Goal: Task Accomplishment & Management: Manage account settings

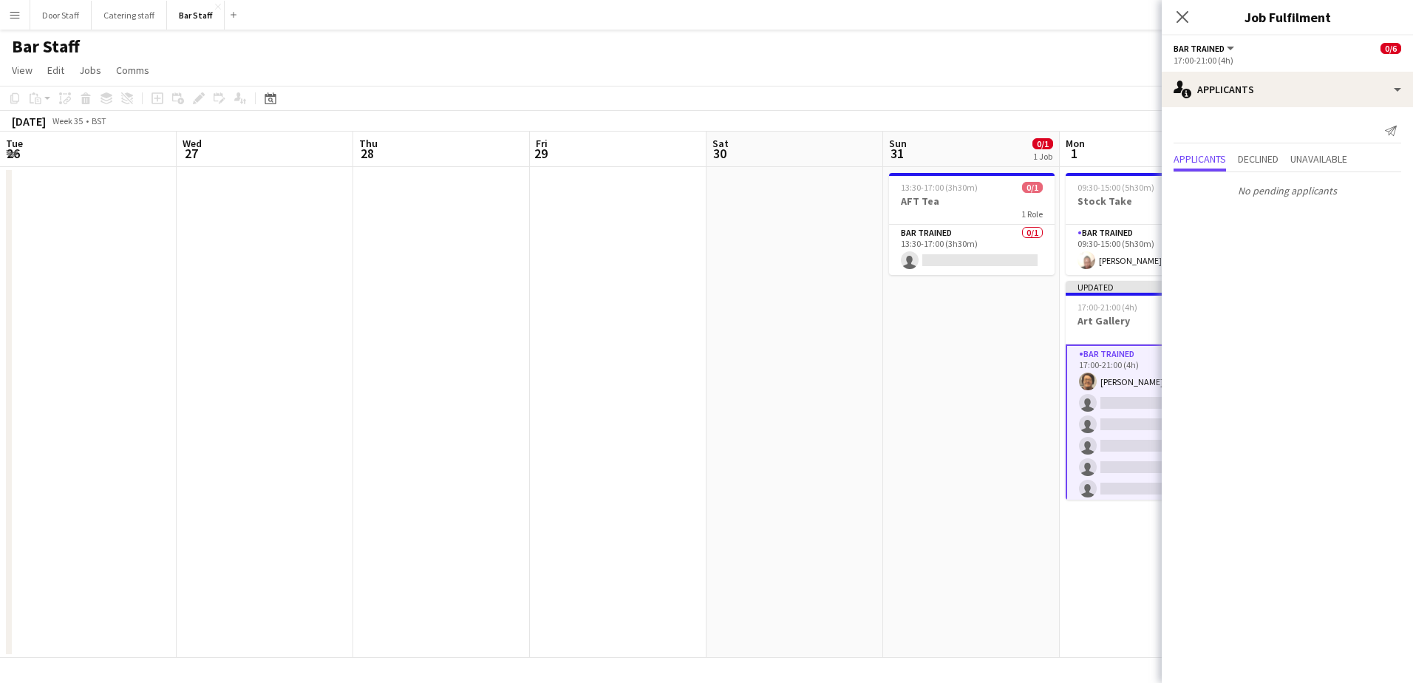
scroll to position [0, 531]
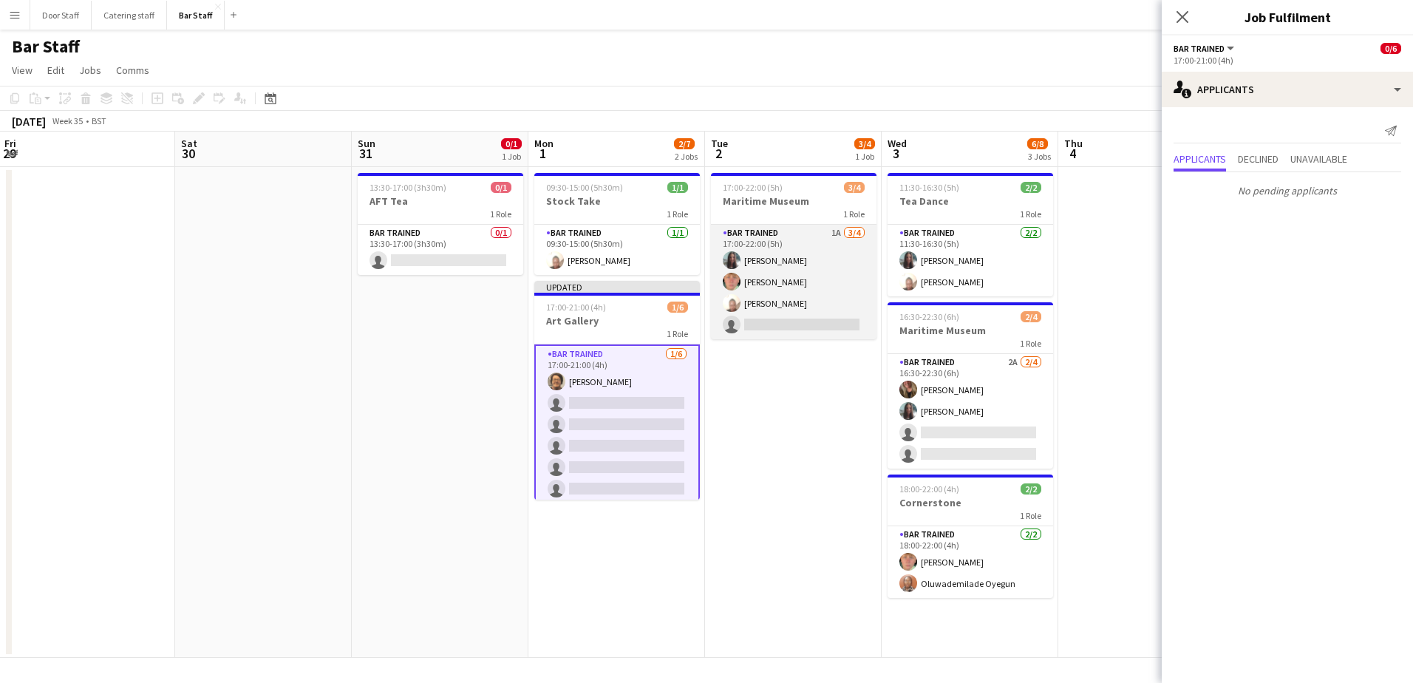
click at [782, 287] on app-card-role "Bar trained 1A [DATE] 17:00-22:00 (5h) [PERSON_NAME] [PERSON_NAME] [PERSON_NAME…" at bounding box center [794, 282] width 166 height 115
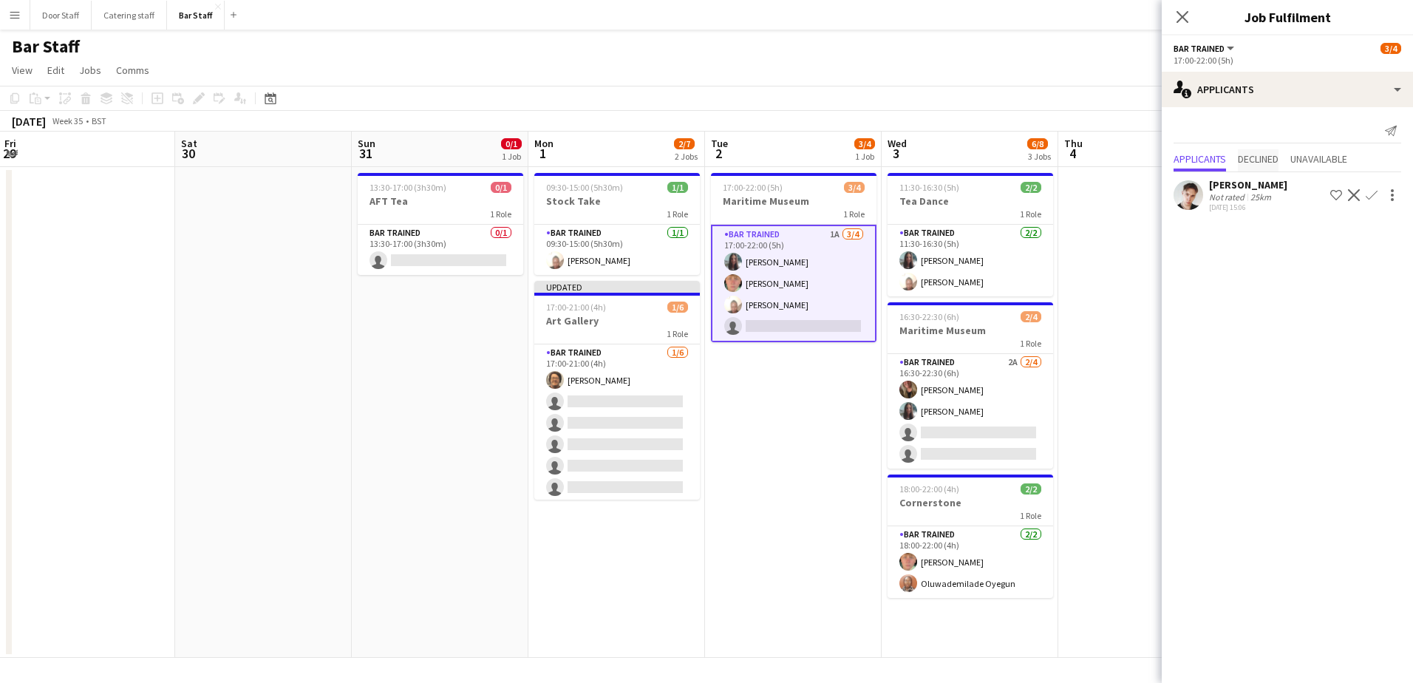
click at [1260, 151] on span "Declined" at bounding box center [1258, 160] width 41 height 22
click at [1323, 131] on span "Unavailable" at bounding box center [1318, 128] width 57 height 10
click at [1189, 129] on span "Applicants" at bounding box center [1199, 128] width 52 height 10
click at [1017, 406] on app-card-role "Bar trained 2A [DATE] 16:30-22:30 (6h) [PERSON_NAME] [PERSON_NAME] single-neutr…" at bounding box center [970, 411] width 166 height 115
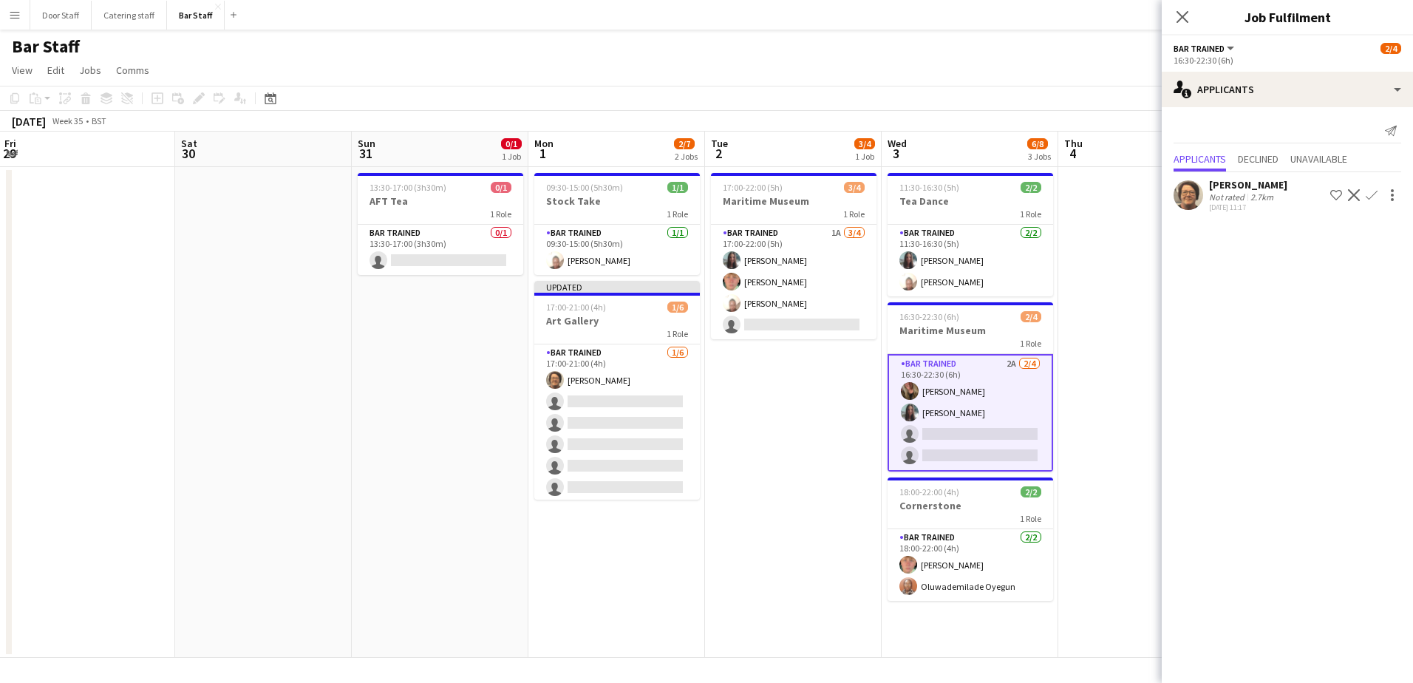
click at [1370, 200] on app-icon "Confirm" at bounding box center [1371, 195] width 12 height 12
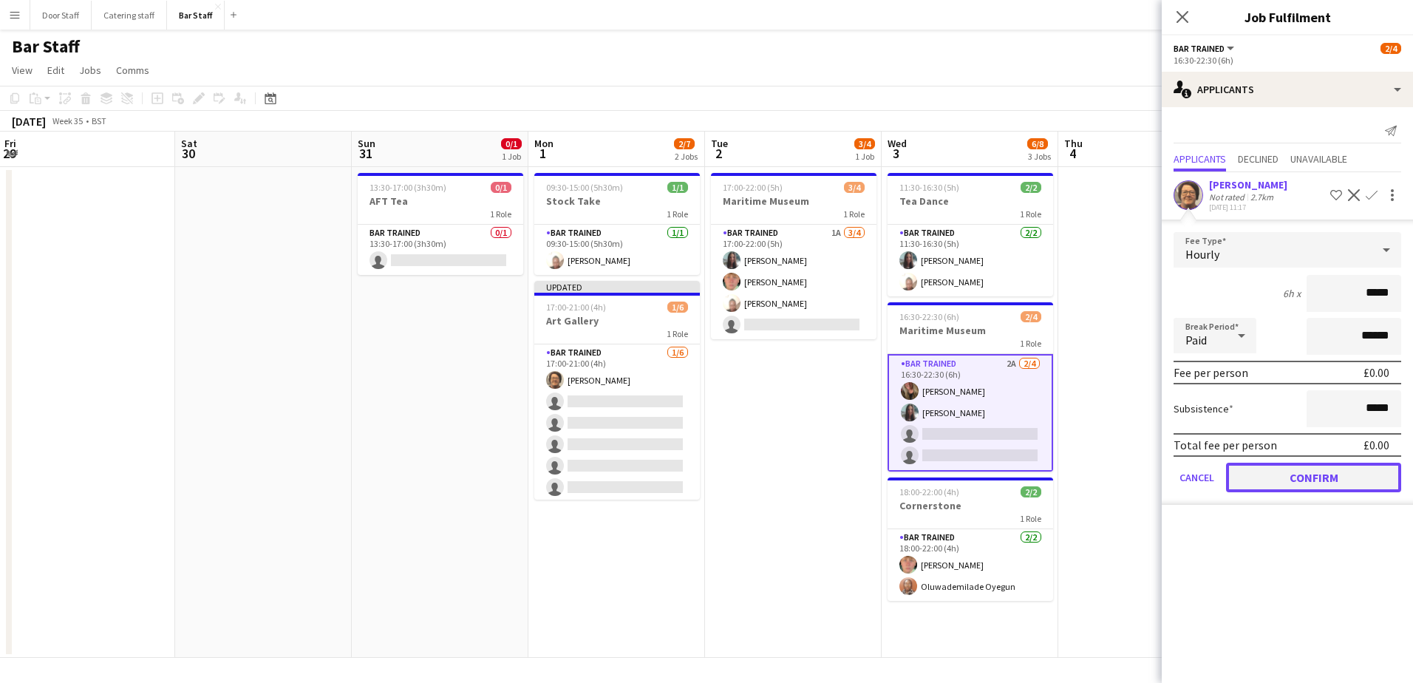
click at [1338, 477] on button "Confirm" at bounding box center [1313, 478] width 175 height 30
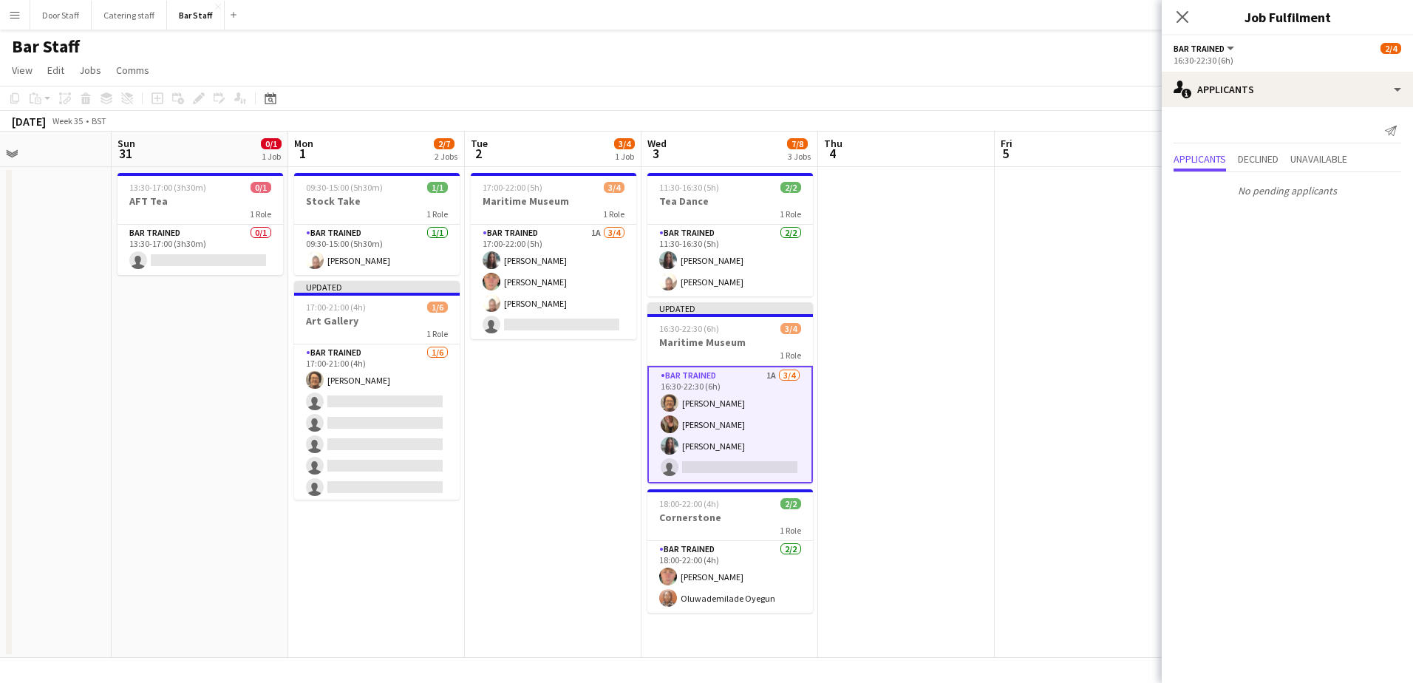
drag, startPoint x: 1111, startPoint y: 423, endPoint x: 694, endPoint y: 415, distance: 416.8
click at [694, 415] on app-calendar-viewport "Wed 27 Thu 28 Fri 29 Sat 30 Sun 31 0/1 1 Job Mon 1 2/7 2 Jobs Tue 2 3/4 1 Job W…" at bounding box center [706, 395] width 1413 height 526
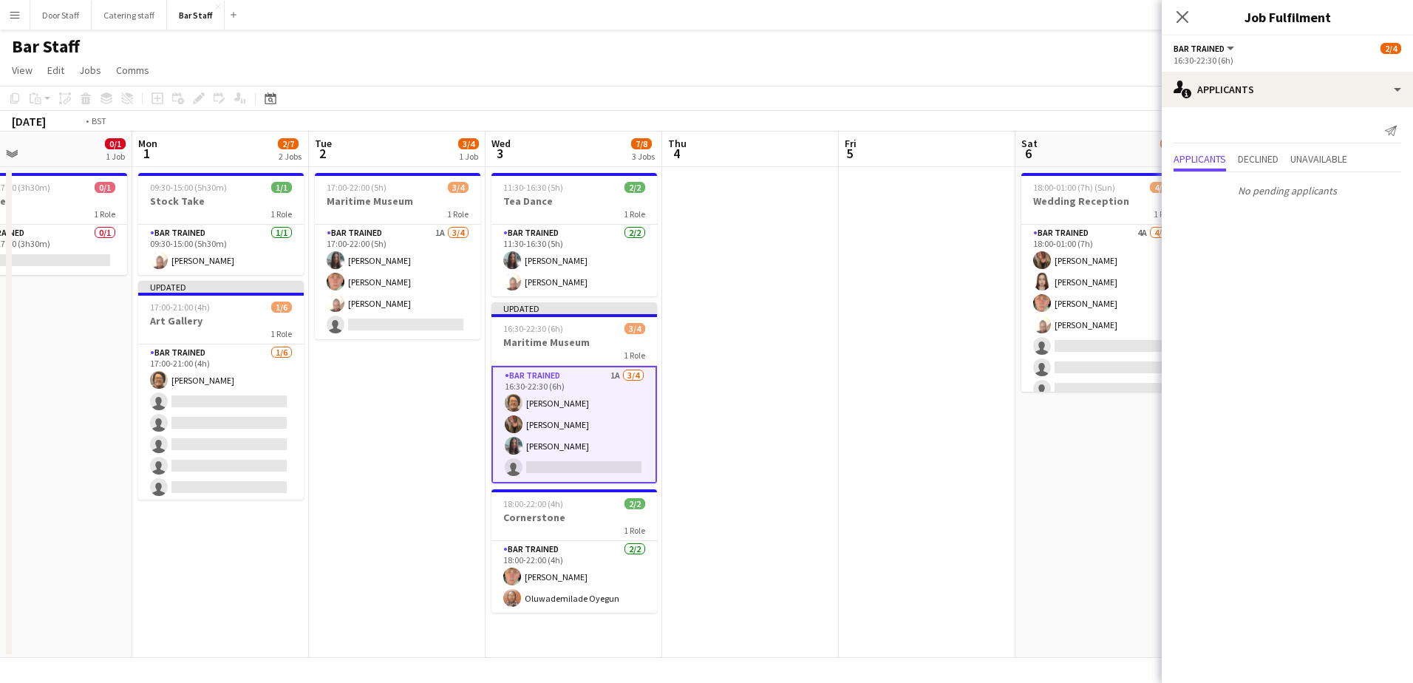
scroll to position [0, 449]
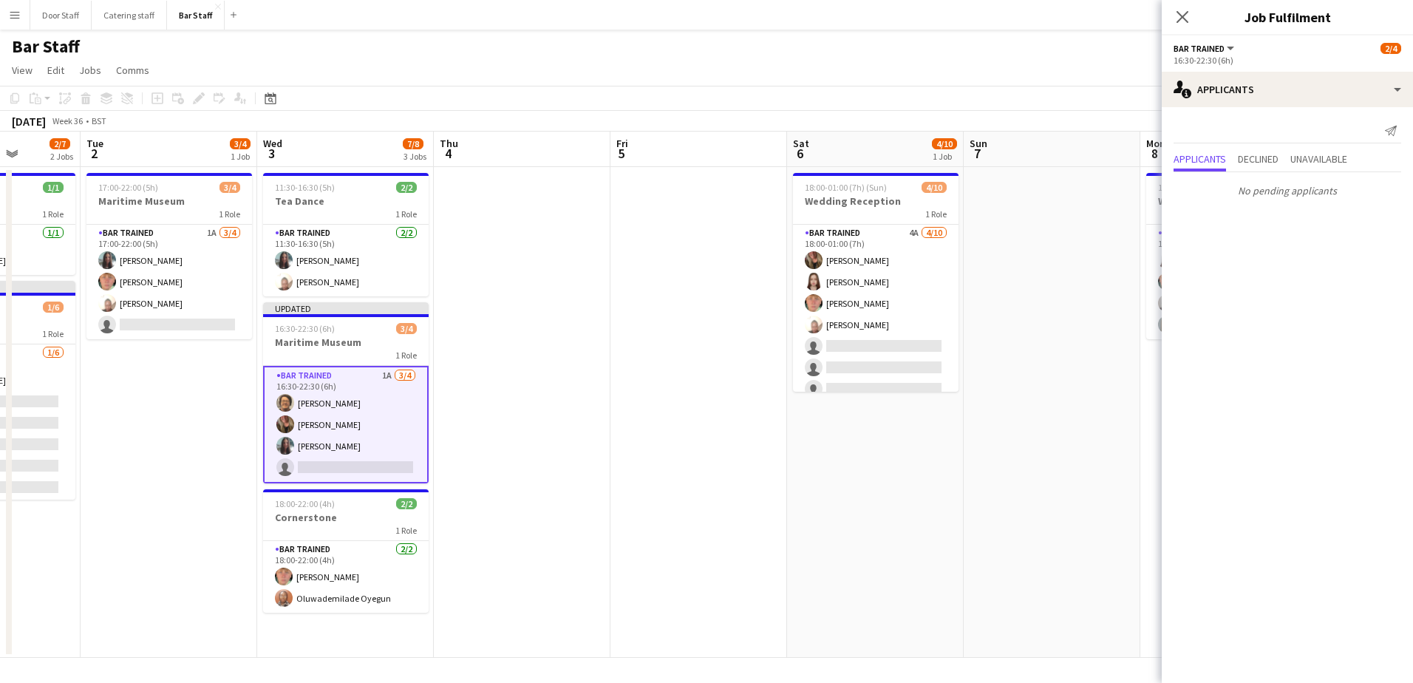
drag, startPoint x: 799, startPoint y: 406, endPoint x: 591, endPoint y: 387, distance: 208.5
click at [591, 387] on app-calendar-viewport "Sat 30 Sun 31 0/1 1 Job Mon 1 2/7 2 Jobs Tue 2 3/4 1 Job Wed 3 7/8 3 Jobs Thu 4…" at bounding box center [706, 395] width 1413 height 526
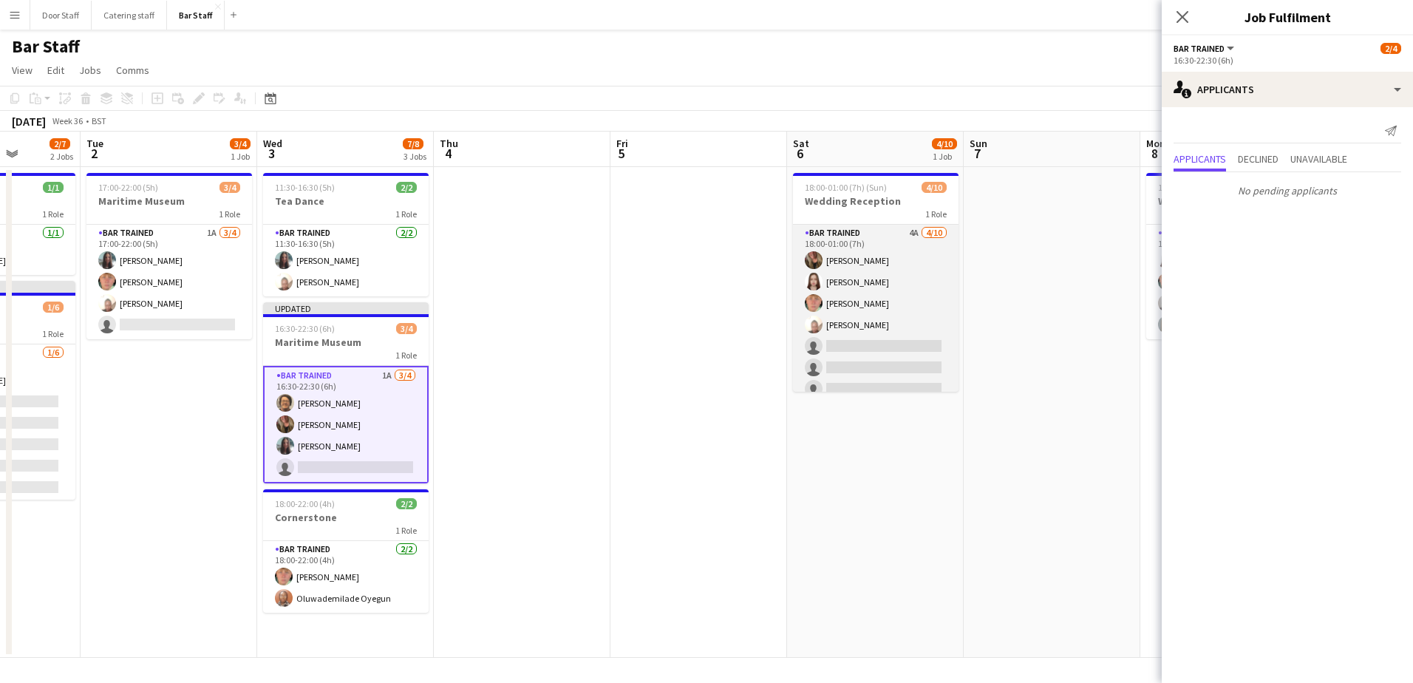
click at [906, 286] on app-card-role "Bar trained 4A [DATE] 18:00-01:00 (7h) [PERSON_NAME] [PERSON_NAME] [PERSON_NAME…" at bounding box center [876, 346] width 166 height 243
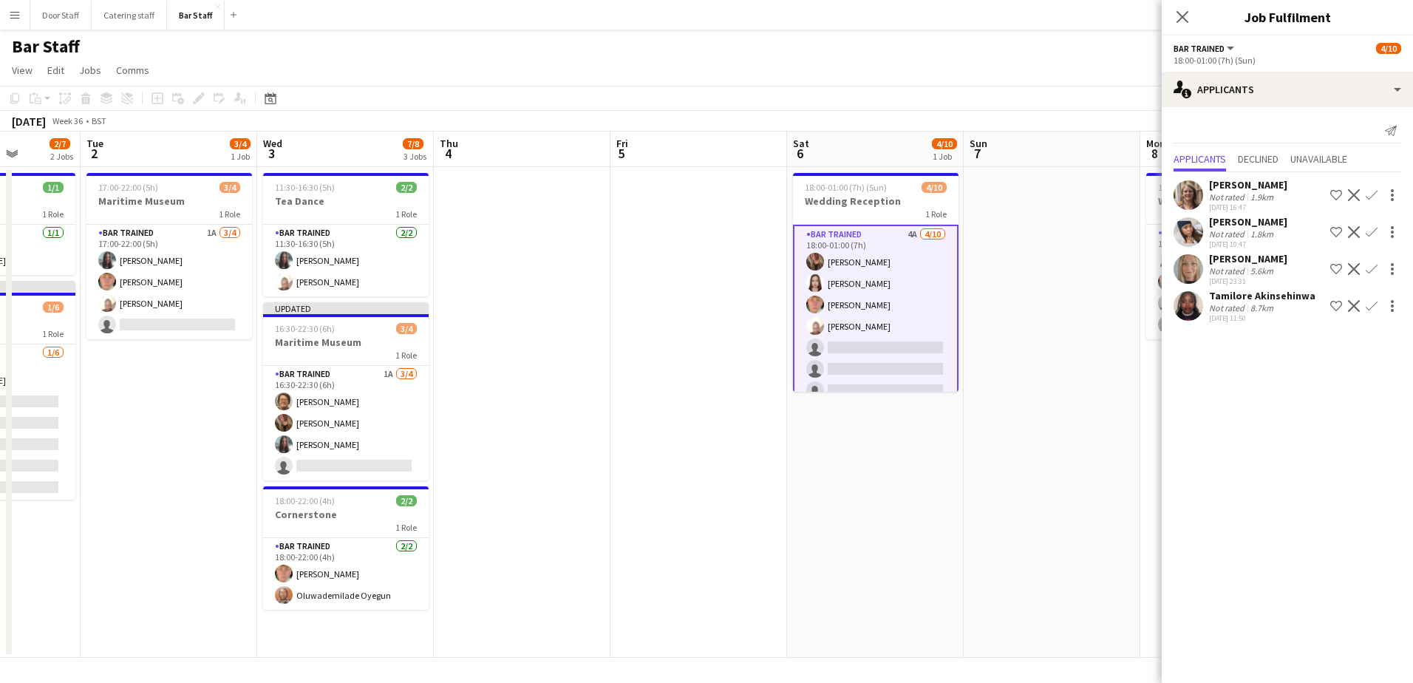
click at [1368, 188] on button "Confirm" at bounding box center [1371, 195] width 18 height 18
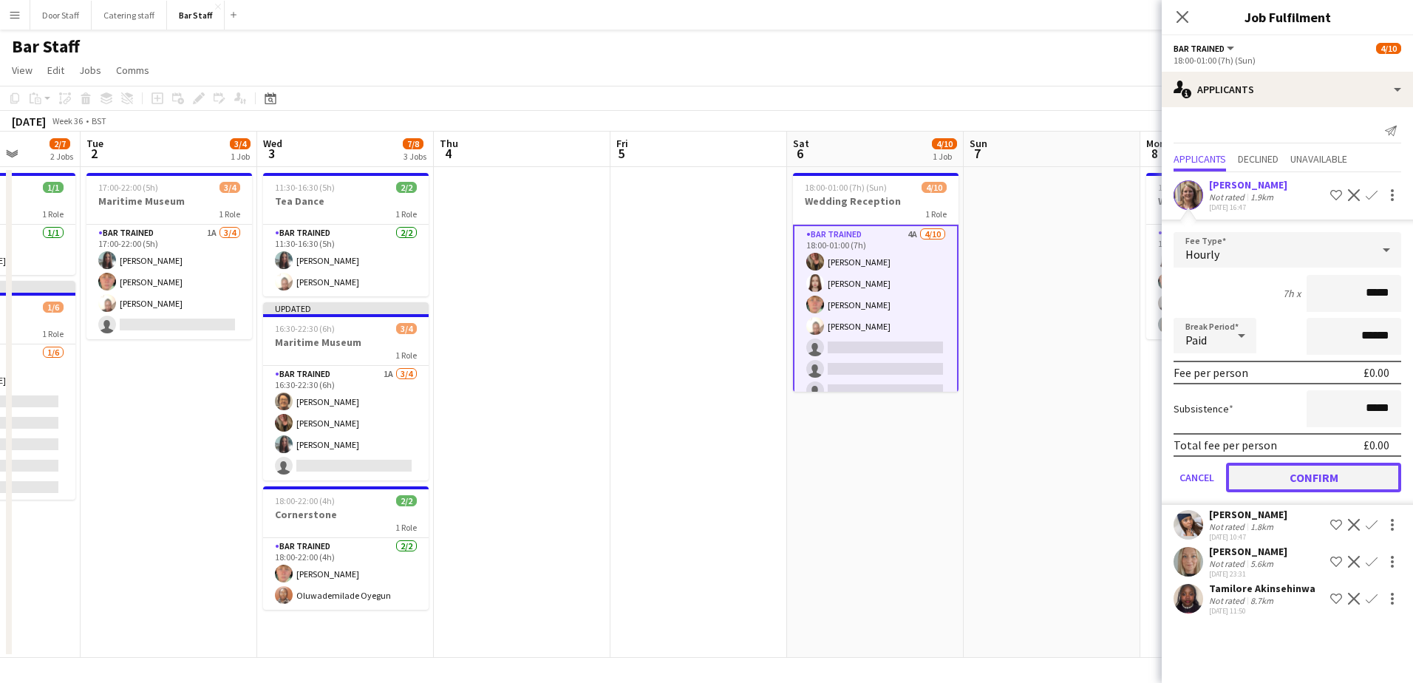
click at [1312, 476] on button "Confirm" at bounding box center [1313, 478] width 175 height 30
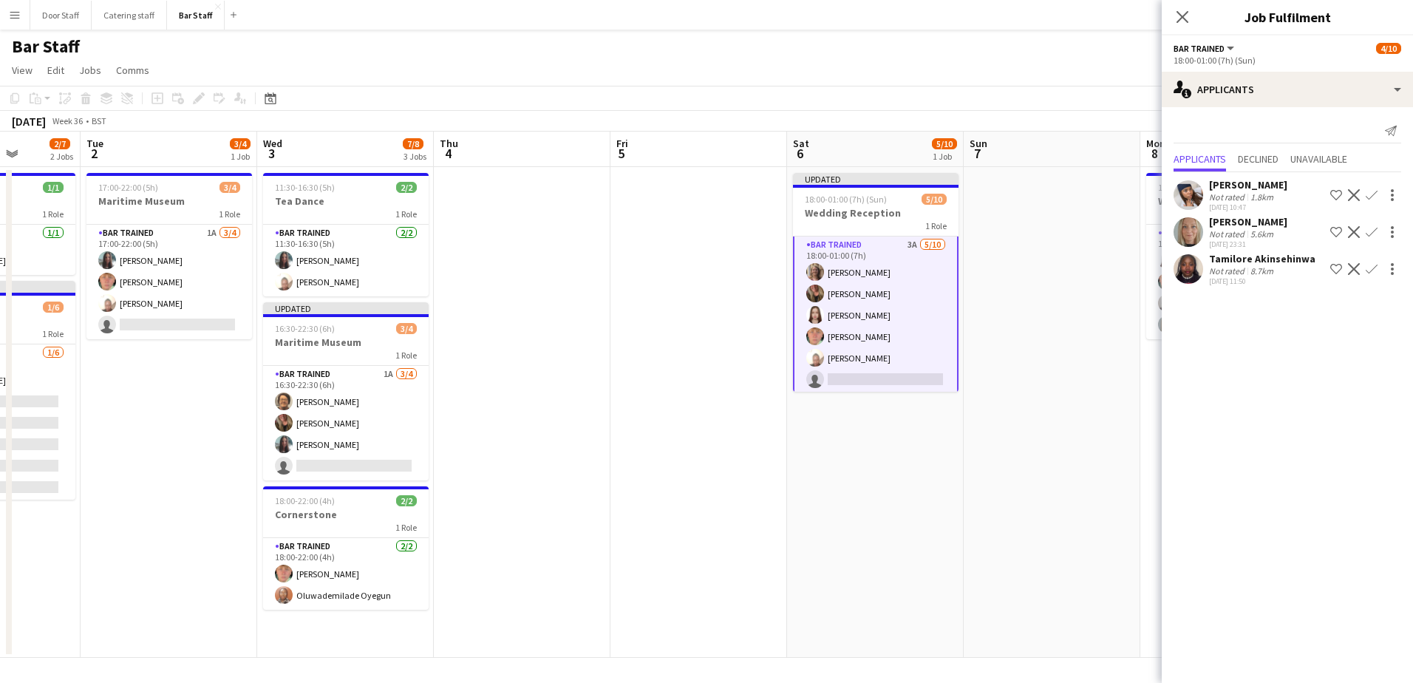
scroll to position [0, 0]
click at [1365, 270] on app-icon "Confirm" at bounding box center [1371, 269] width 12 height 12
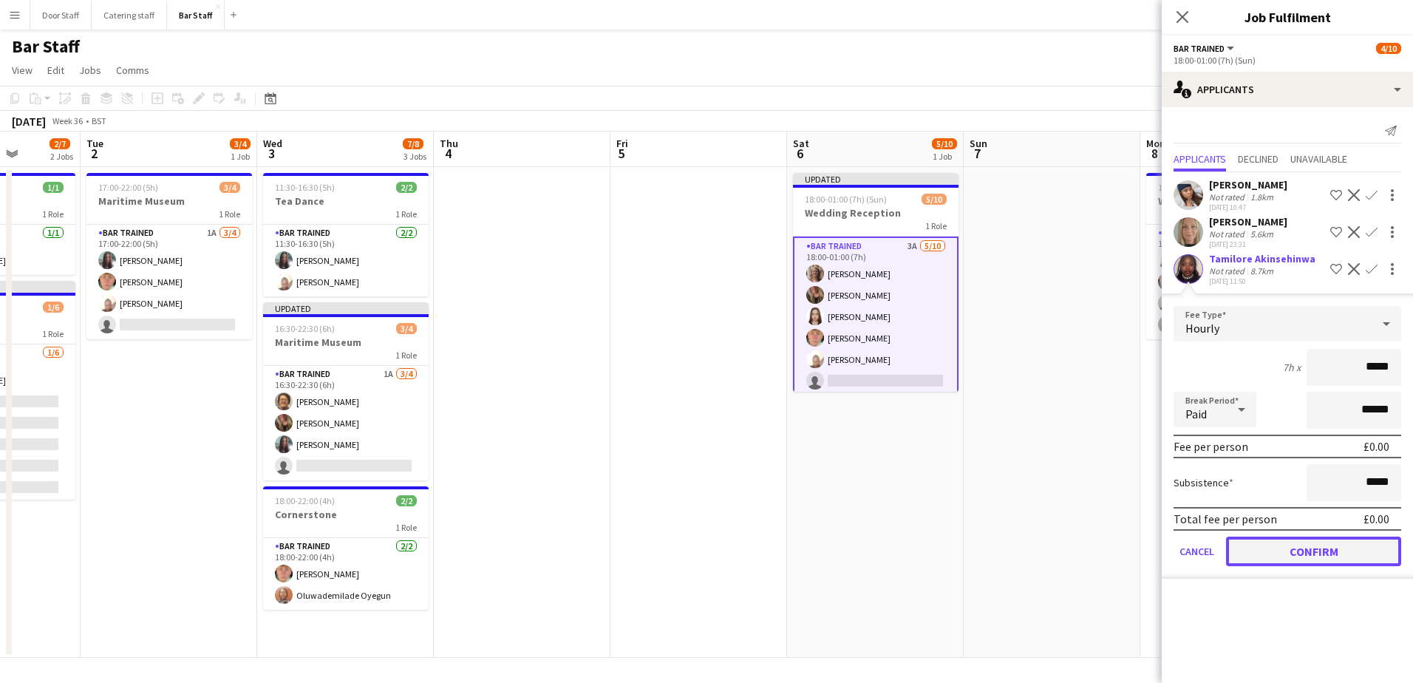
click at [1295, 557] on button "Confirm" at bounding box center [1313, 551] width 175 height 30
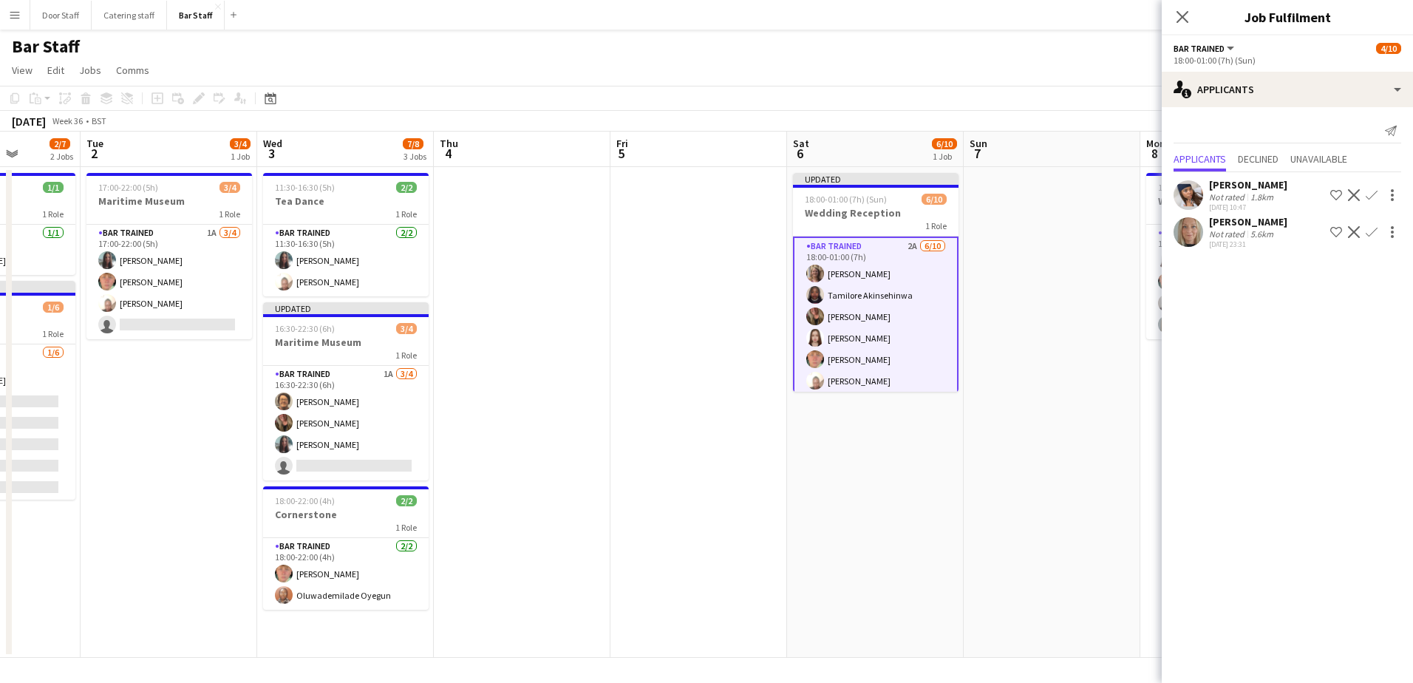
click at [1371, 232] on app-icon "Confirm" at bounding box center [1371, 232] width 12 height 12
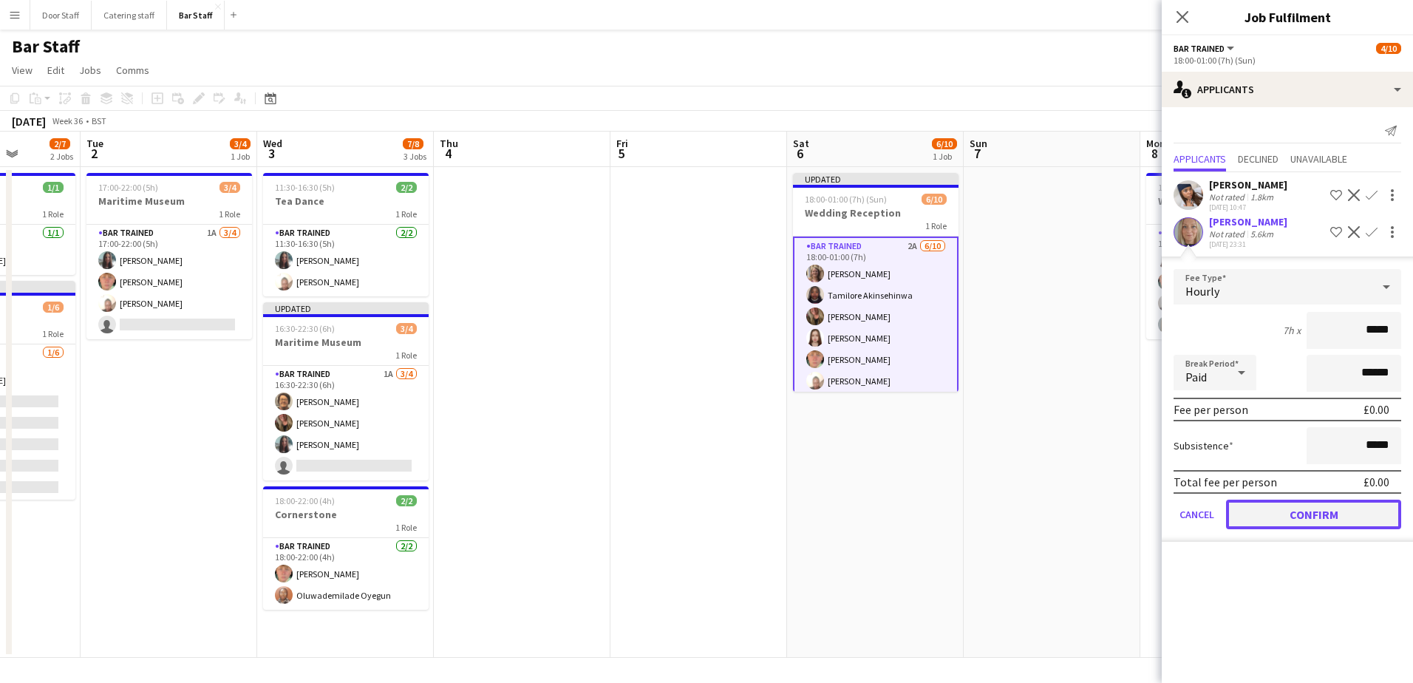
click at [1340, 511] on button "Confirm" at bounding box center [1313, 514] width 175 height 30
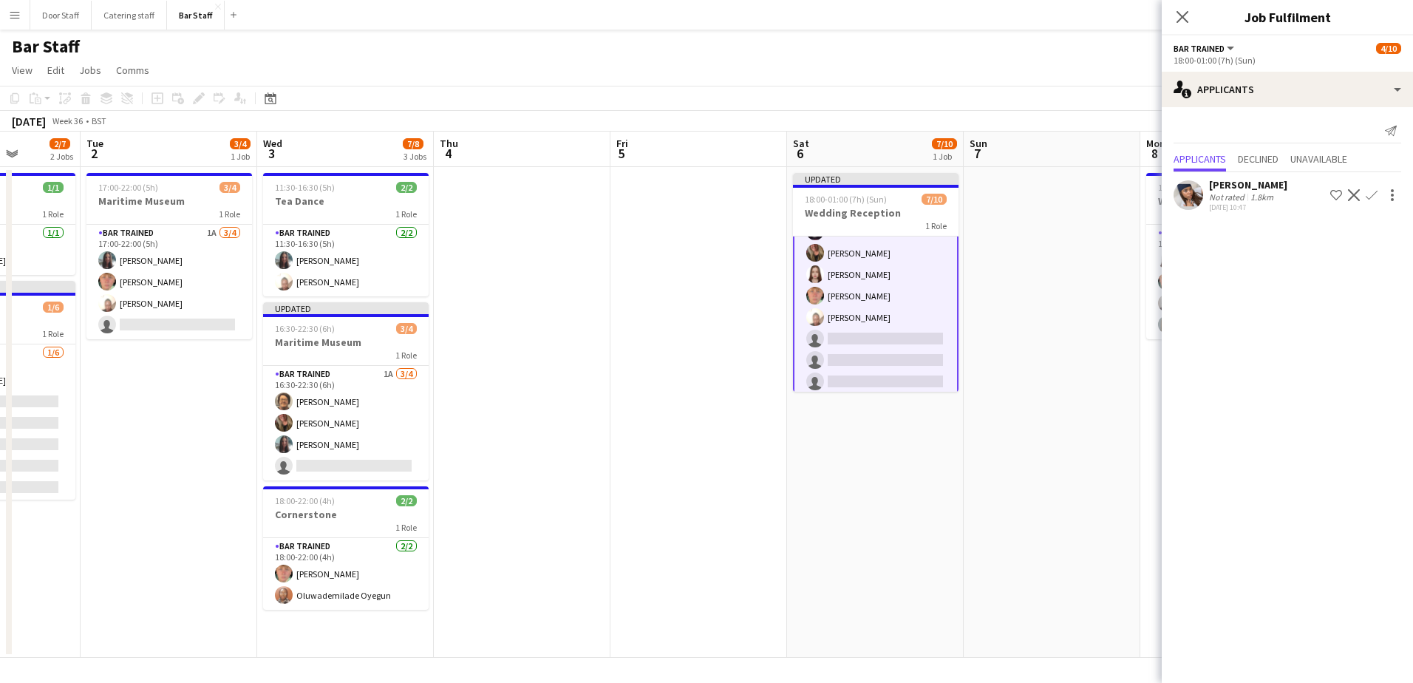
scroll to position [91, 0]
click at [1022, 358] on app-date-cell at bounding box center [1052, 412] width 177 height 491
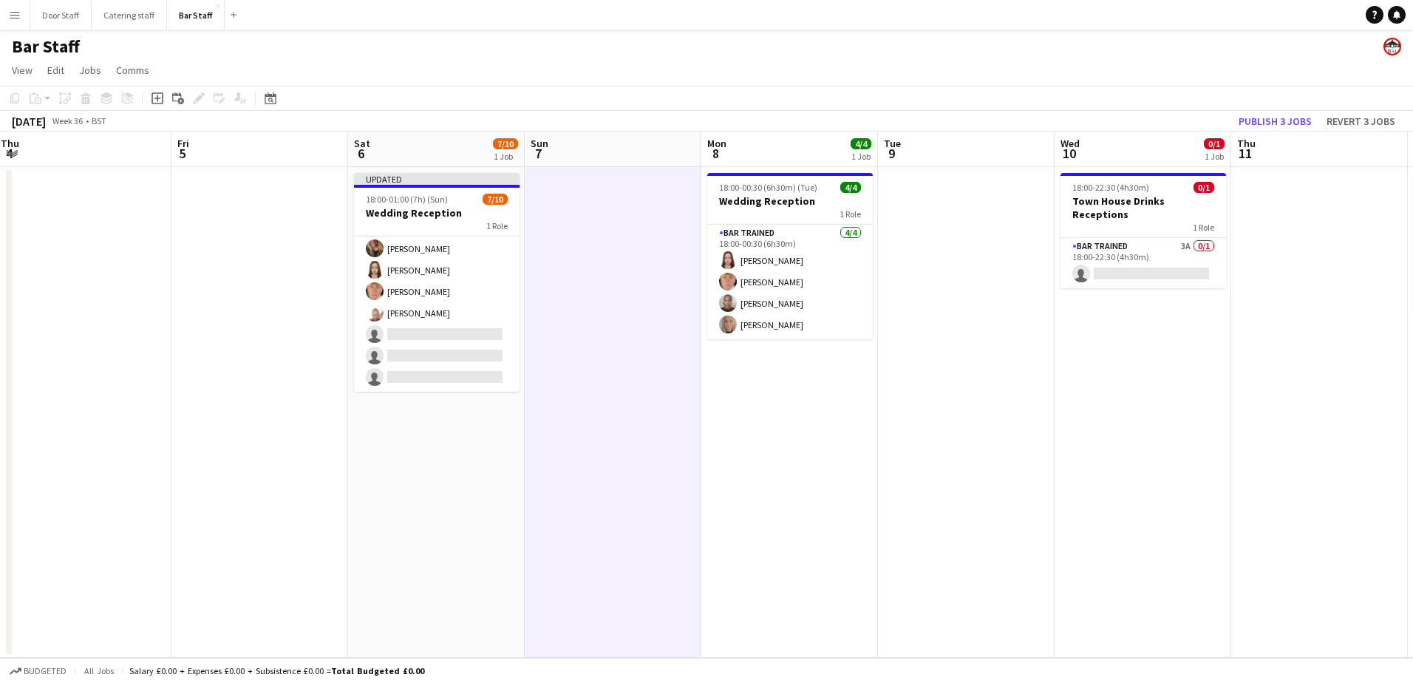
scroll to position [0, 461]
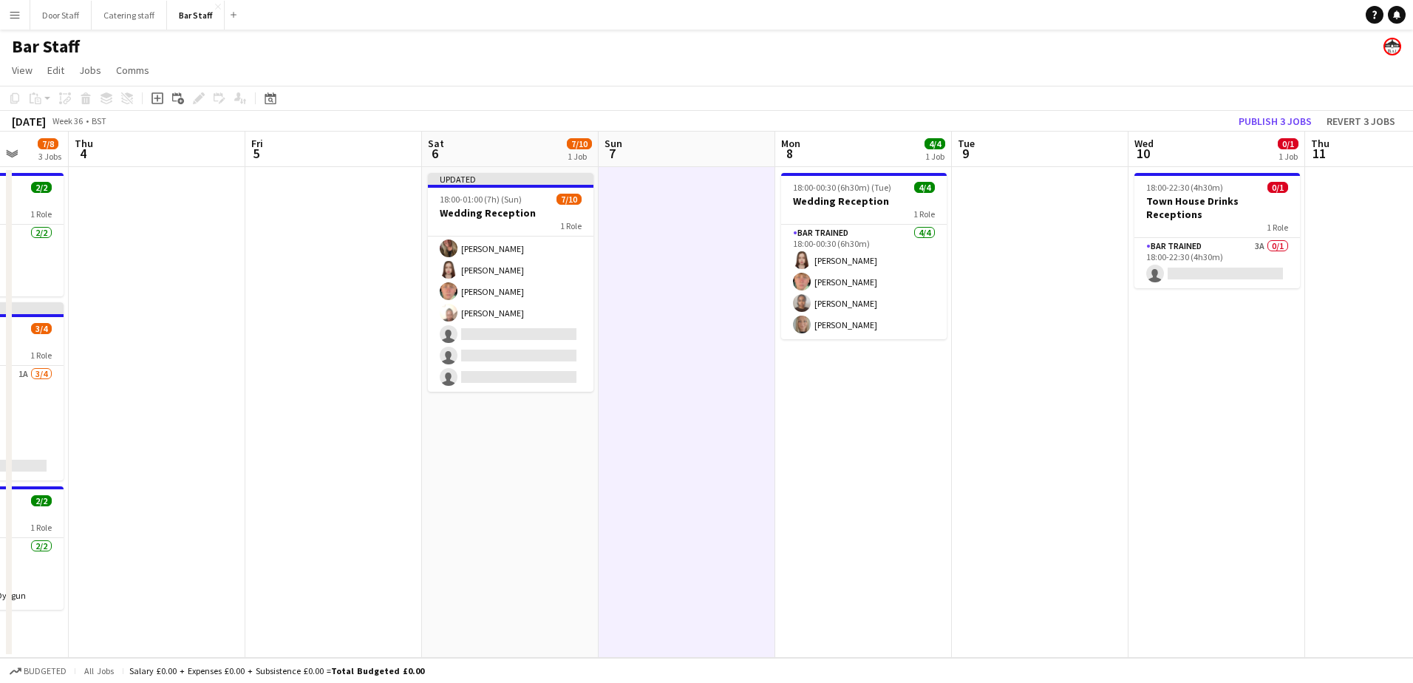
drag, startPoint x: 1139, startPoint y: 428, endPoint x: 598, endPoint y: 421, distance: 541.6
click at [598, 421] on app-calendar-viewport "Mon 1 2/7 2 Jobs Tue 2 3/4 1 Job Wed 3 7/8 3 Jobs Thu 4 Fri 5 Sat 6 7/10 1 Job …" at bounding box center [706, 395] width 1413 height 526
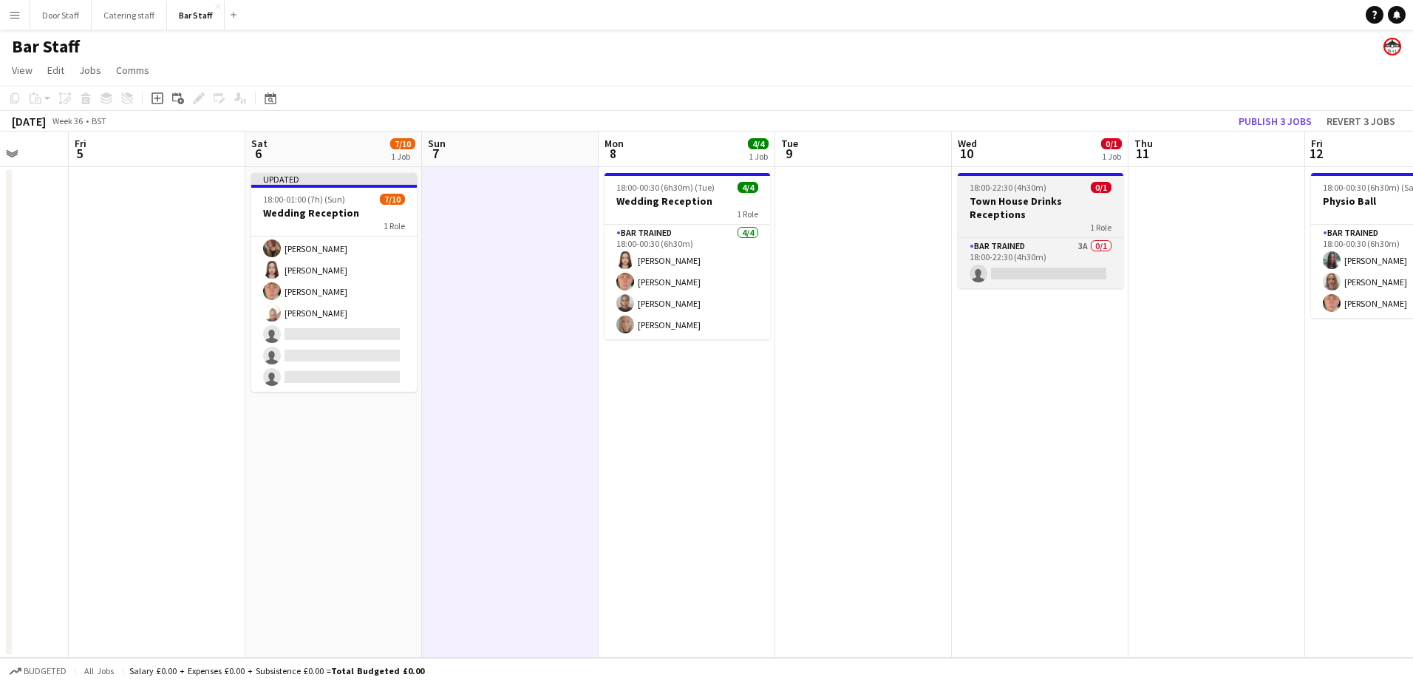
click at [1023, 237] on div "Bar trained 3A 0/1 18:00-22:30 (4h30m) single-neutral-actions" at bounding box center [1041, 262] width 166 height 51
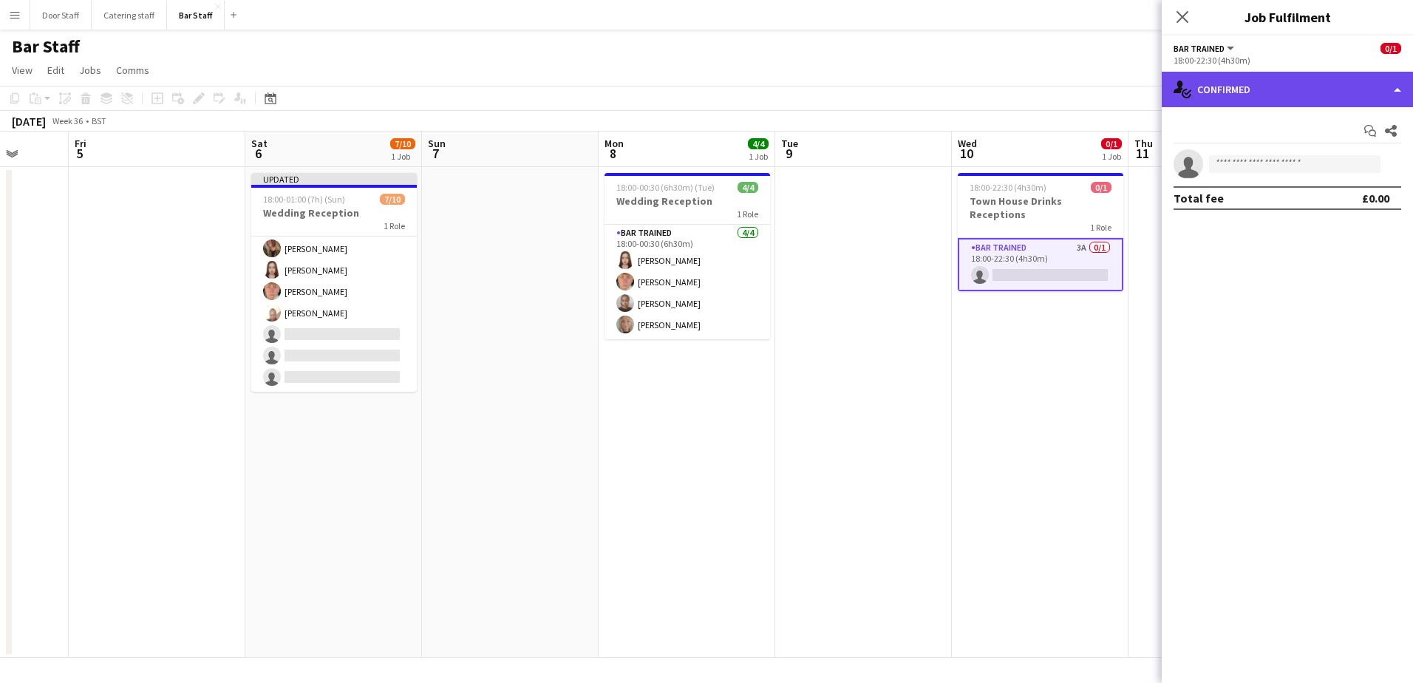
click at [1279, 90] on div "single-neutral-actions-check-2 Confirmed" at bounding box center [1287, 89] width 251 height 35
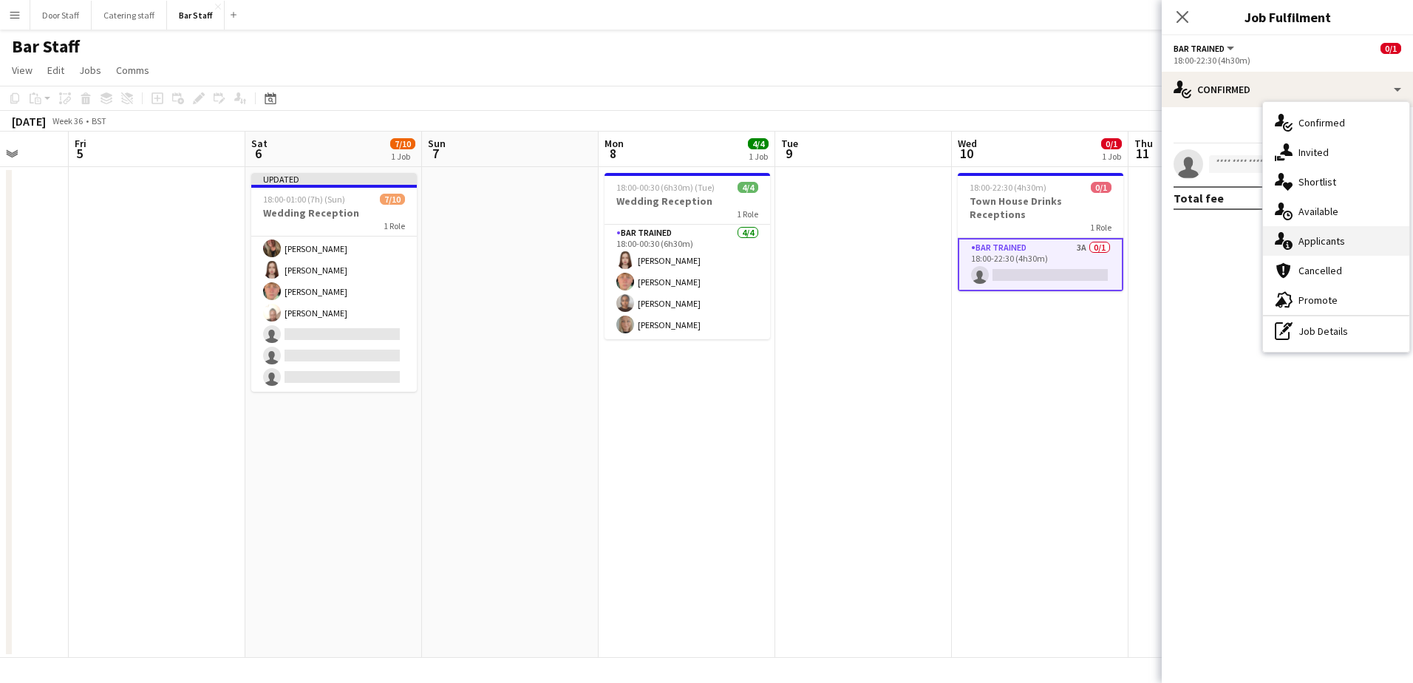
click at [1310, 238] on div "single-neutral-actions-information Applicants" at bounding box center [1336, 241] width 146 height 30
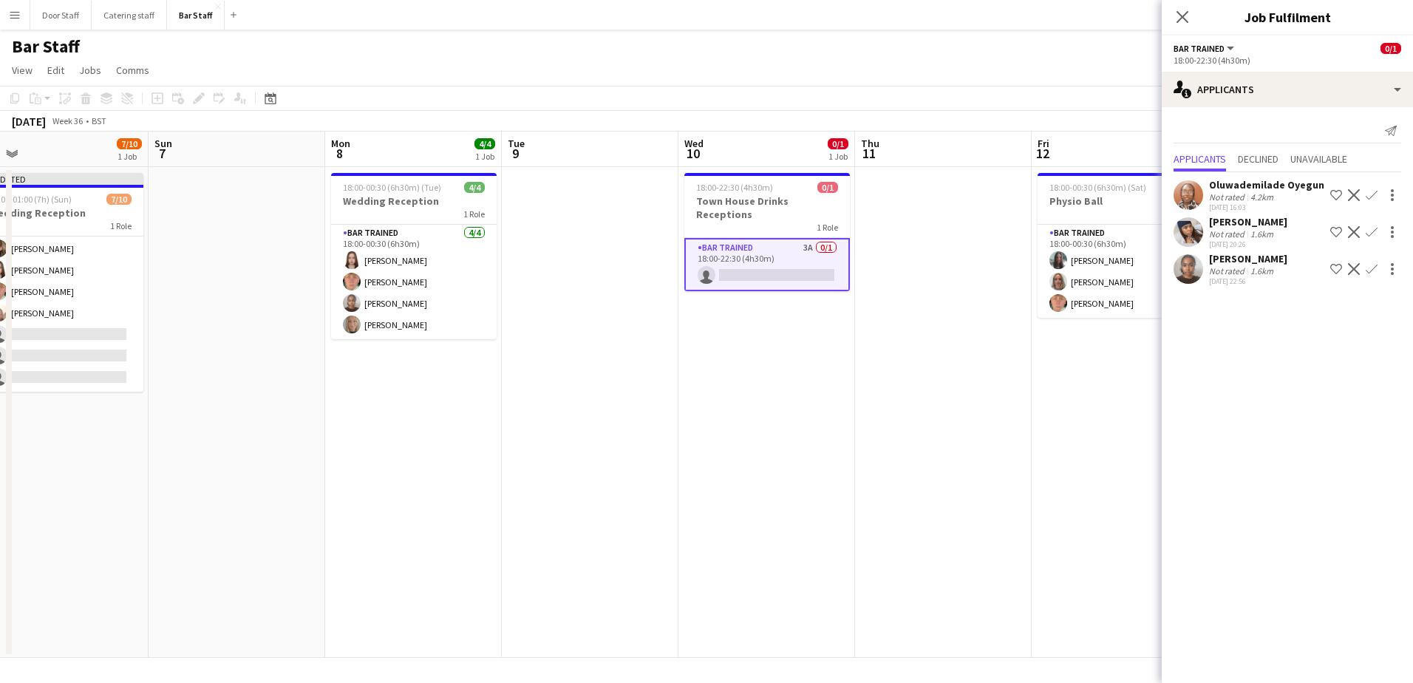
scroll to position [0, 541]
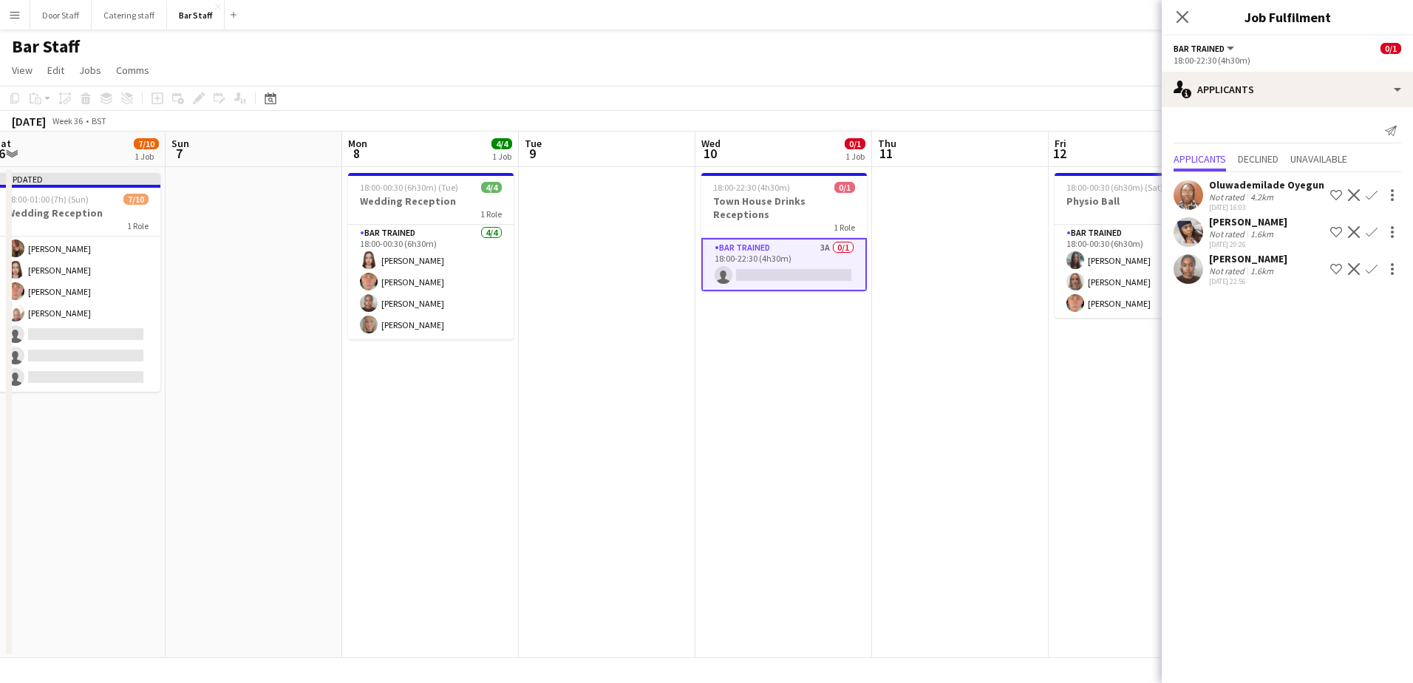
drag, startPoint x: 1051, startPoint y: 414, endPoint x: 795, endPoint y: 415, distance: 256.4
click at [795, 415] on app-calendar-viewport "Wed 3 7/8 3 Jobs Thu 4 Fri 5 Sat 6 7/10 1 Job Sun 7 Mon 8 4/4 1 Job Tue 9 Wed 1…" at bounding box center [706, 395] width 1413 height 526
click at [1365, 200] on app-icon "Confirm" at bounding box center [1371, 195] width 12 height 12
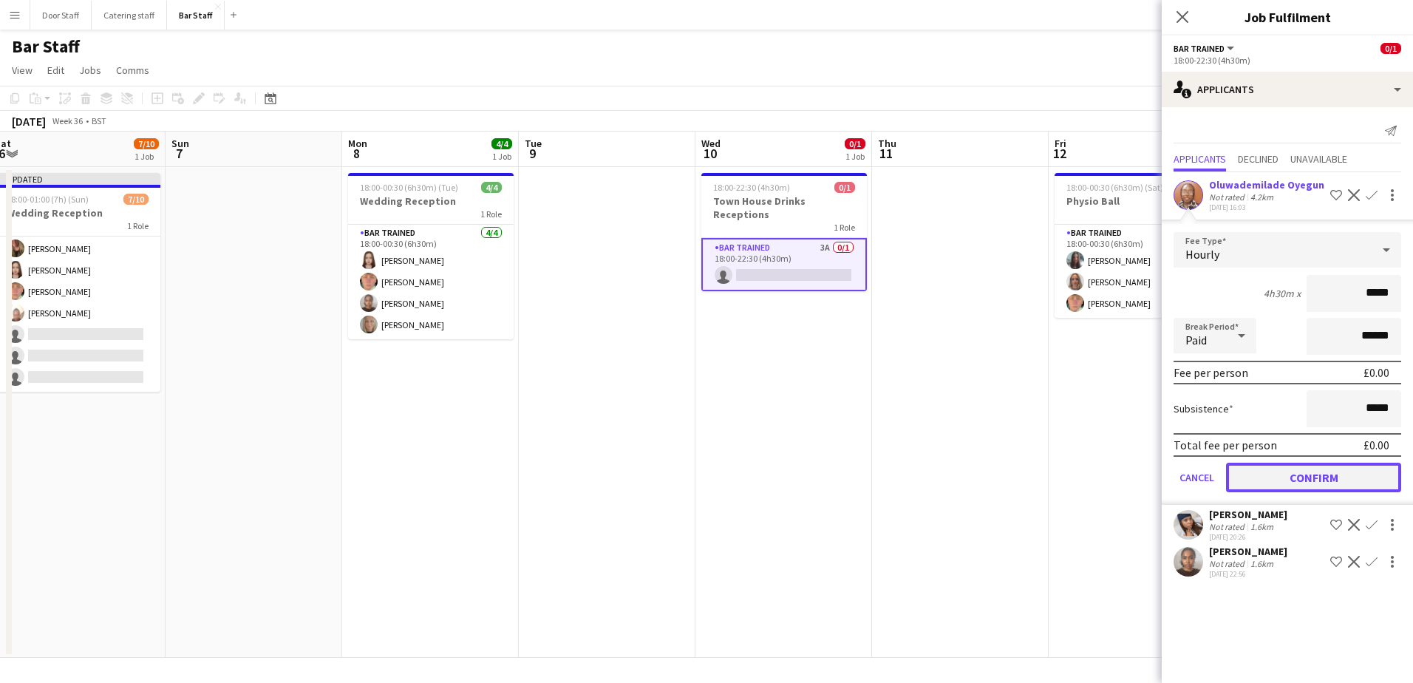
click at [1340, 478] on button "Confirm" at bounding box center [1313, 478] width 175 height 30
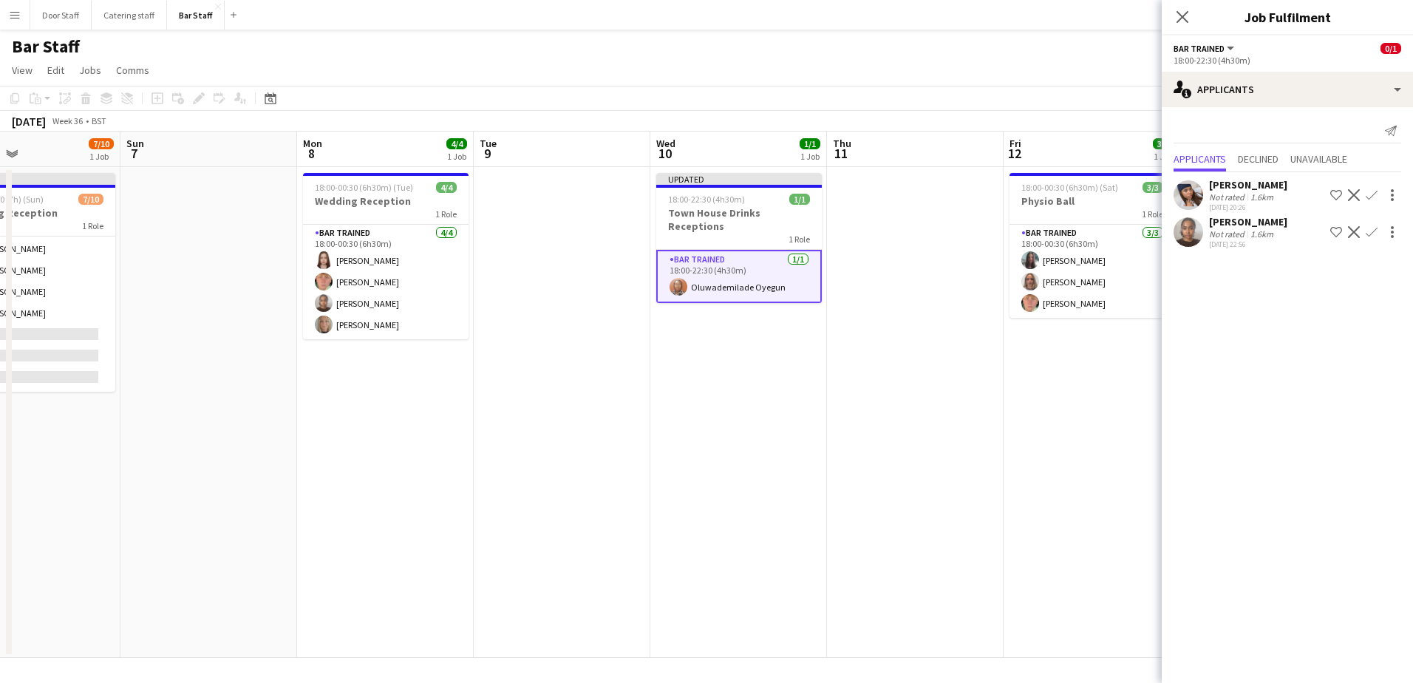
scroll to position [0, 431]
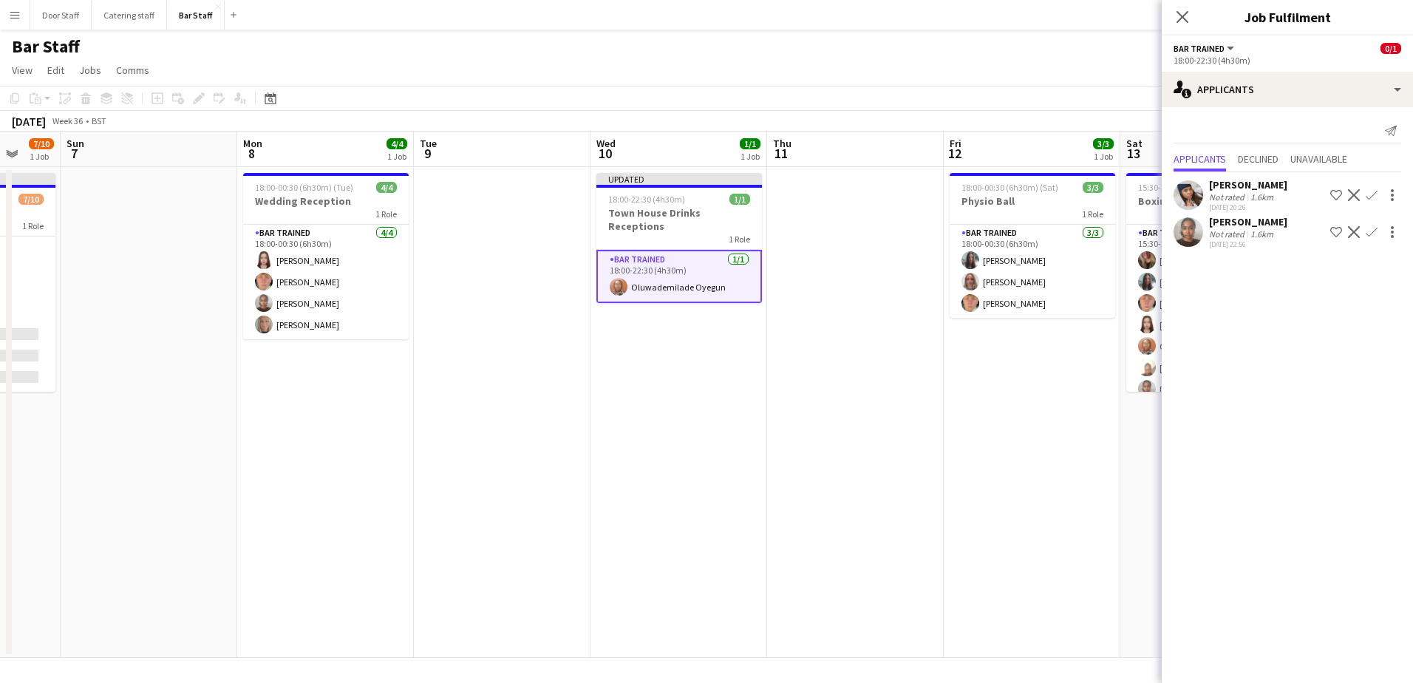
drag, startPoint x: 1000, startPoint y: 471, endPoint x: 894, endPoint y: 471, distance: 106.4
click at [894, 471] on app-calendar-viewport "Thu 4 Fri 5 Sat 6 7/10 1 Job Sun 7 Mon 8 4/4 1 Job Tue 9 Wed 10 1/1 1 Job Thu 1…" at bounding box center [706, 395] width 1413 height 526
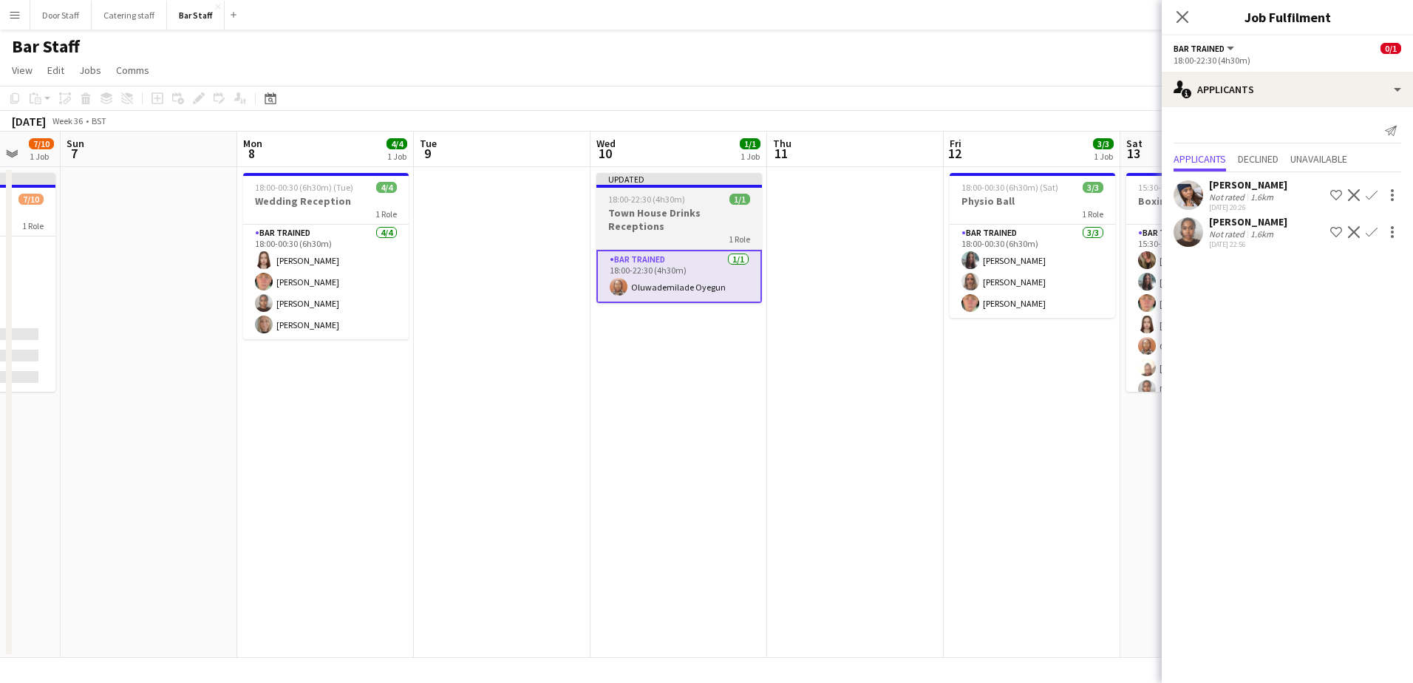
scroll to position [0, 471]
click at [664, 209] on h3 "Town House Drinks Receptions" at bounding box center [678, 219] width 166 height 27
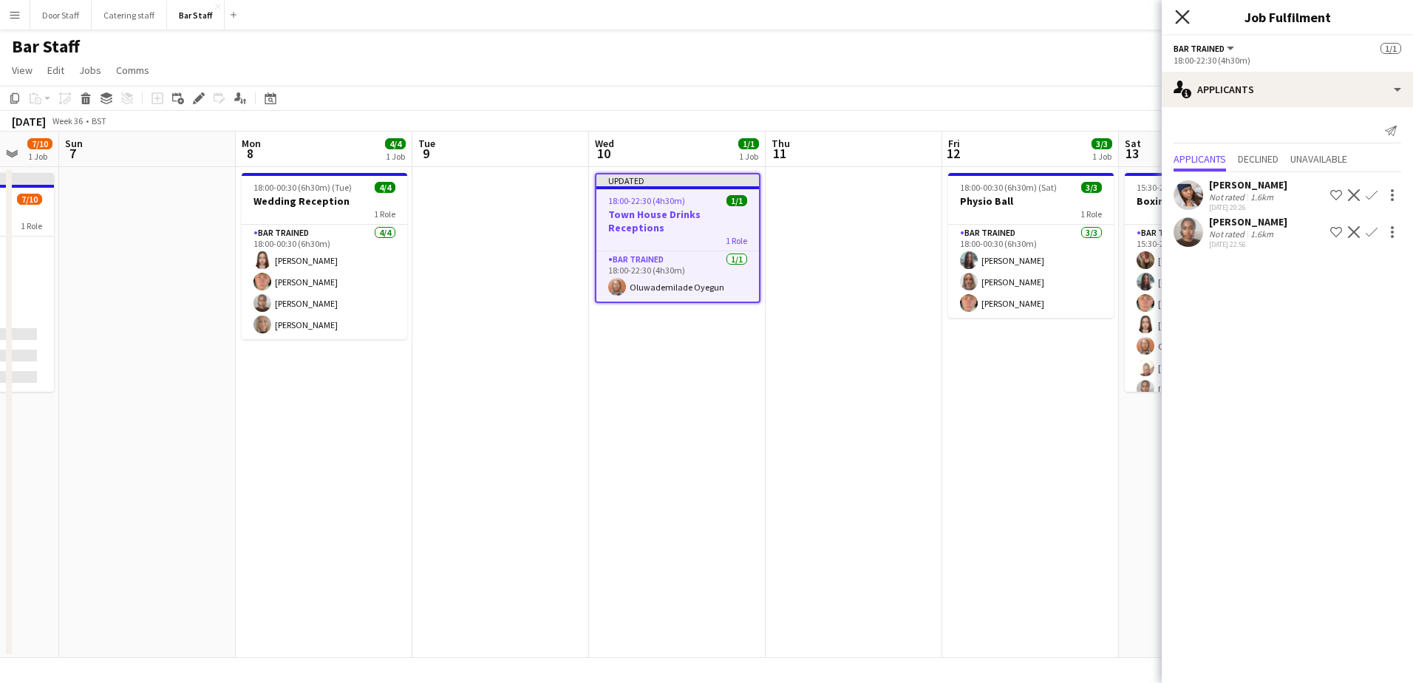
click at [1187, 21] on icon at bounding box center [1182, 17] width 14 height 14
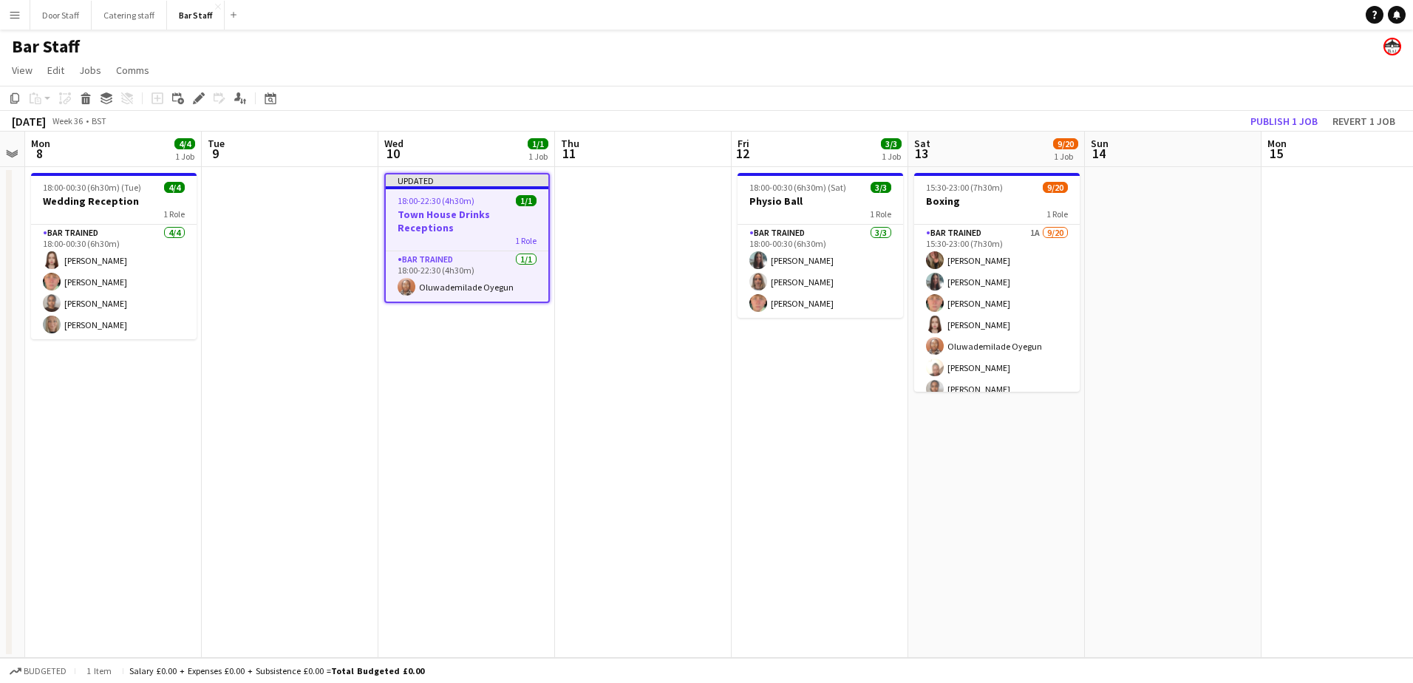
drag, startPoint x: 1042, startPoint y: 438, endPoint x: 862, endPoint y: 454, distance: 181.0
click at [862, 454] on app-calendar-viewport "Fri 5 Sat 6 7/10 1 Job Sun 7 Mon 8 4/4 1 Job Tue 9 Wed 10 1/1 1 Job Thu 11 Fri …" at bounding box center [706, 395] width 1413 height 526
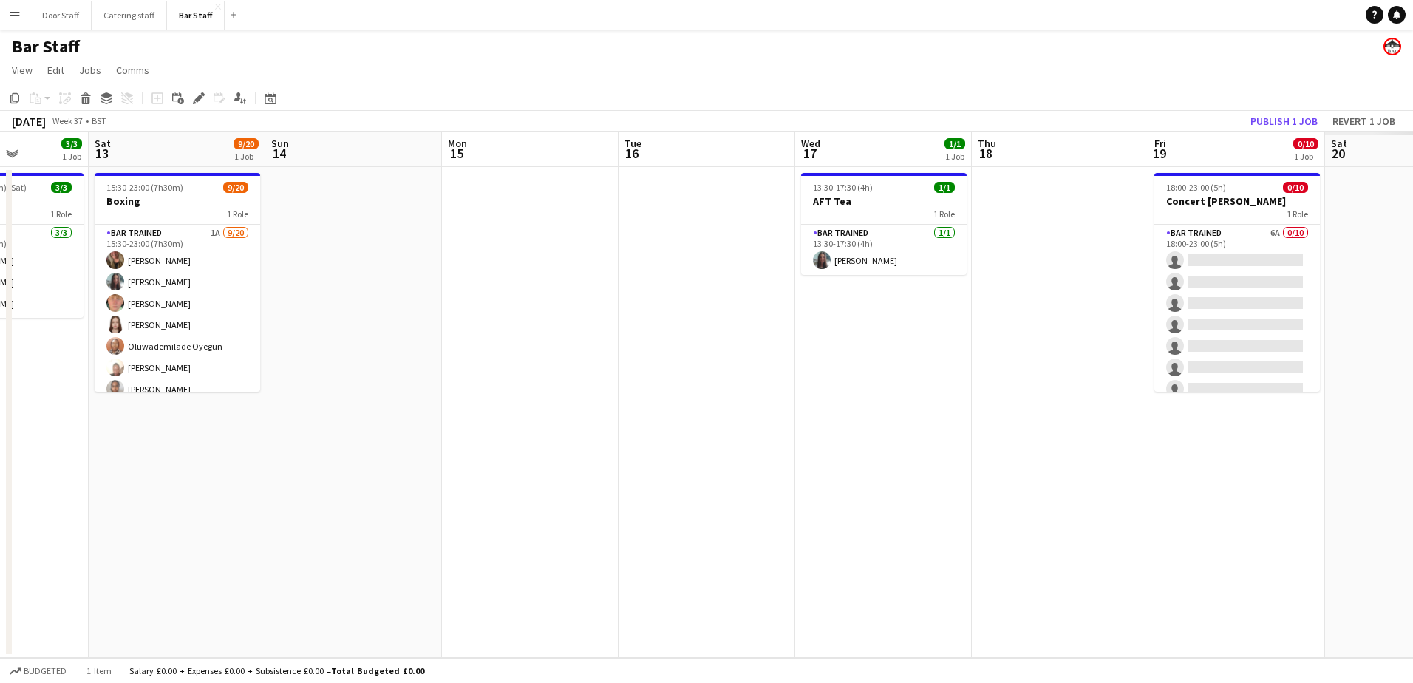
scroll to position [0, 522]
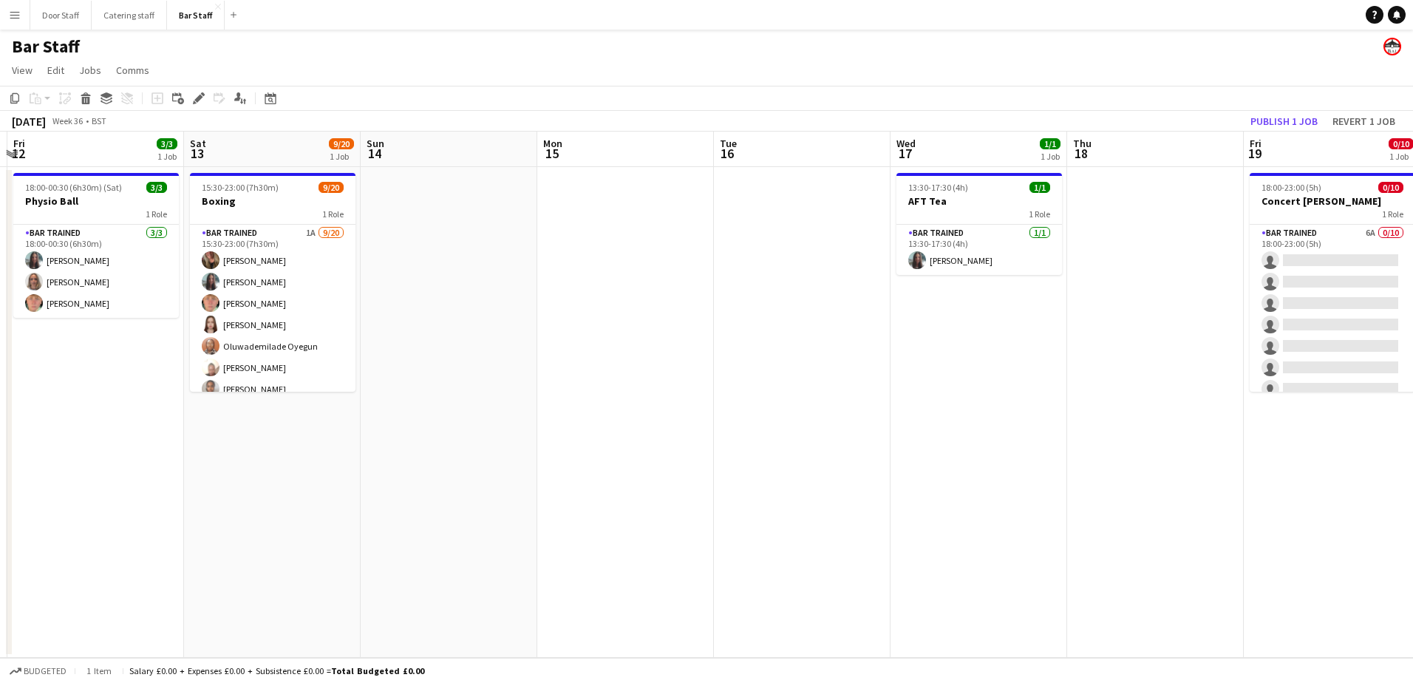
drag, startPoint x: 1169, startPoint y: 434, endPoint x: 646, endPoint y: 419, distance: 523.3
click at [491, 494] on app-calendar-viewport "Tue 9 Wed 10 1/1 1 Job Thu 11 Fri 12 3/3 1 Job Sat 13 9/20 1 Job Sun 14 Mon 15 …" at bounding box center [706, 395] width 1413 height 526
drag, startPoint x: 1289, startPoint y: 120, endPoint x: 1281, endPoint y: 136, distance: 17.2
click at [1290, 120] on button "Publish 1 job" at bounding box center [1283, 121] width 79 height 19
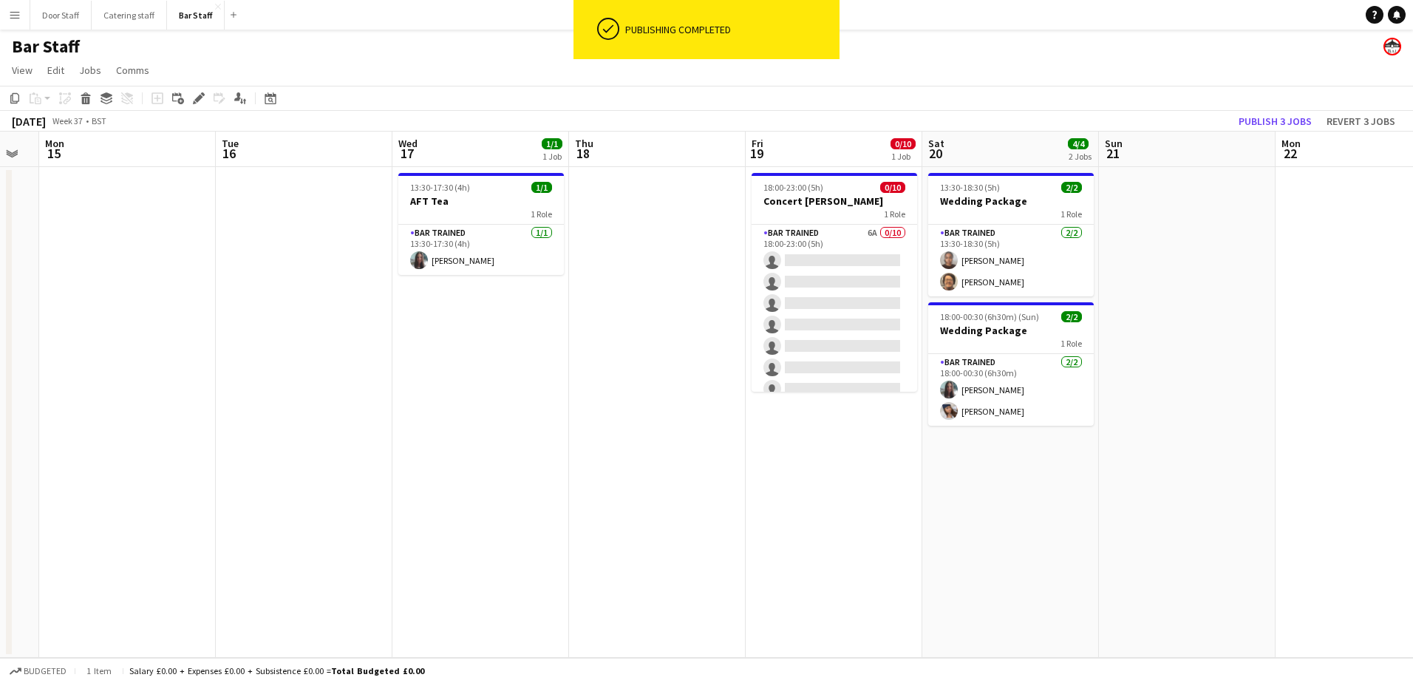
scroll to position [0, 505]
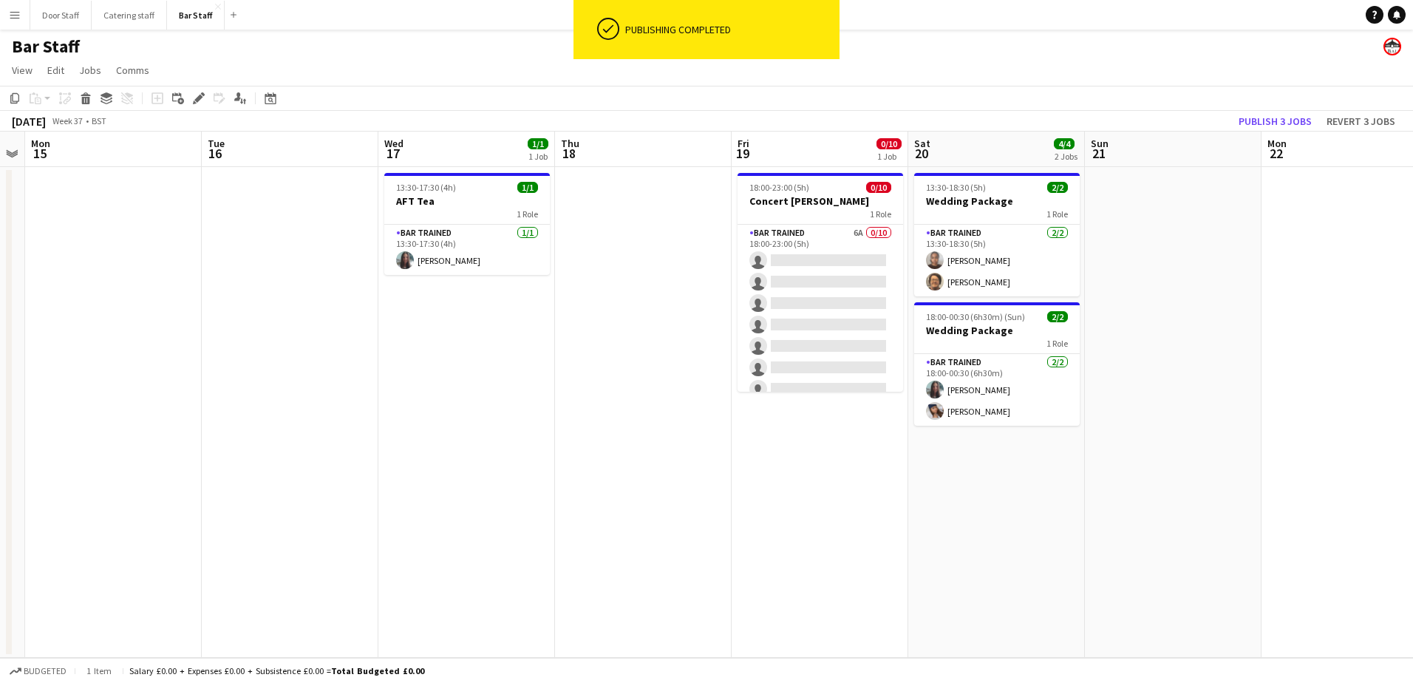
drag, startPoint x: 1058, startPoint y: 389, endPoint x: 565, endPoint y: 373, distance: 493.1
click at [565, 373] on app-calendar-viewport "Fri 12 3/3 1 Job Sat 13 9/20 1 Job Sun 14 Mon 15 Tue 16 Wed 17 1/1 1 Job Thu 18…" at bounding box center [706, 395] width 1413 height 526
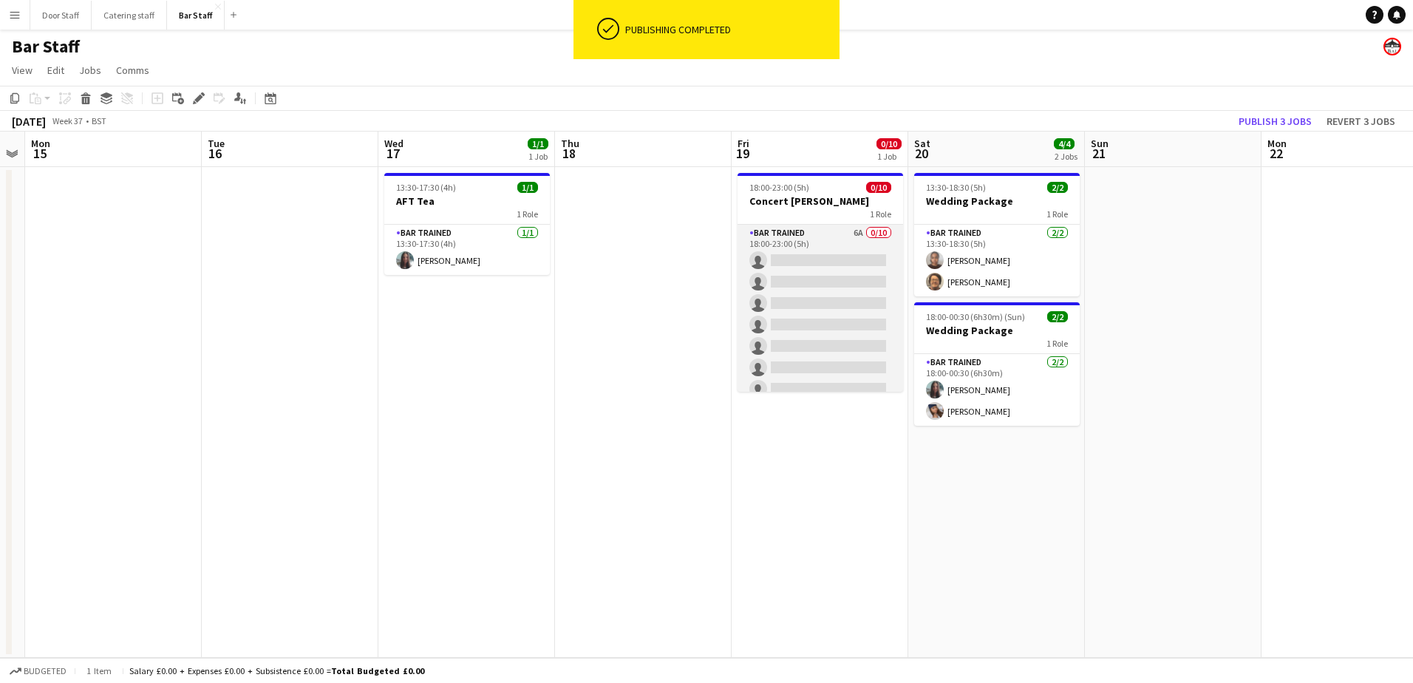
click at [829, 290] on app-card-role "Bar trained 6A 0/10 18:00-23:00 (5h) single-neutral-actions single-neutral-acti…" at bounding box center [820, 346] width 166 height 243
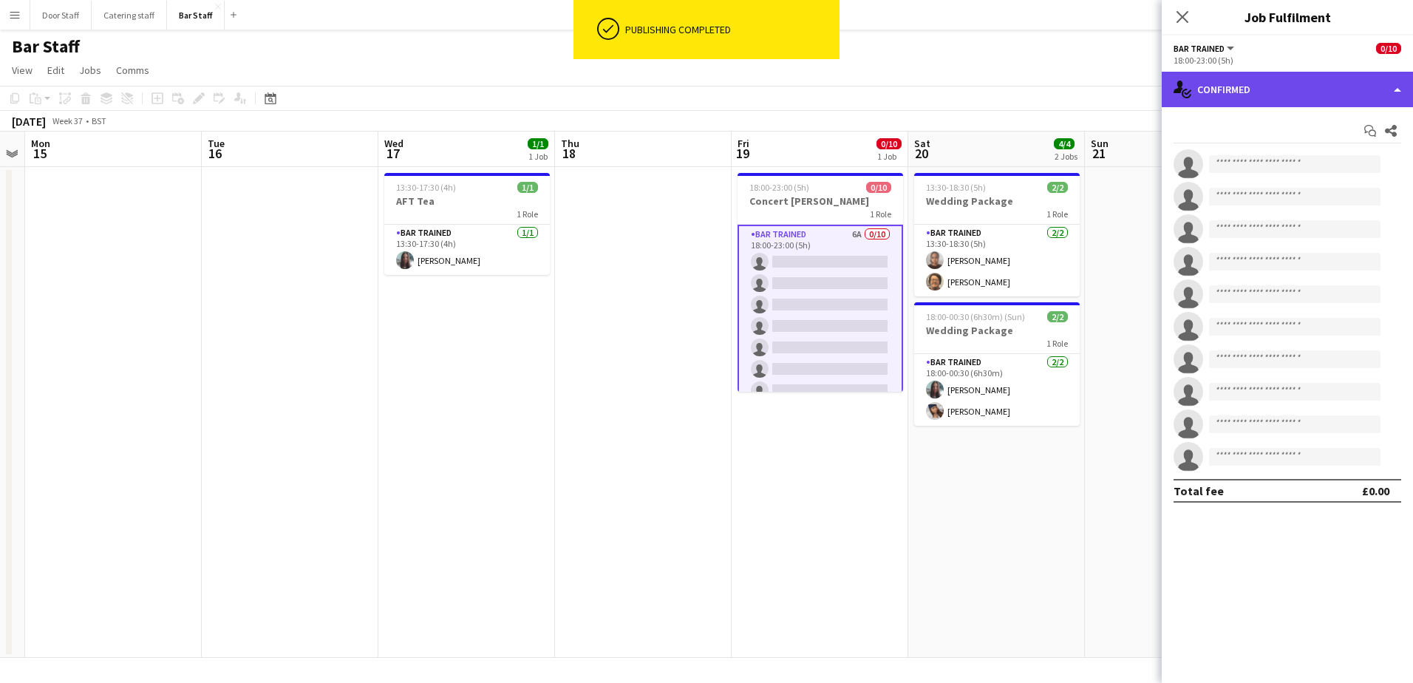
click at [1278, 87] on div "single-neutral-actions-check-2 Confirmed" at bounding box center [1287, 89] width 251 height 35
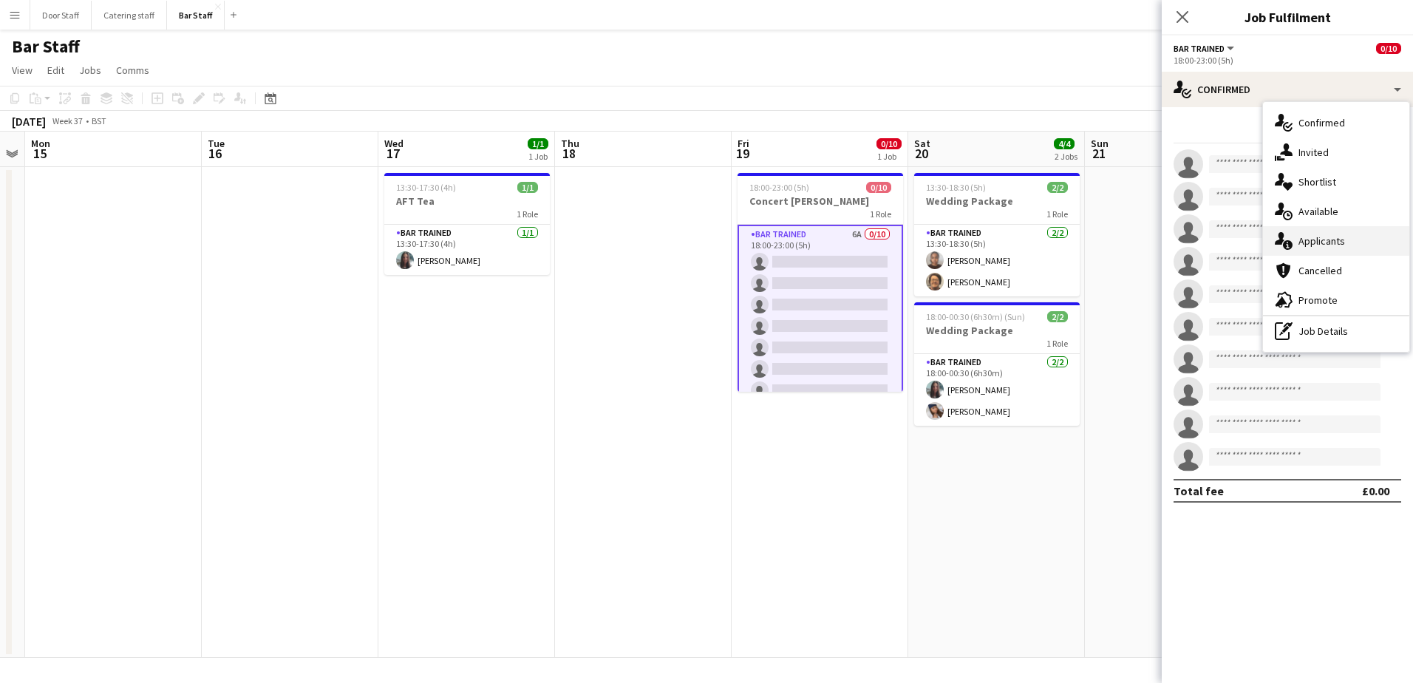
click at [1344, 246] on div "single-neutral-actions-information Applicants" at bounding box center [1336, 241] width 146 height 30
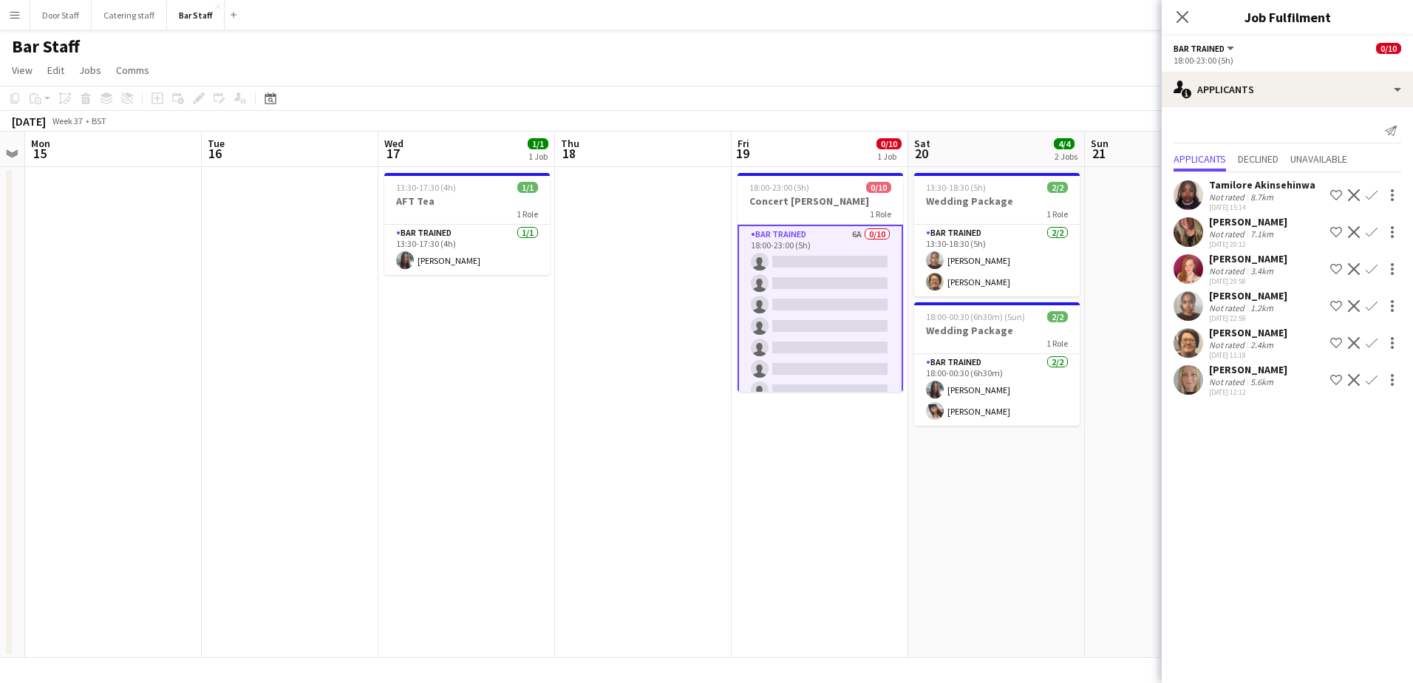
click at [1372, 194] on app-icon "Confirm" at bounding box center [1371, 195] width 12 height 12
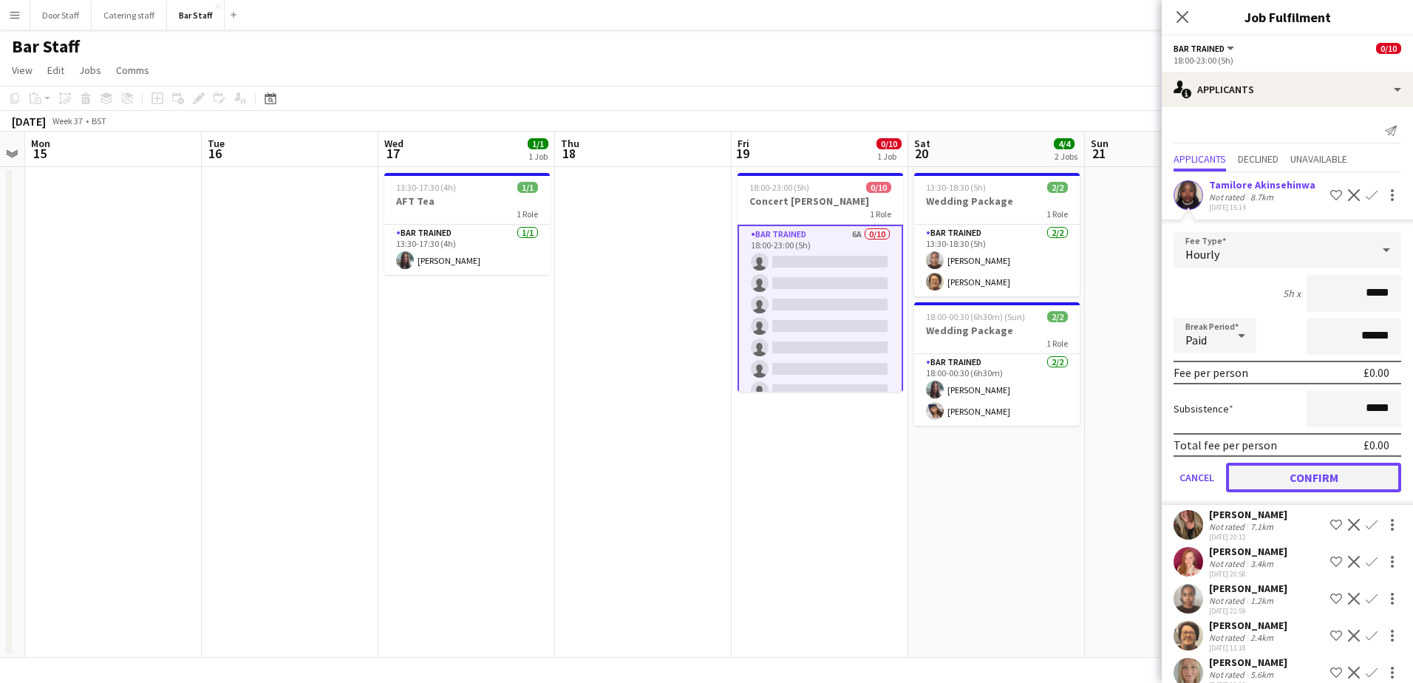
click at [1318, 488] on button "Confirm" at bounding box center [1313, 478] width 175 height 30
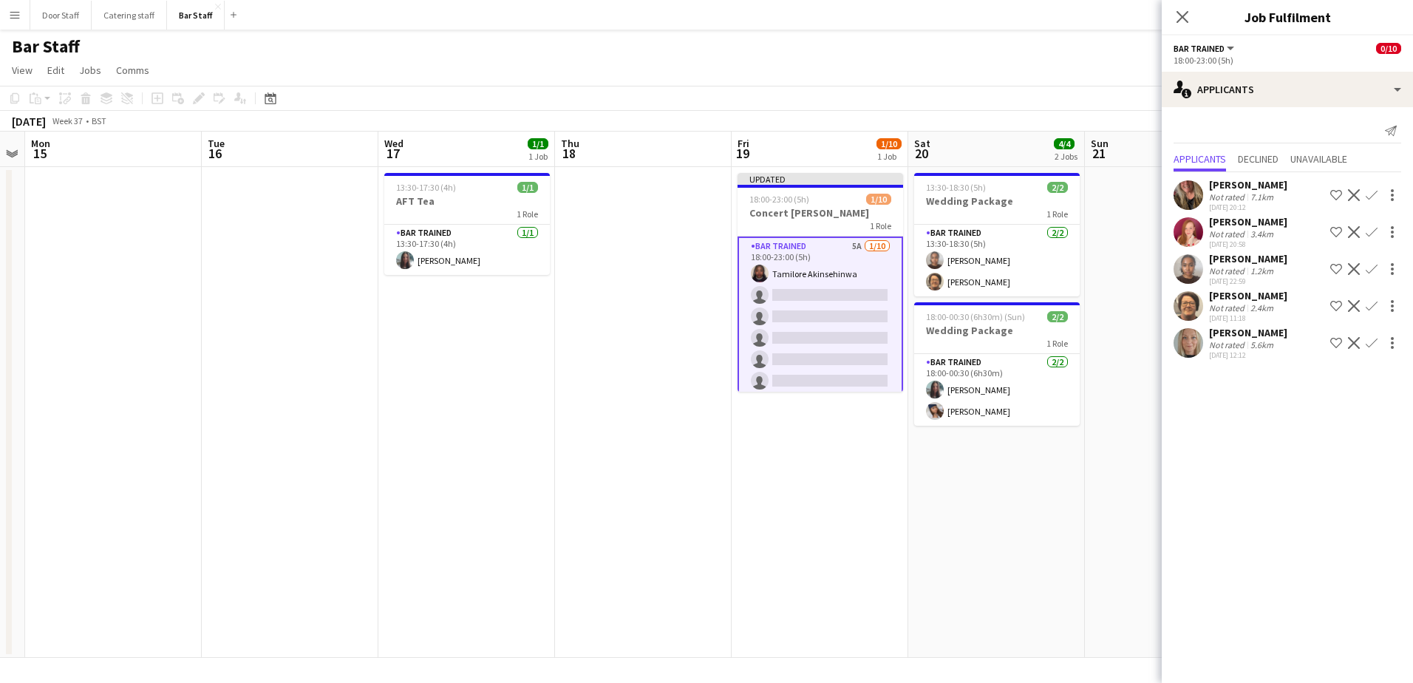
click at [1368, 229] on app-icon "Confirm" at bounding box center [1371, 232] width 12 height 12
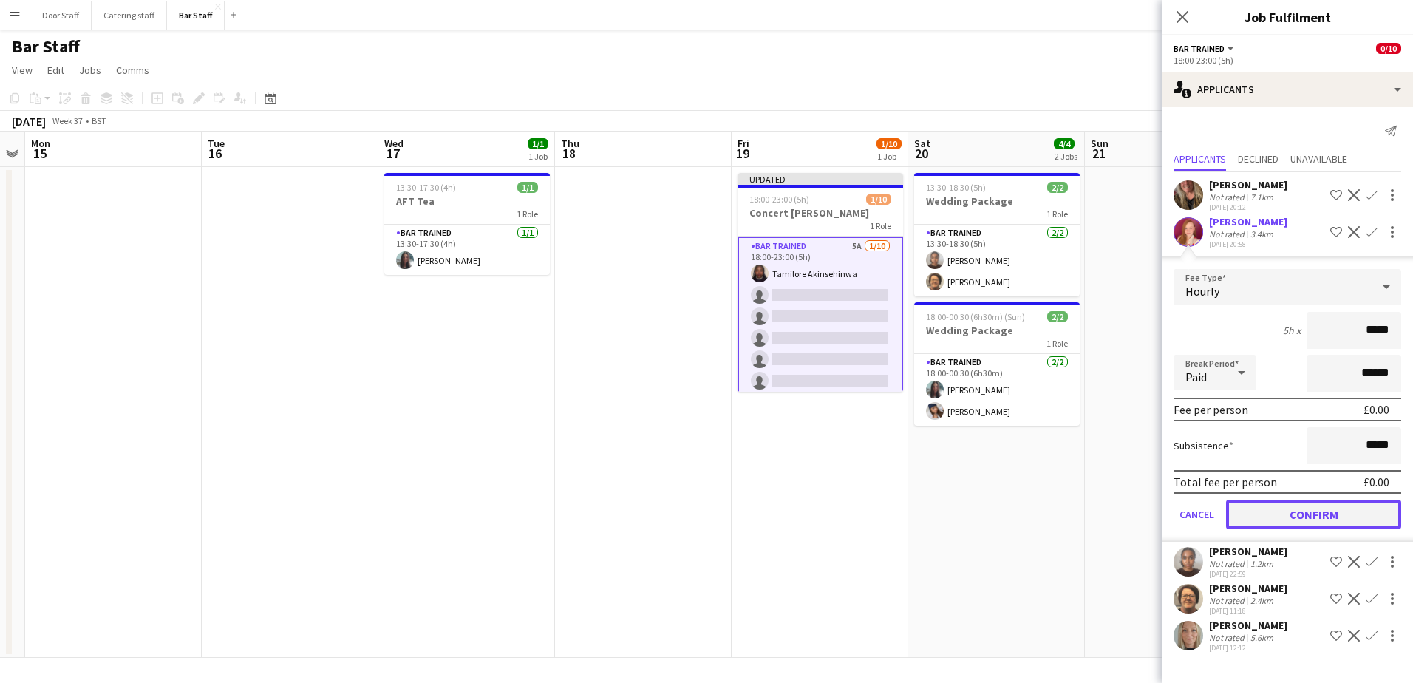
click at [1305, 510] on button "Confirm" at bounding box center [1313, 514] width 175 height 30
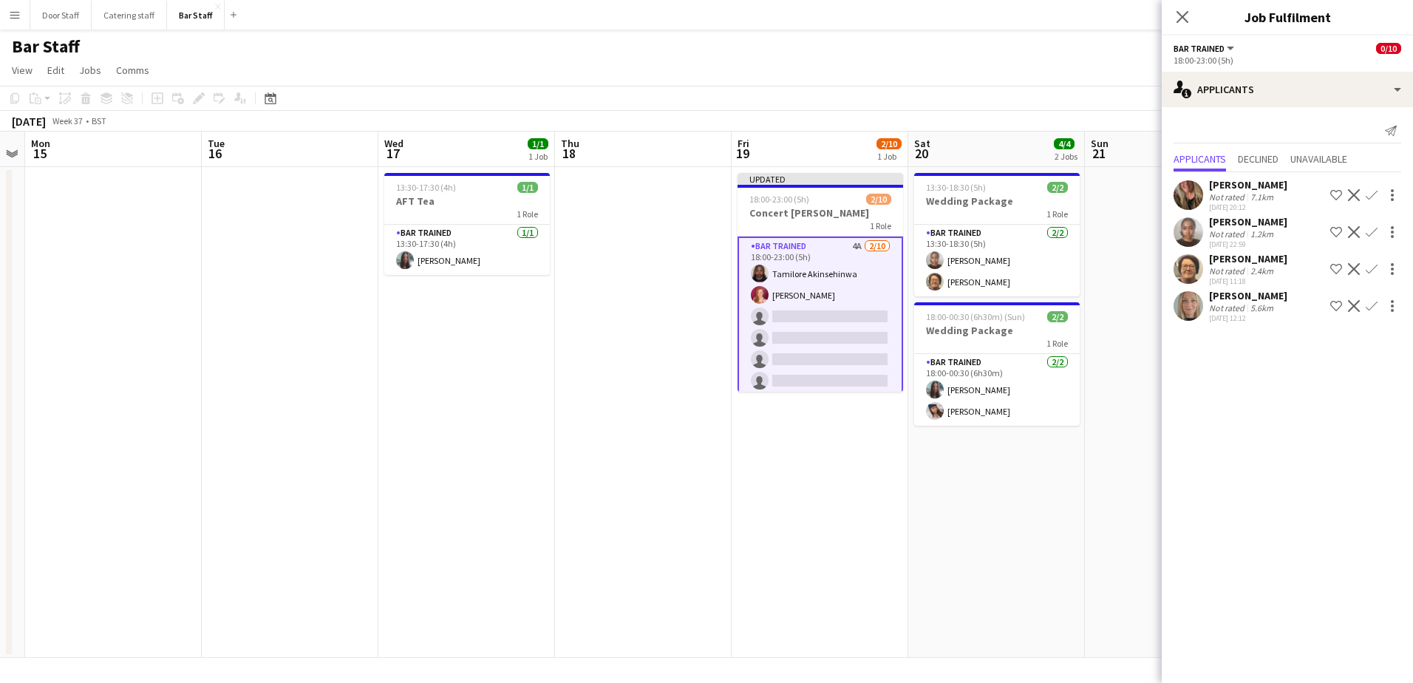
click at [1372, 307] on app-icon "Confirm" at bounding box center [1371, 306] width 12 height 12
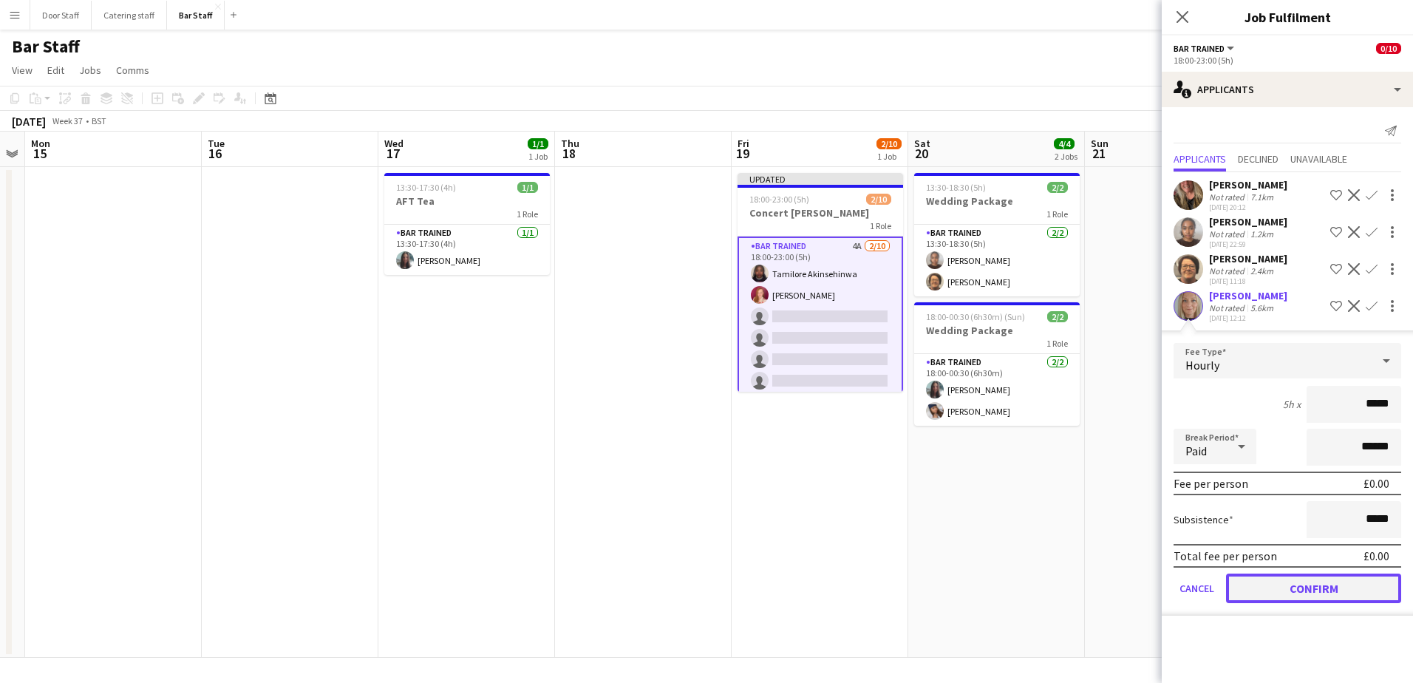
click at [1341, 600] on button "Confirm" at bounding box center [1313, 588] width 175 height 30
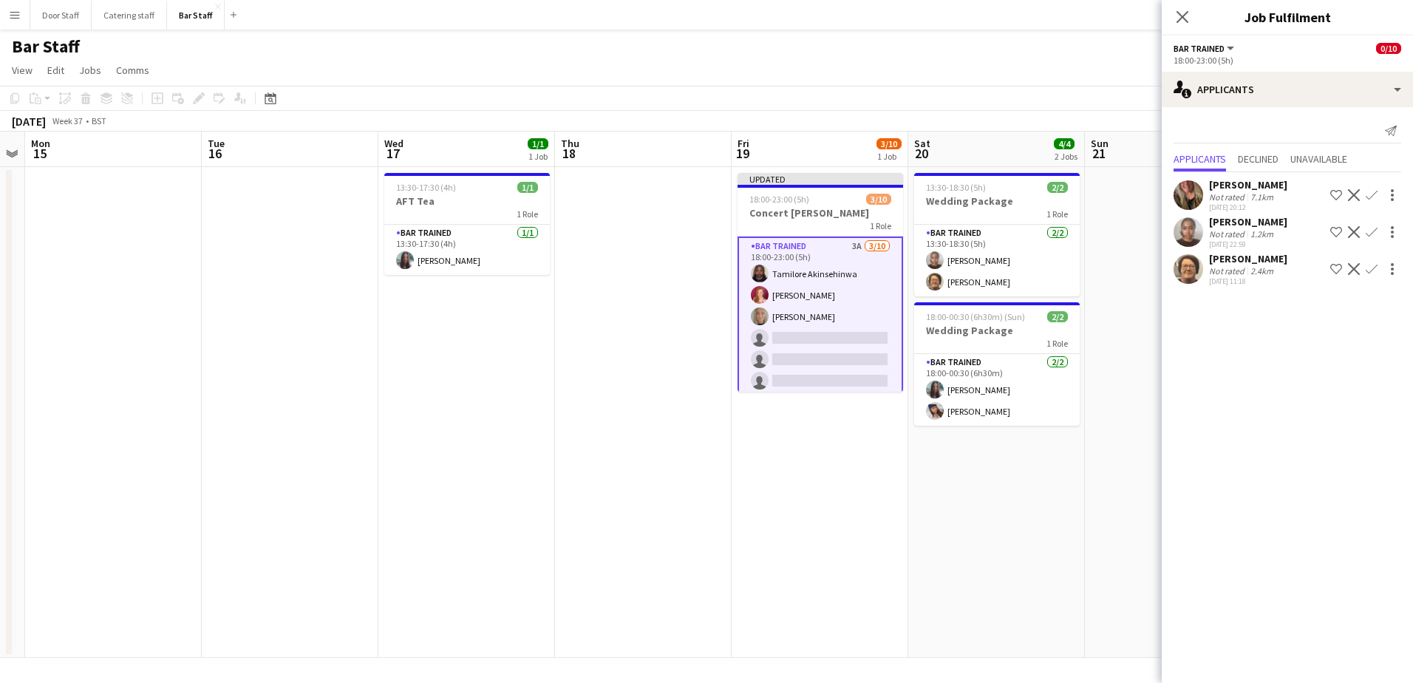
click at [1370, 271] on app-icon "Confirm" at bounding box center [1371, 269] width 12 height 12
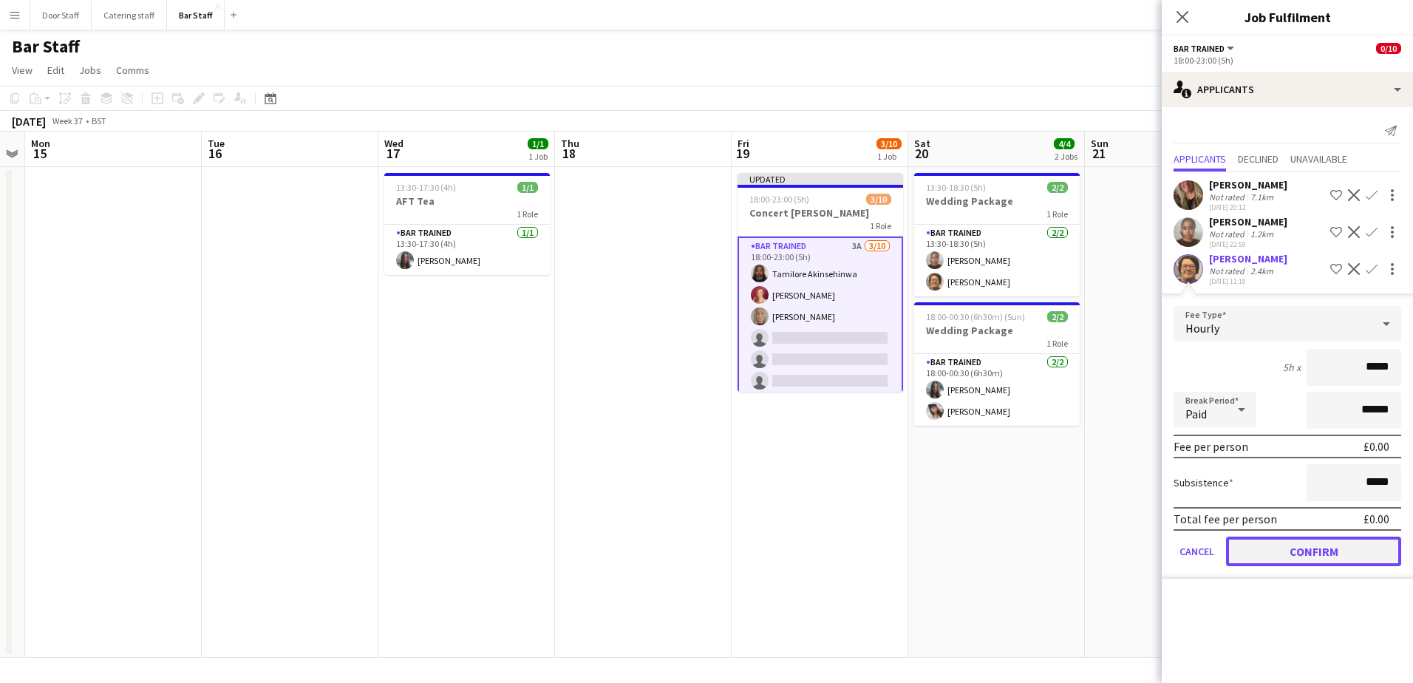
click at [1329, 548] on button "Confirm" at bounding box center [1313, 551] width 175 height 30
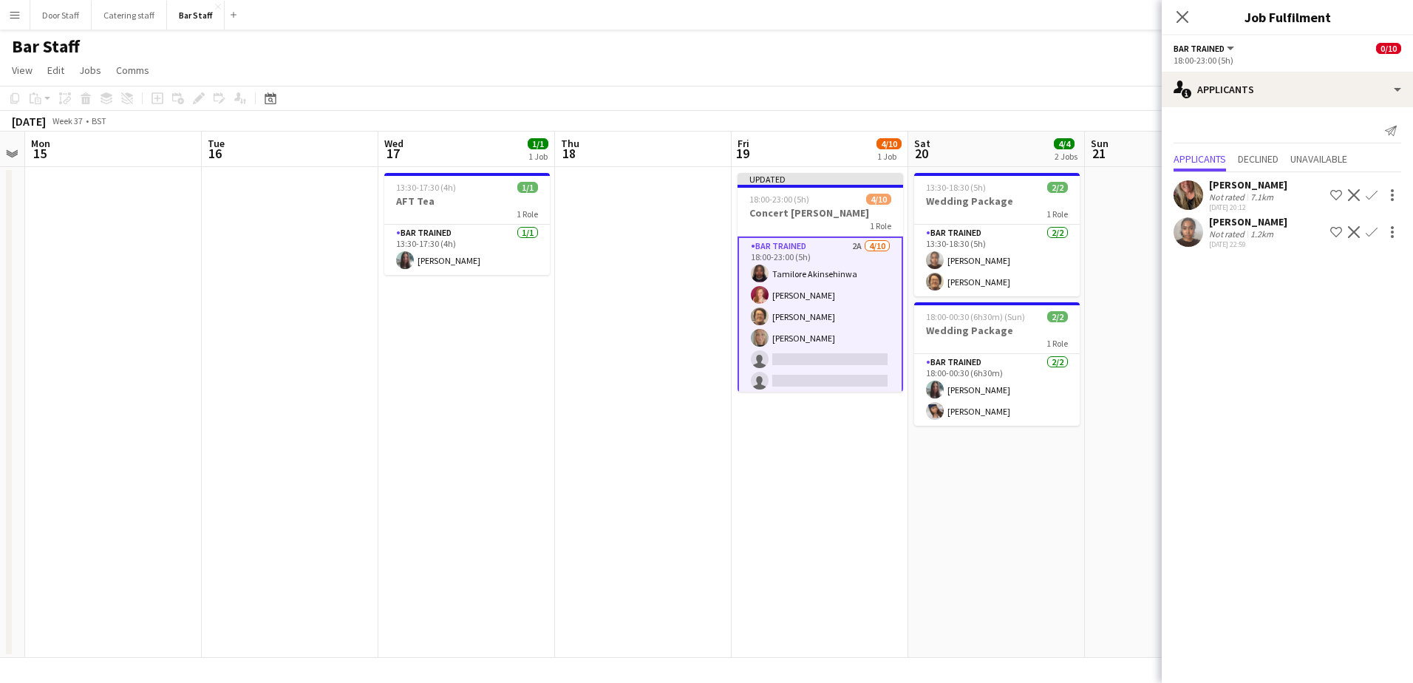
click at [1373, 231] on app-icon "Confirm" at bounding box center [1371, 232] width 12 height 12
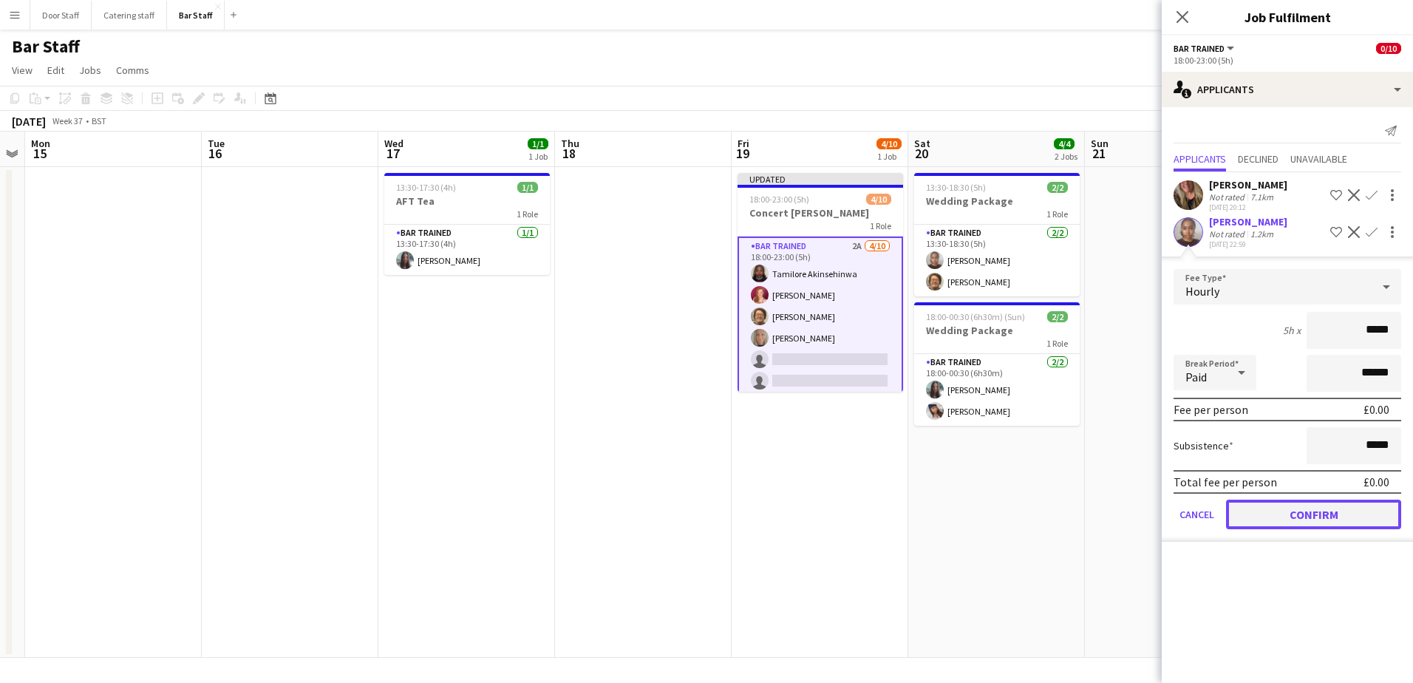
click at [1315, 508] on button "Confirm" at bounding box center [1313, 514] width 175 height 30
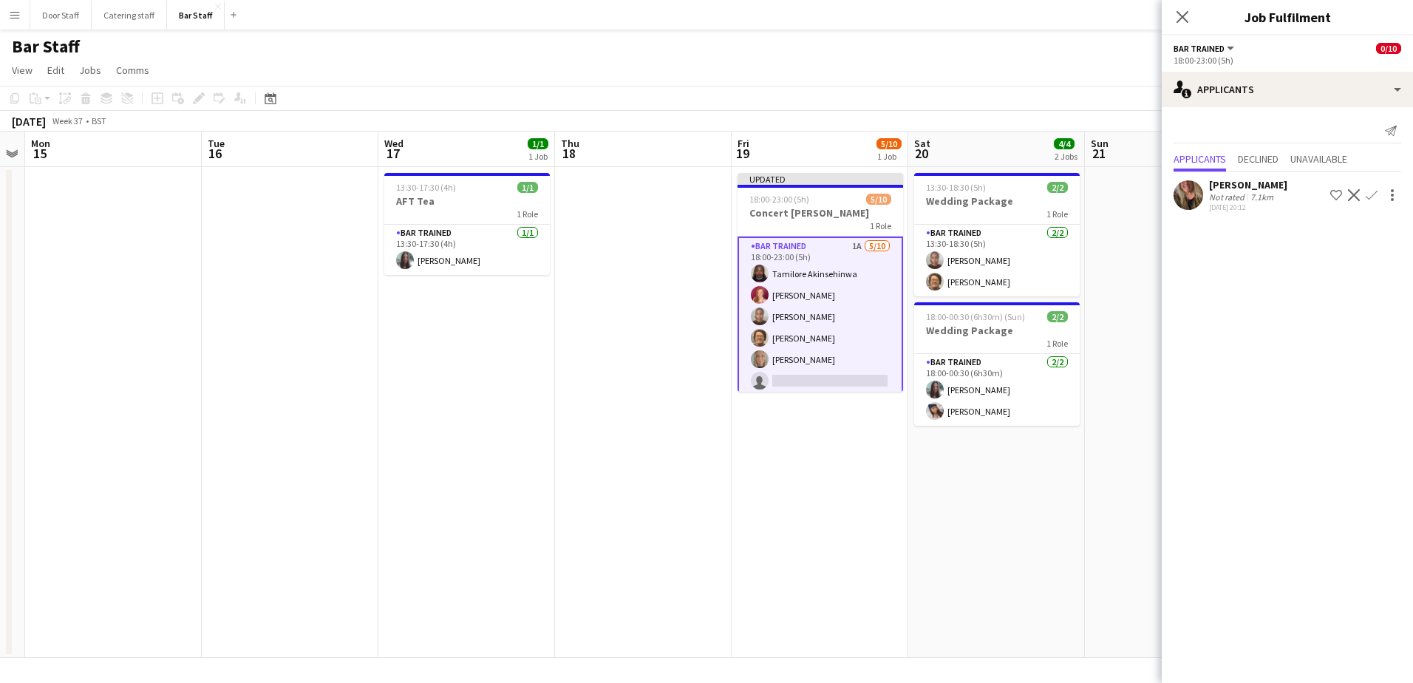
click at [1370, 193] on app-icon "Confirm" at bounding box center [1371, 195] width 12 height 12
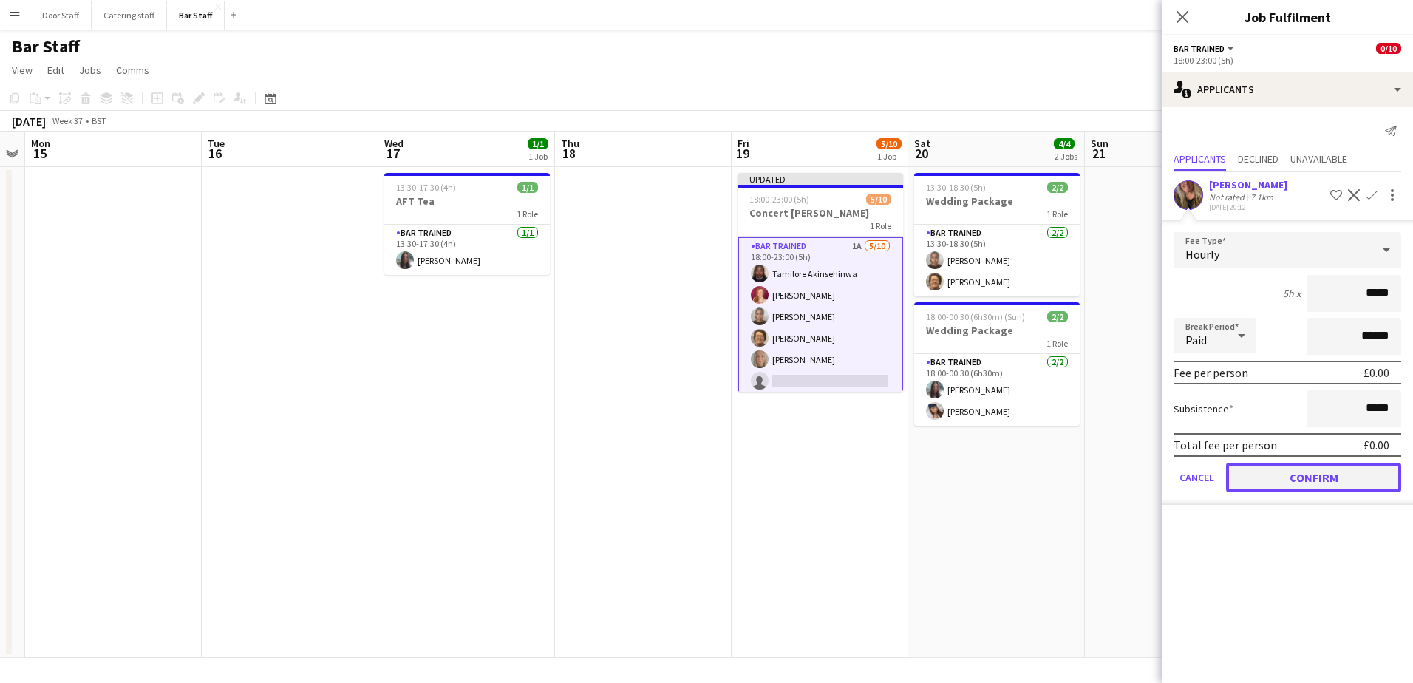
click at [1307, 481] on button "Confirm" at bounding box center [1313, 478] width 175 height 30
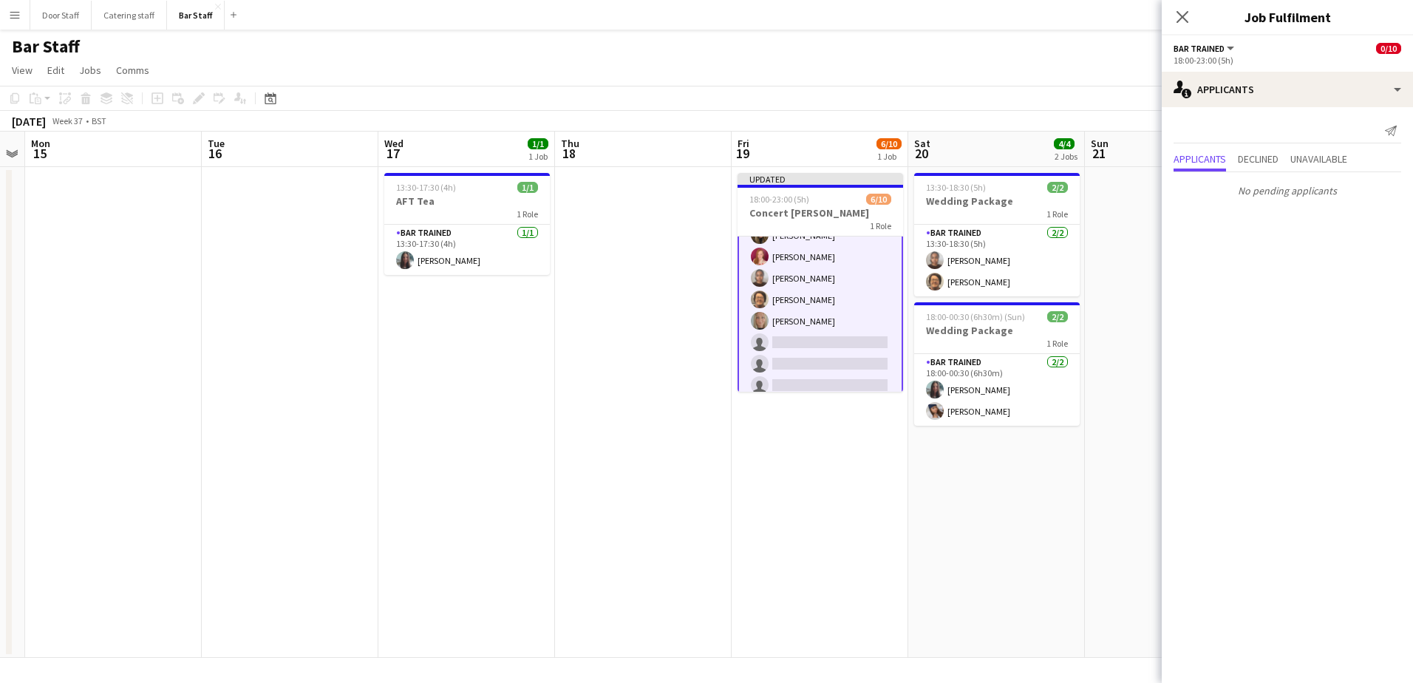
scroll to position [91, 0]
click at [1099, 101] on app-toolbar "Copy Paste Paste Ctrl+V Paste with crew Ctrl+Shift+V Paste linked Job [GEOGRAPH…" at bounding box center [706, 98] width 1413 height 25
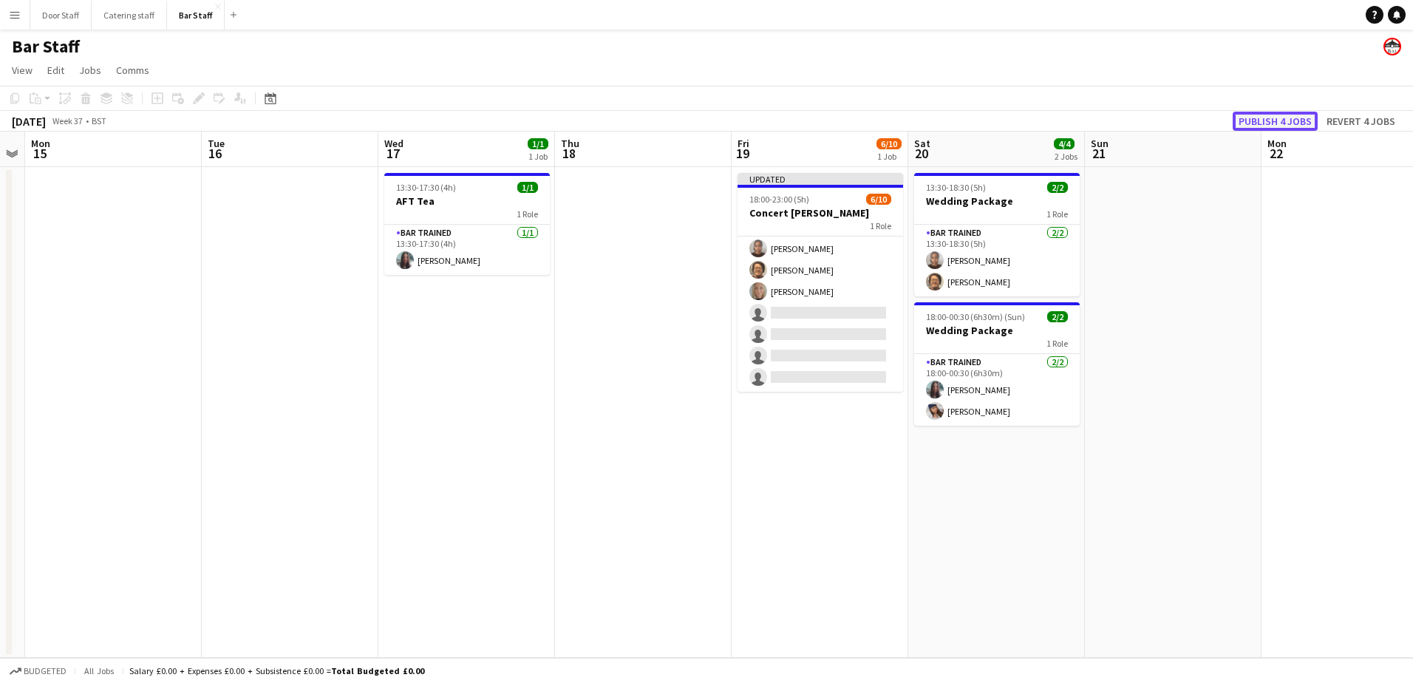
click at [1280, 117] on button "Publish 4 jobs" at bounding box center [1274, 121] width 85 height 19
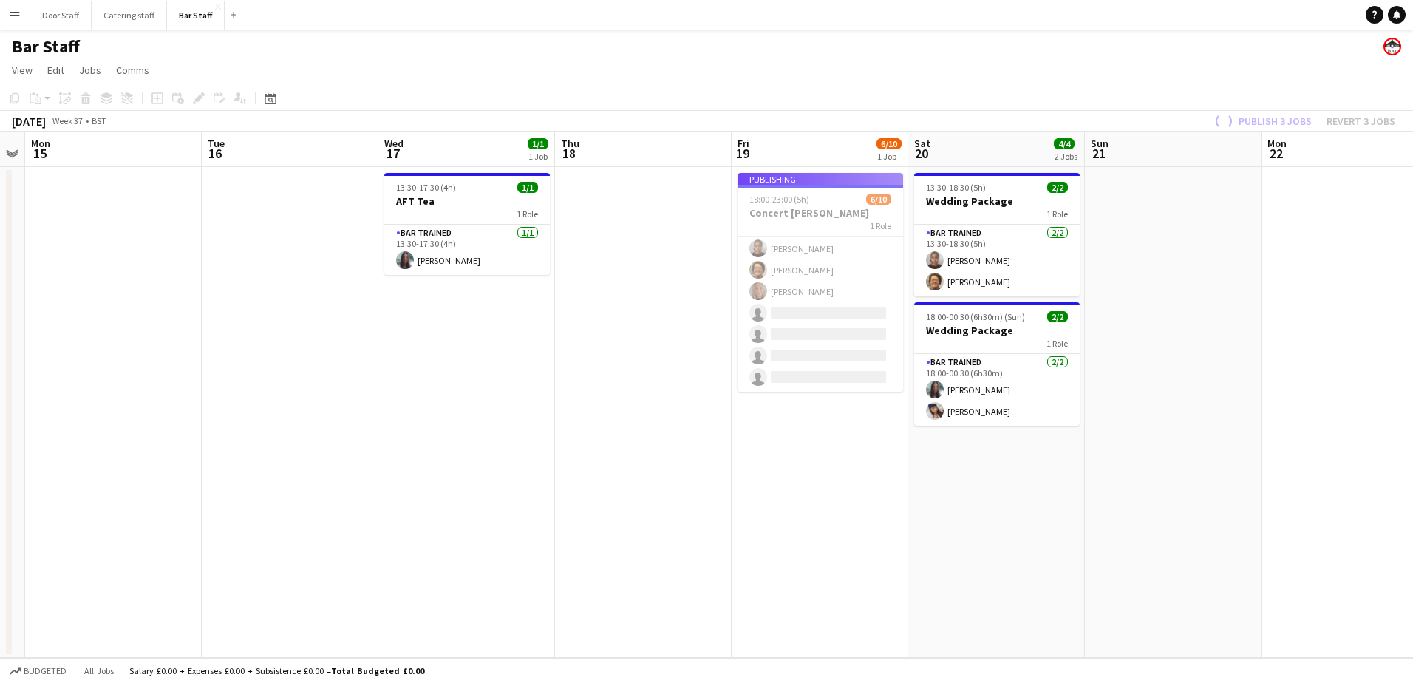
scroll to position [76, 0]
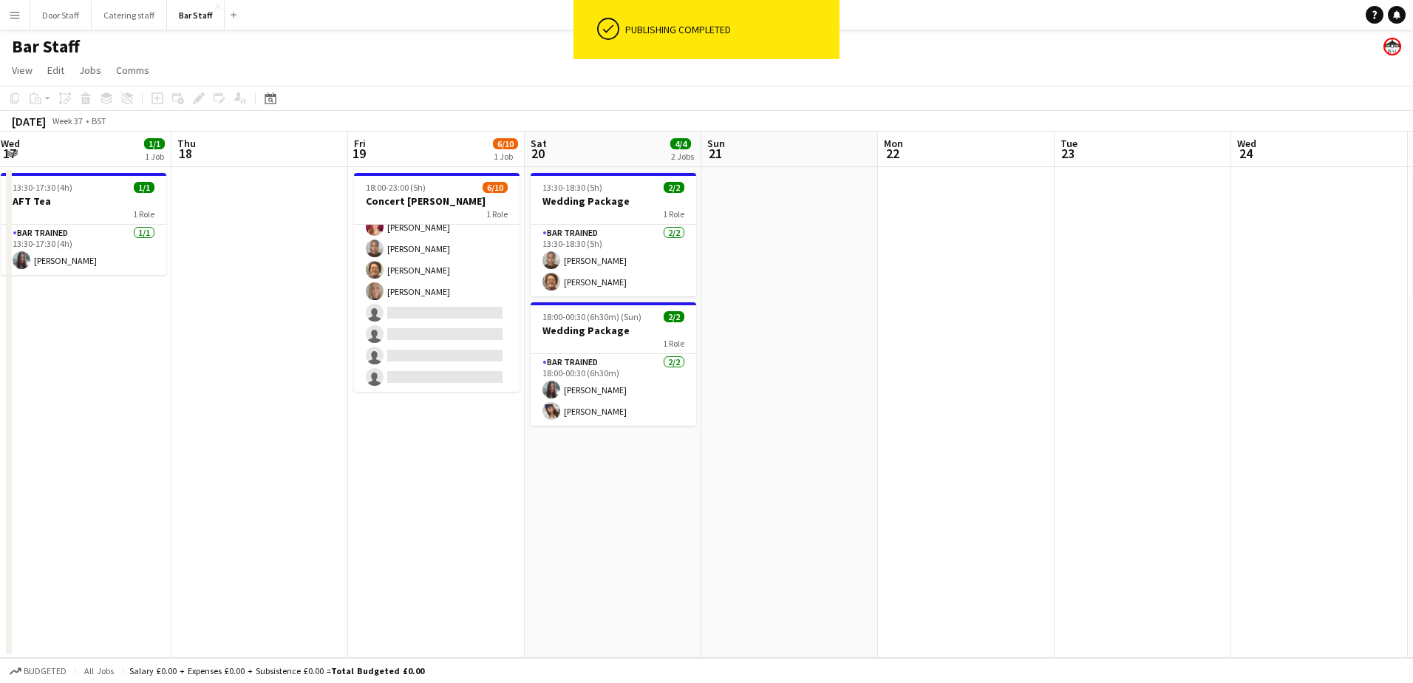
drag, startPoint x: 1159, startPoint y: 342, endPoint x: 884, endPoint y: 365, distance: 275.8
click at [776, 365] on app-calendar-viewport "Sun 14 Mon 15 Tue 16 Wed 17 1/1 1 Job Thu 18 Fri 19 6/10 1 Job Sat 20 4/4 2 Job…" at bounding box center [706, 395] width 1413 height 526
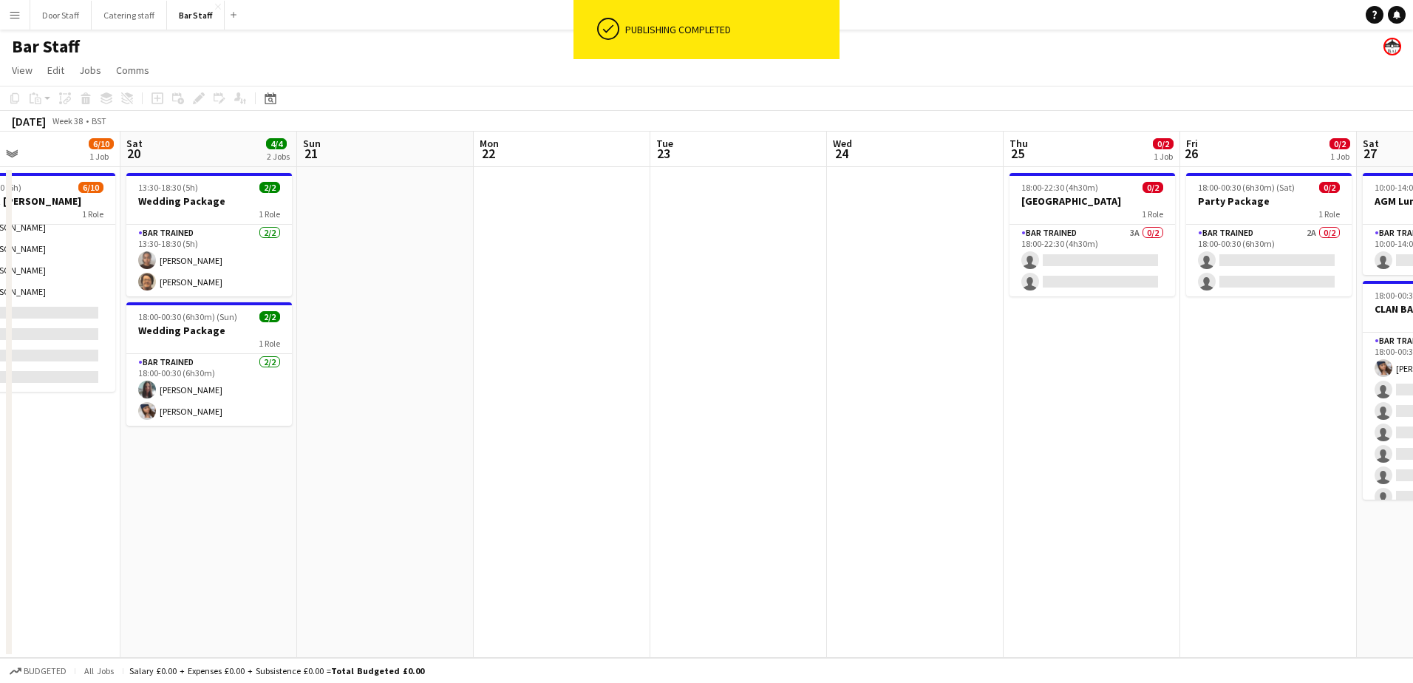
drag, startPoint x: 1098, startPoint y: 365, endPoint x: 694, endPoint y: 375, distance: 404.3
click at [694, 375] on app-calendar-viewport "Tue 16 Wed 17 1/1 1 Job Thu 18 Fri 19 6/10 1 Job Sat 20 4/4 2 Jobs Sun 21 Mon 2…" at bounding box center [706, 395] width 1413 height 526
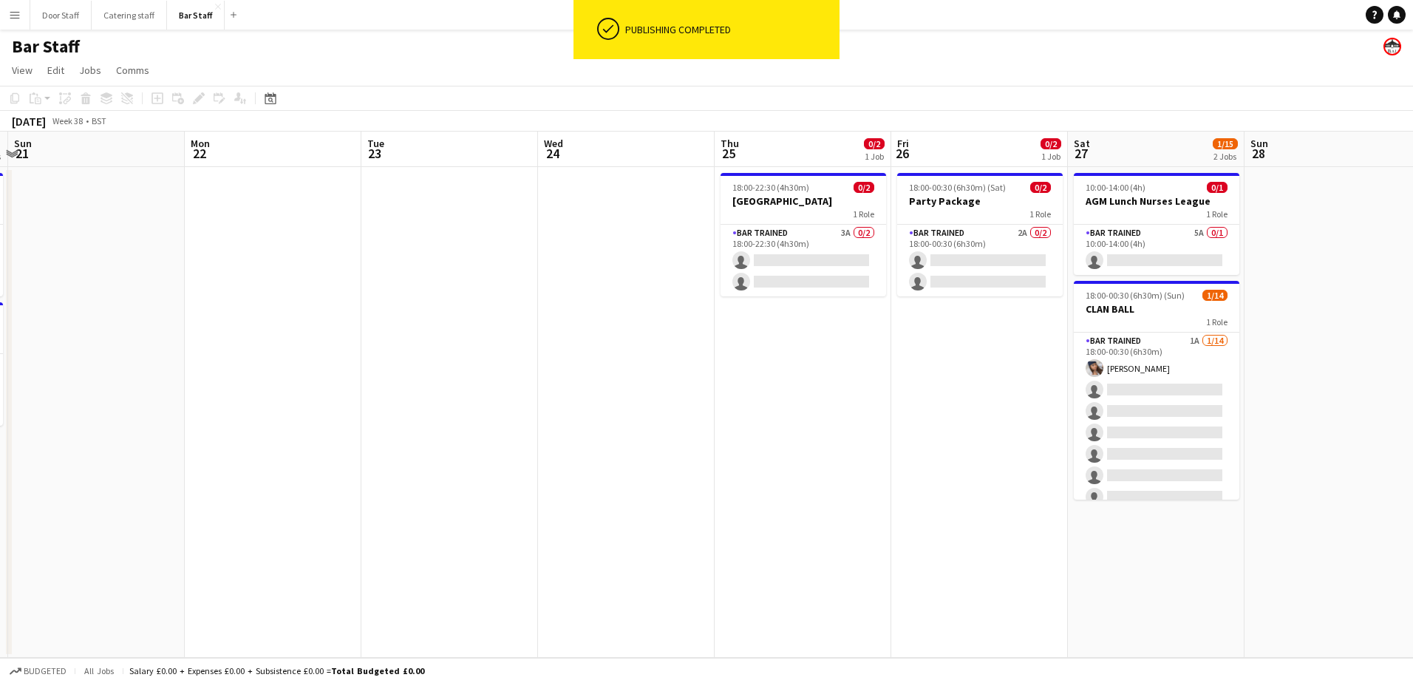
scroll to position [0, 559]
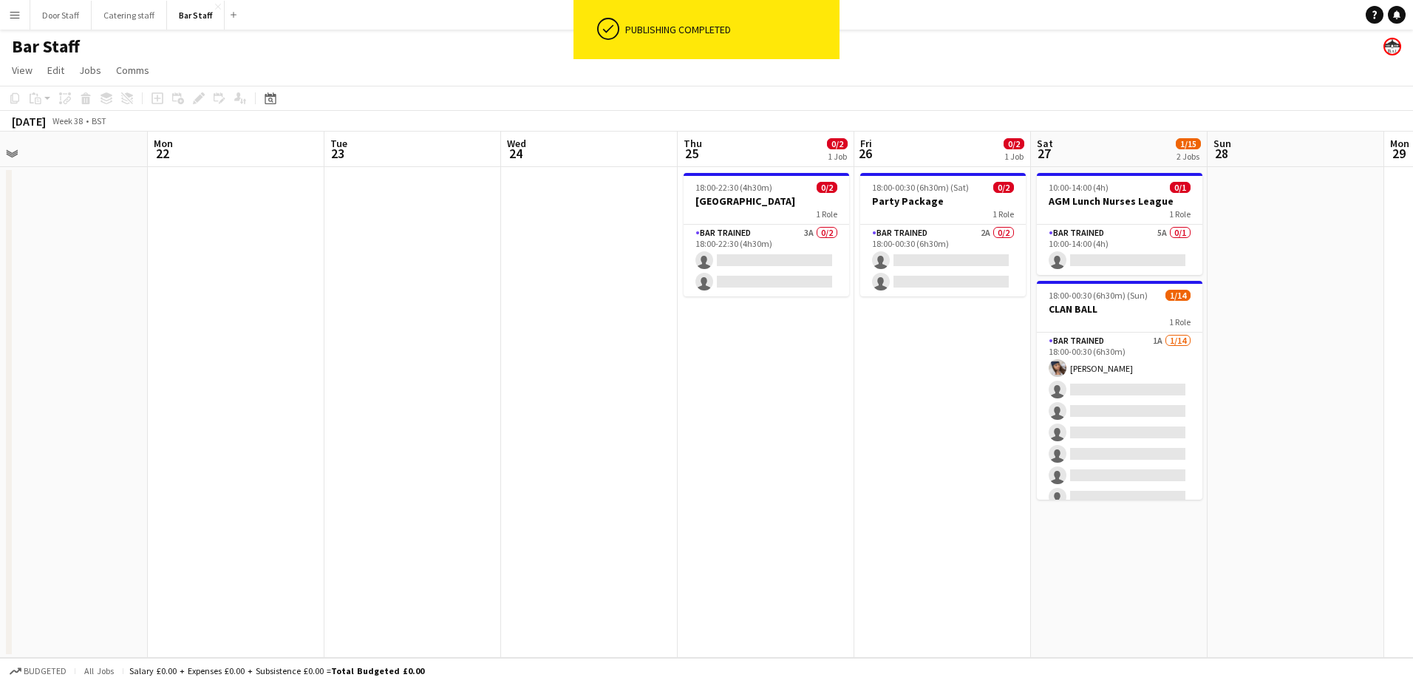
drag, startPoint x: 981, startPoint y: 395, endPoint x: 655, endPoint y: 386, distance: 326.0
click at [655, 386] on app-calendar-viewport "Thu 18 Fri 19 6/10 1 Job Sat 20 4/4 2 Jobs Sun 21 Mon 22 Tue 23 Wed 24 Thu 25 0…" at bounding box center [706, 395] width 1413 height 526
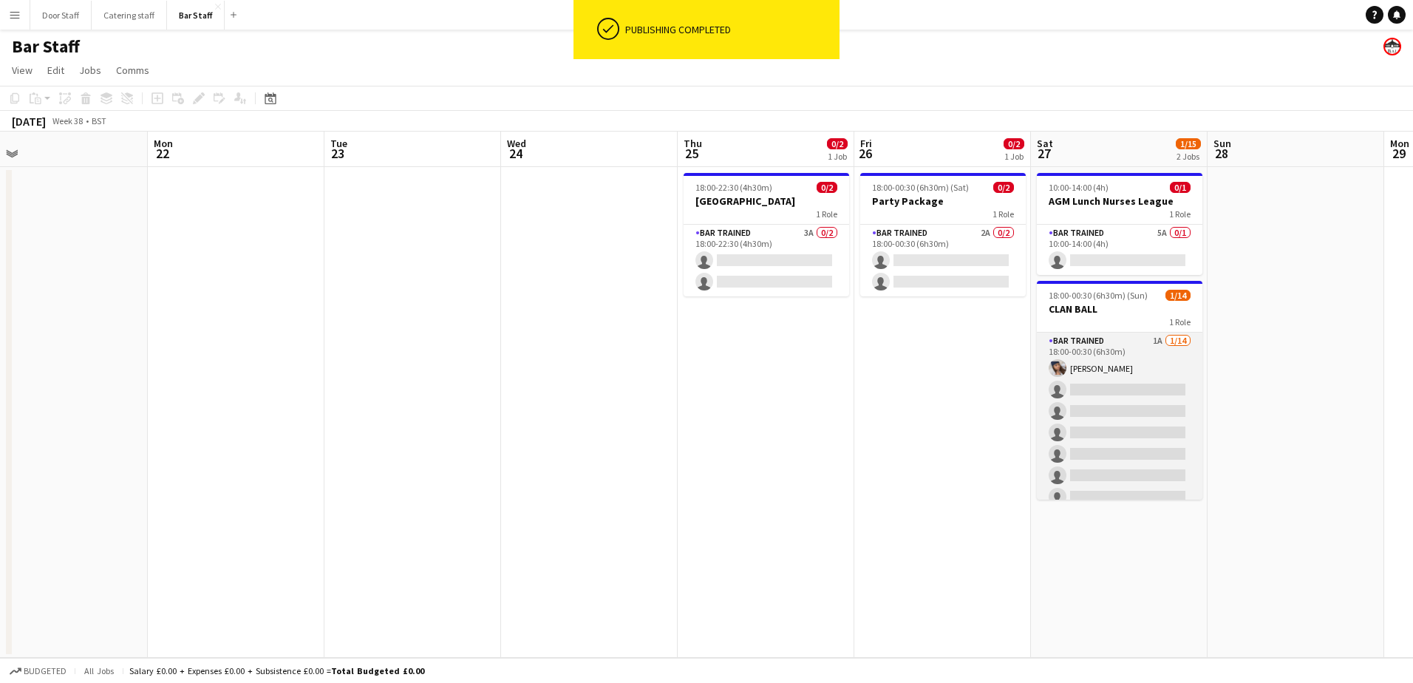
click at [1147, 368] on app-card-role "Bar trained 1A [DATE] 18:00-00:30 (6h30m) [PERSON_NAME] single-neutral-actions …" at bounding box center [1120, 496] width 166 height 329
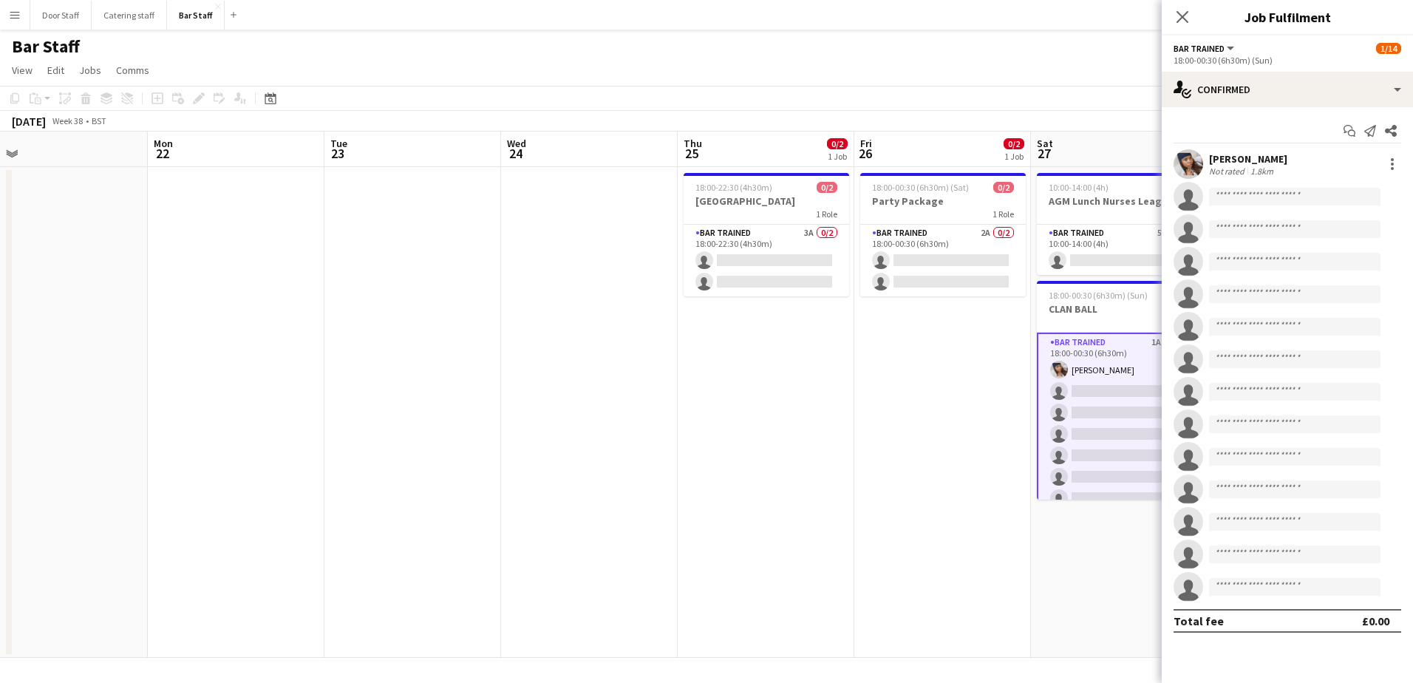
click at [908, 372] on app-date-cell "18:00-00:30 (6h30m) (Sat) 0/2 Party Package 1 Role Bar trained 2A 0/2 18:00-00:…" at bounding box center [942, 412] width 177 height 491
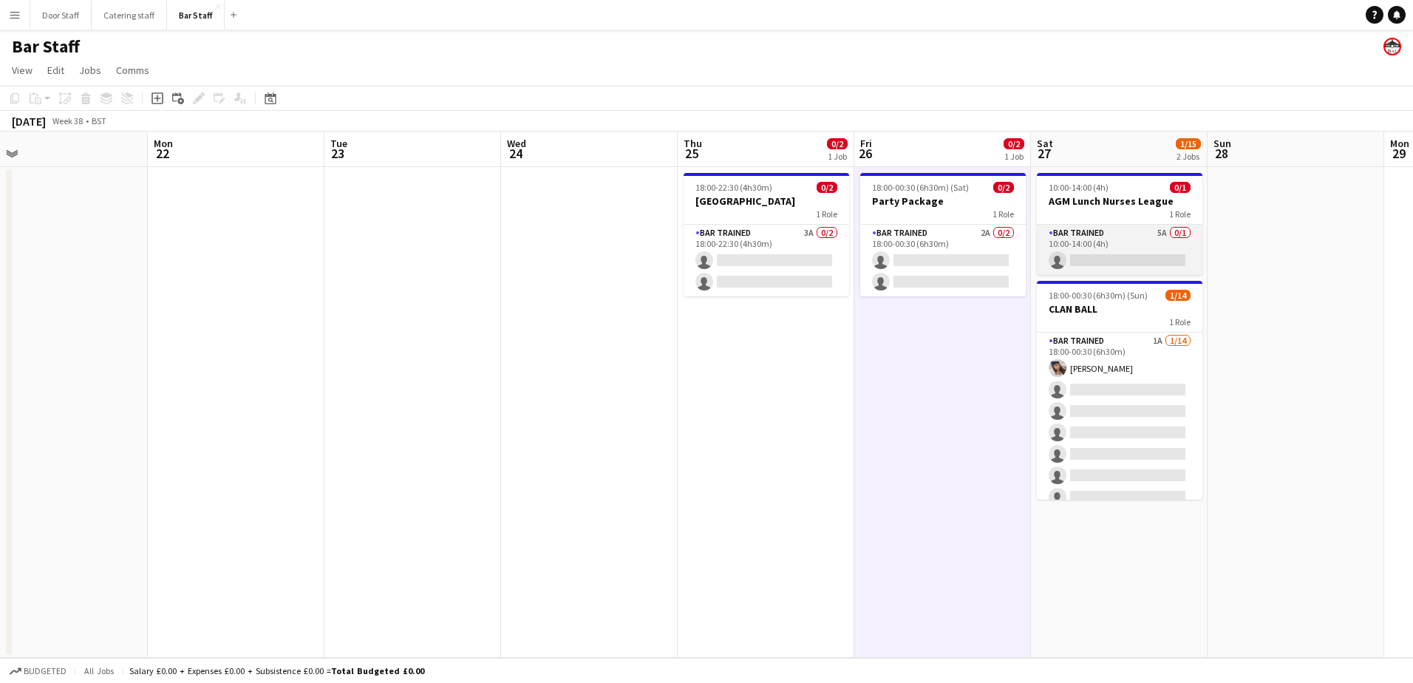
click at [1145, 233] on app-card-role "Bar trained 5A 0/1 10:00-14:00 (4h) single-neutral-actions" at bounding box center [1120, 250] width 166 height 50
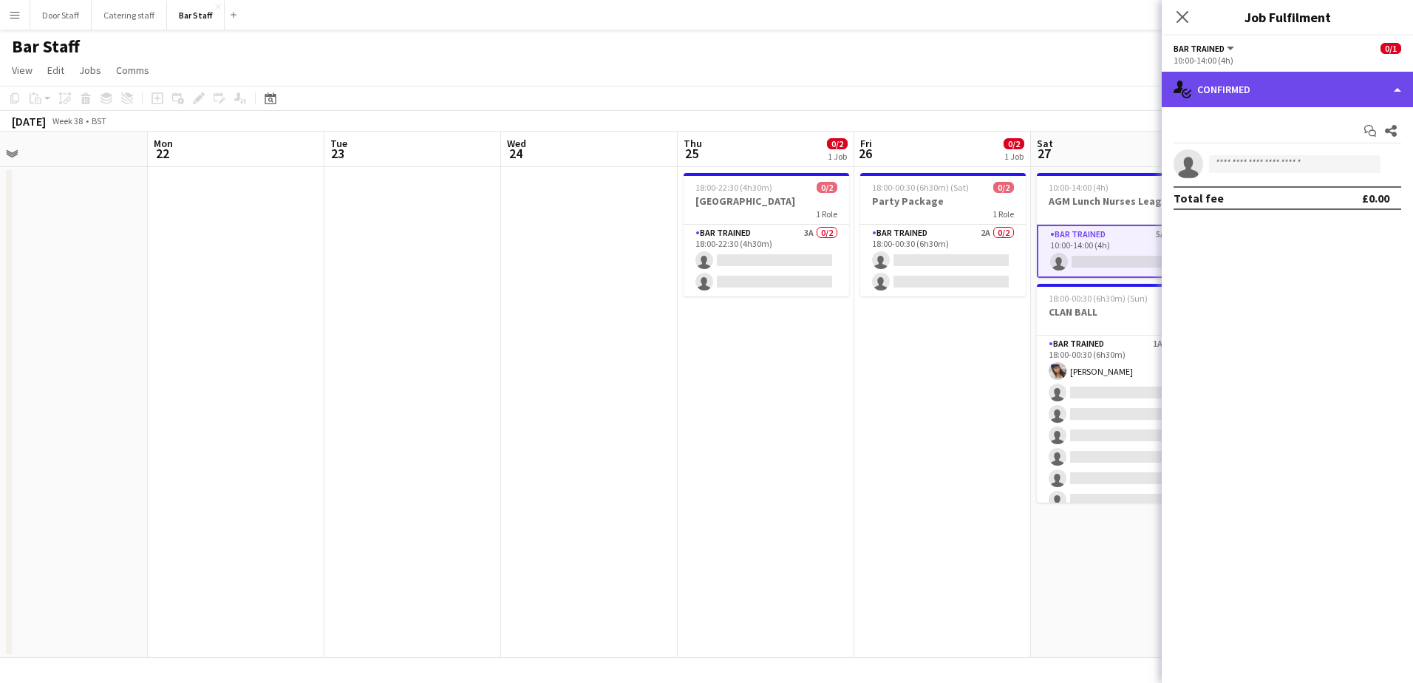
click at [1357, 86] on div "single-neutral-actions-check-2 Confirmed" at bounding box center [1287, 89] width 251 height 35
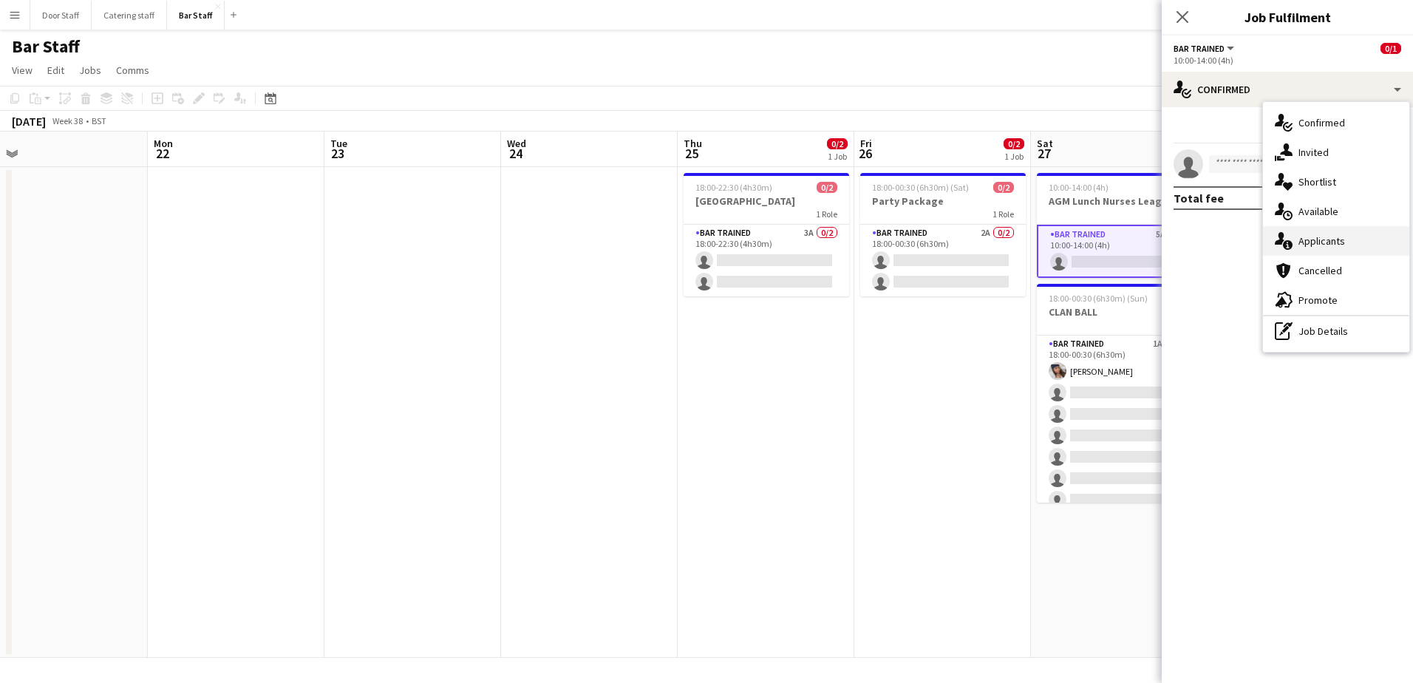
click at [1334, 238] on div "single-neutral-actions-information Applicants" at bounding box center [1336, 241] width 146 height 30
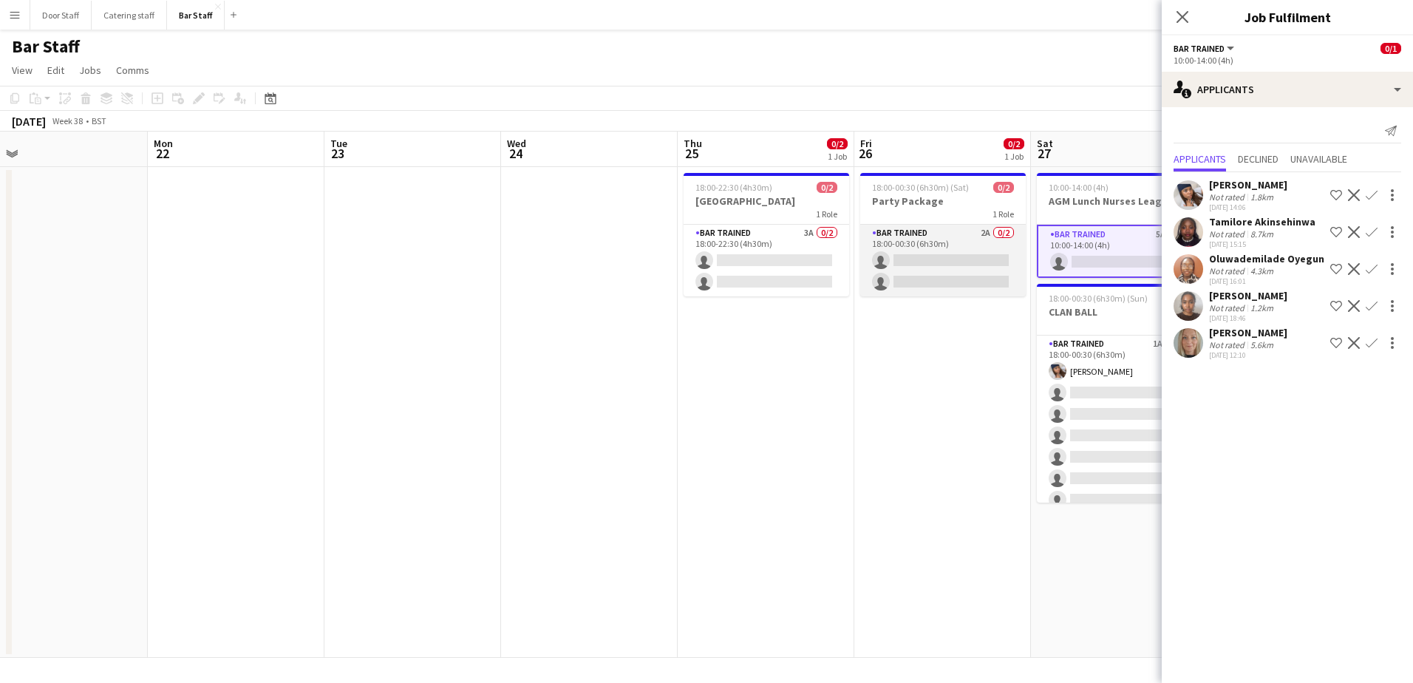
click at [972, 253] on app-card-role "Bar trained 2A 0/2 18:00-00:30 (6h30m) single-neutral-actions single-neutral-ac…" at bounding box center [943, 261] width 166 height 72
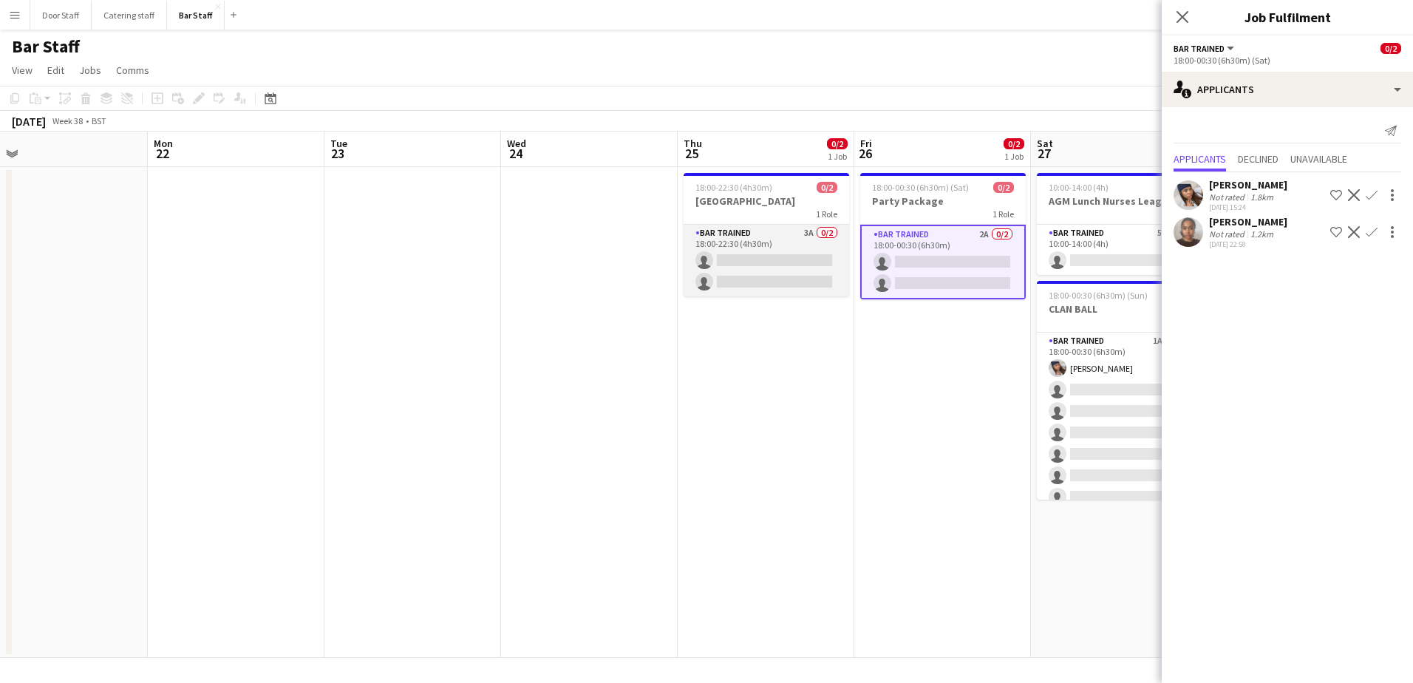
click at [777, 255] on app-card-role "Bar trained 3A 0/2 18:00-22:30 (4h30m) single-neutral-actions single-neutral-ac…" at bounding box center [766, 261] width 166 height 72
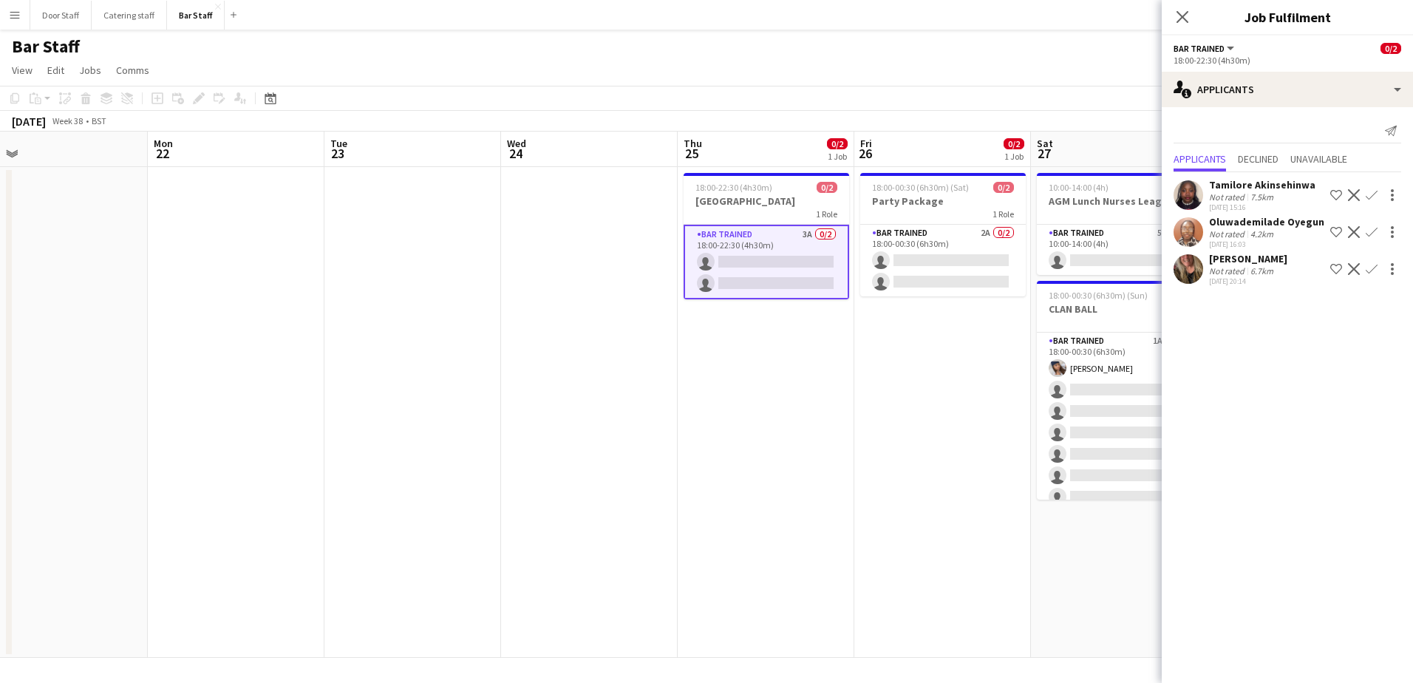
click at [1374, 230] on app-icon "Confirm" at bounding box center [1371, 232] width 12 height 12
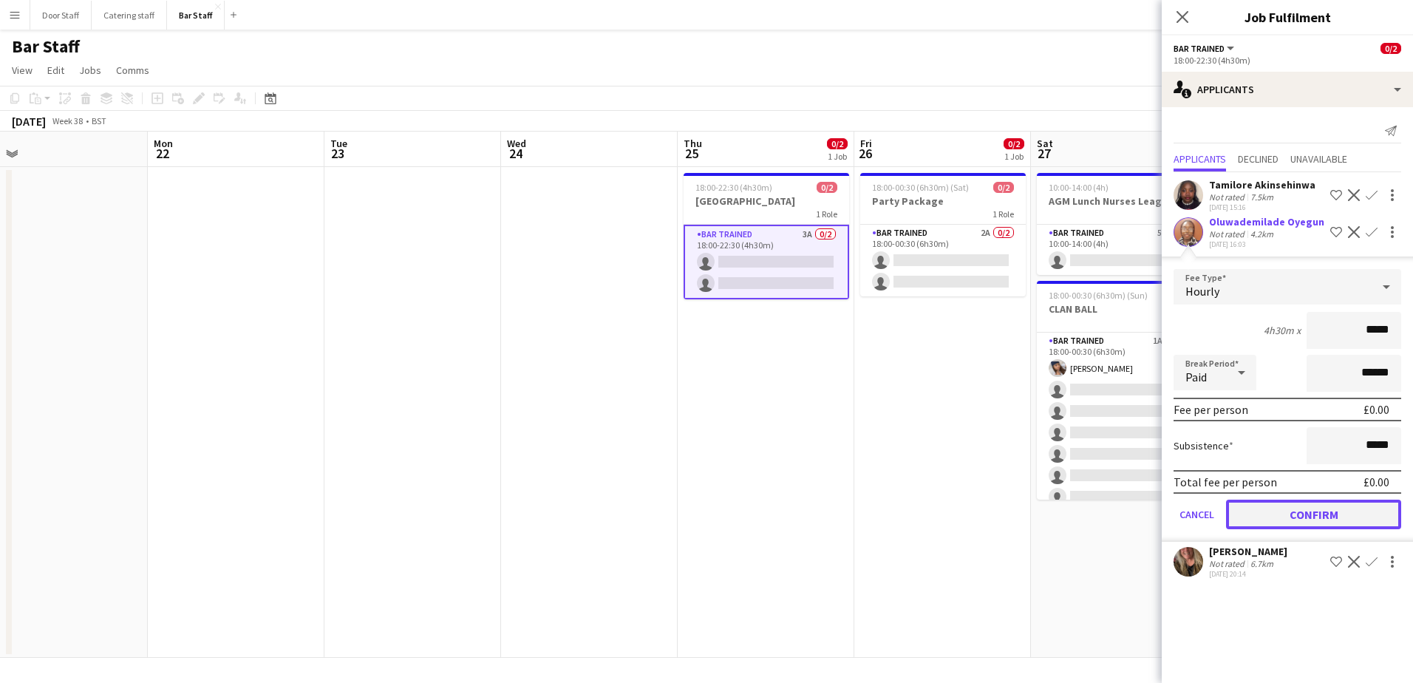
click at [1354, 506] on button "Confirm" at bounding box center [1313, 514] width 175 height 30
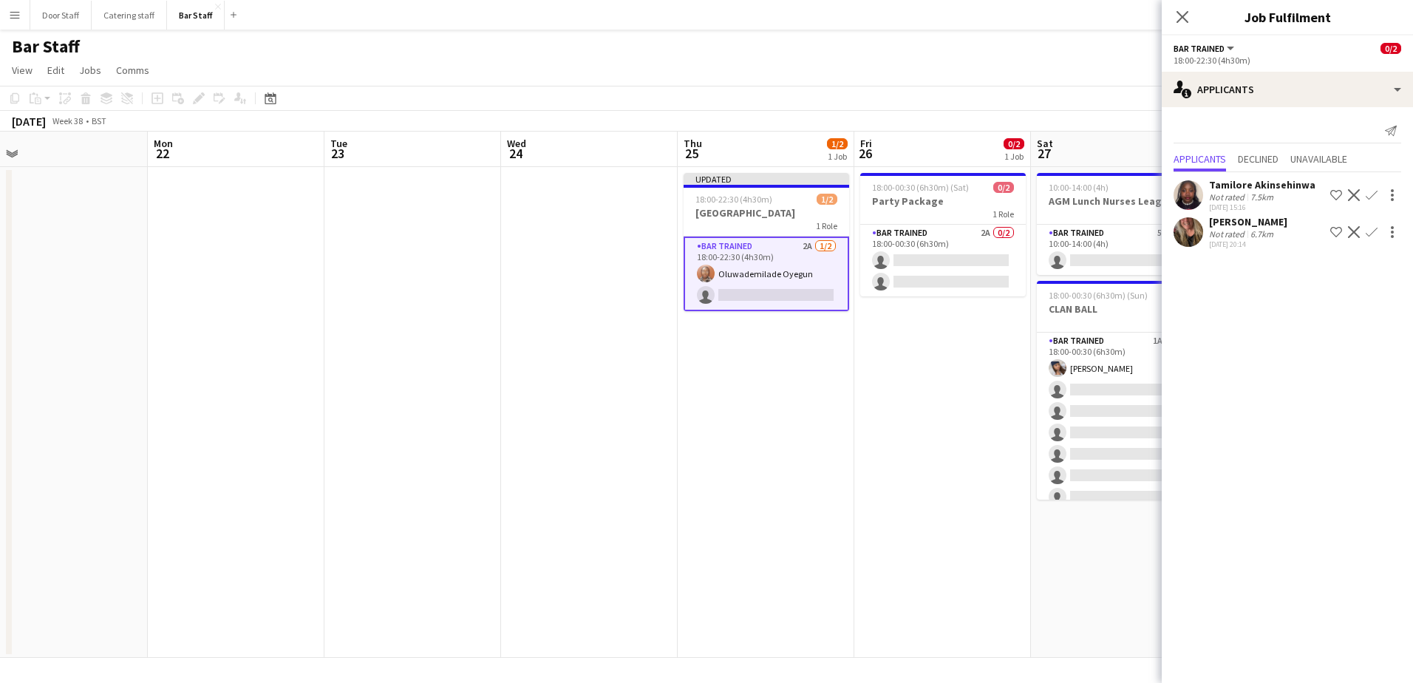
click at [1376, 194] on app-icon "Confirm" at bounding box center [1371, 195] width 12 height 12
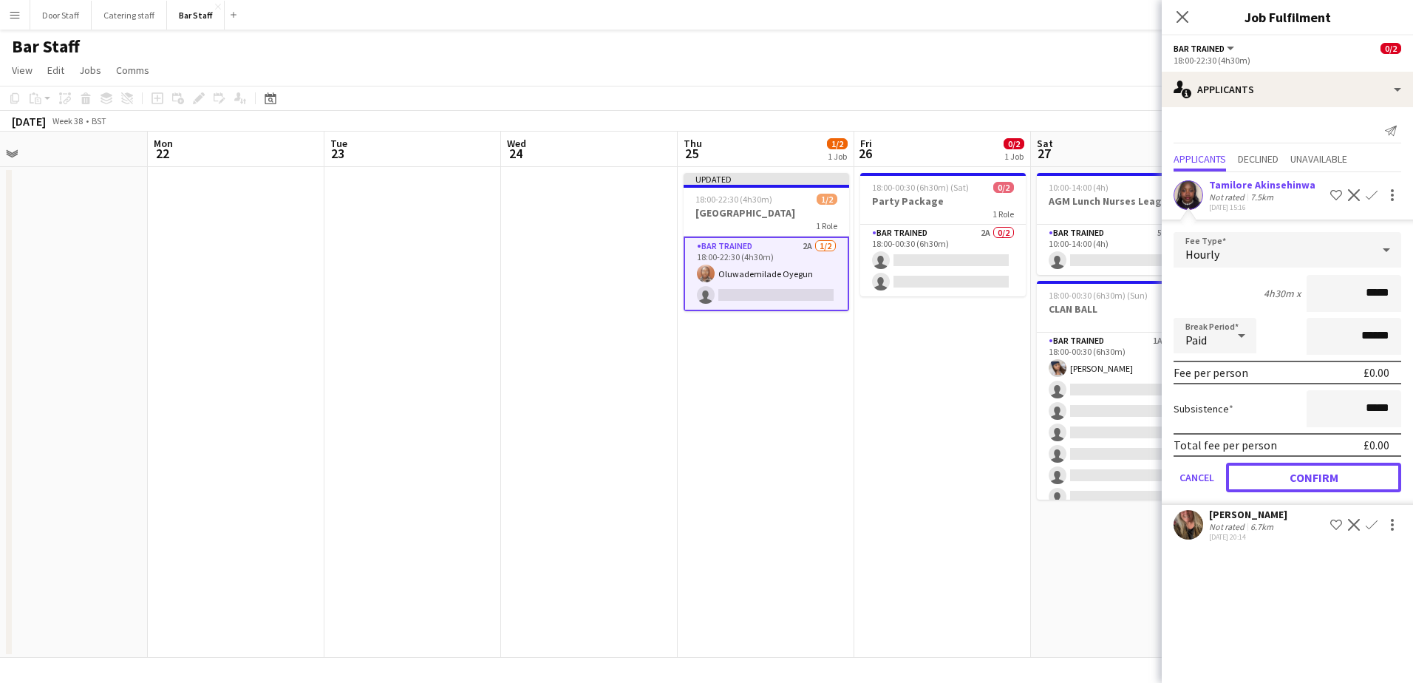
click at [1326, 478] on button "Confirm" at bounding box center [1313, 478] width 175 height 30
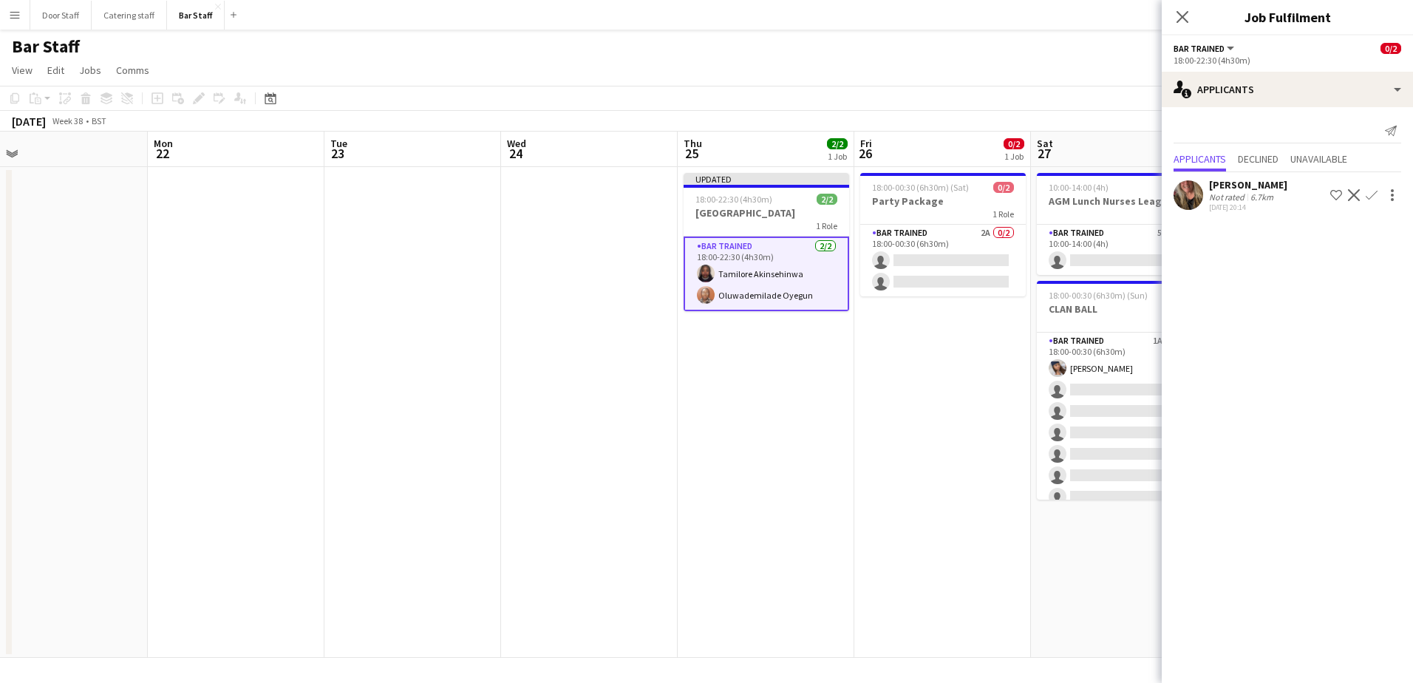
click at [1077, 88] on app-toolbar "Copy Paste Paste Ctrl+V Paste with crew Ctrl+Shift+V Paste linked Job [GEOGRAPH…" at bounding box center [706, 98] width 1413 height 25
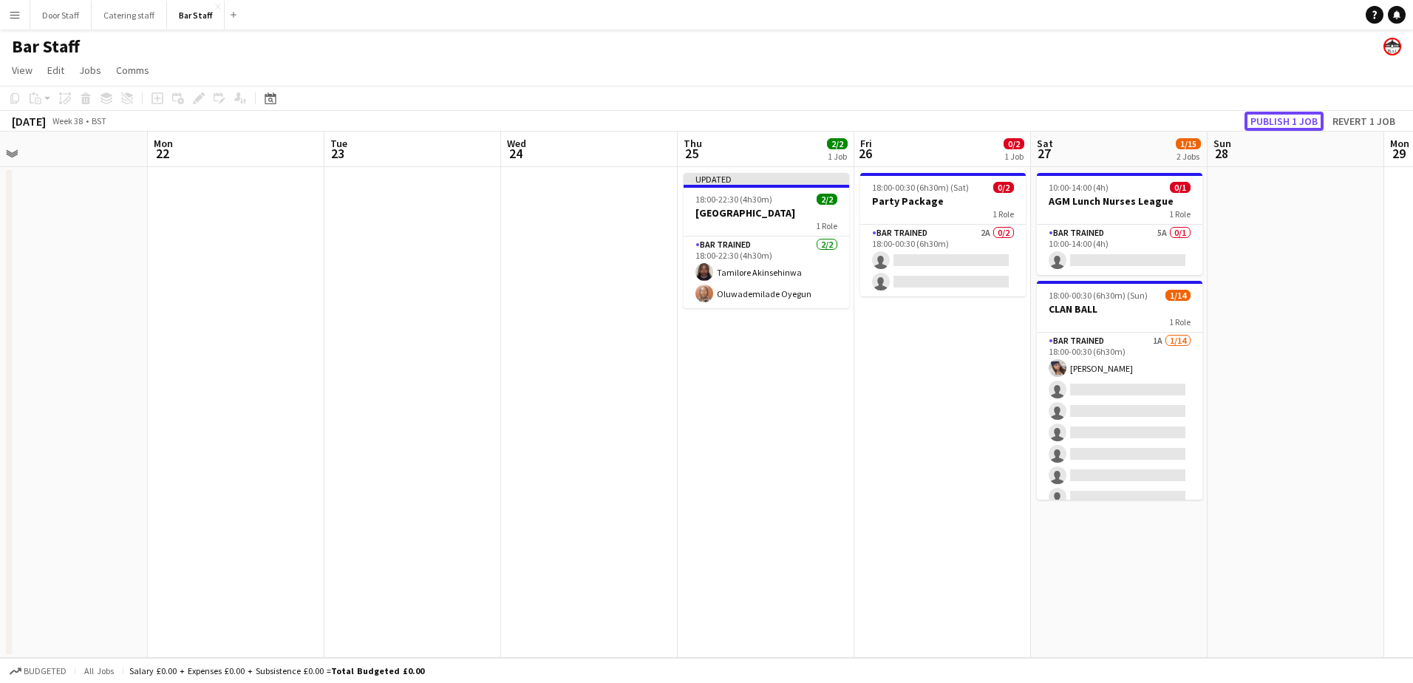
click at [1308, 123] on button "Publish 1 job" at bounding box center [1283, 121] width 79 height 19
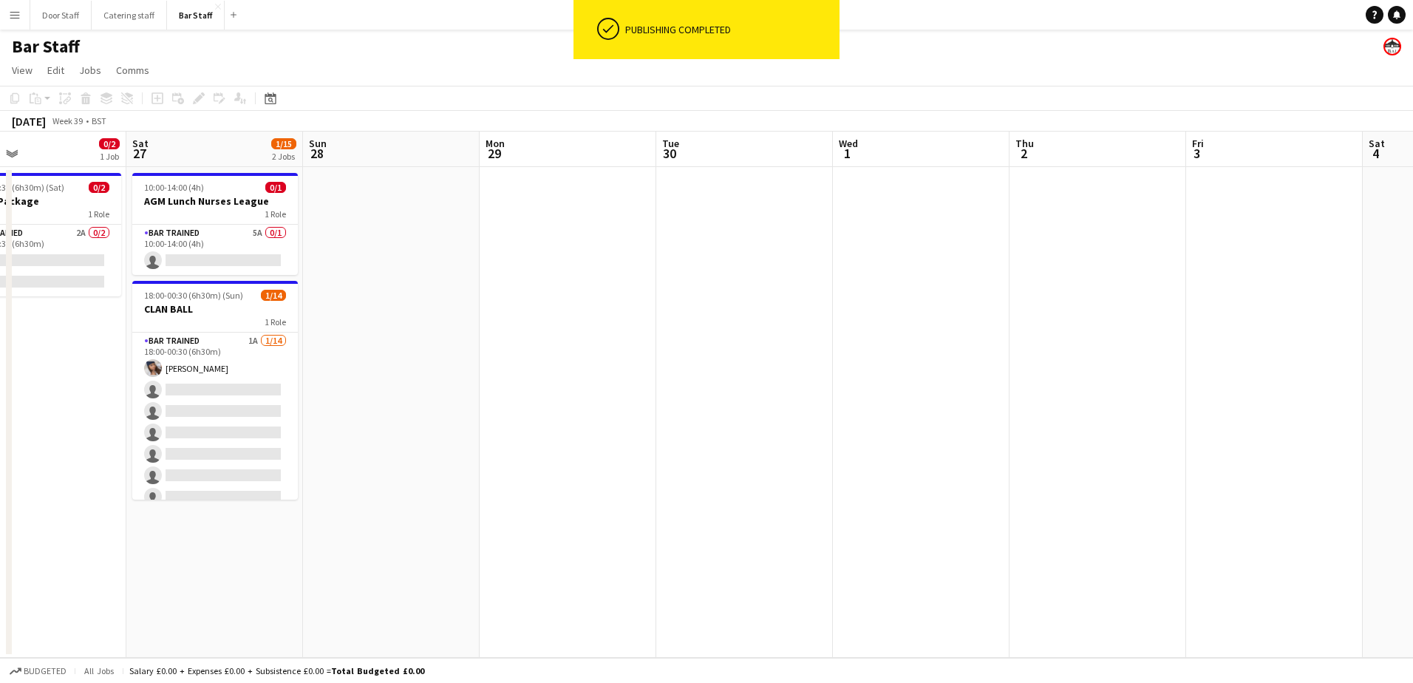
scroll to position [0, 448]
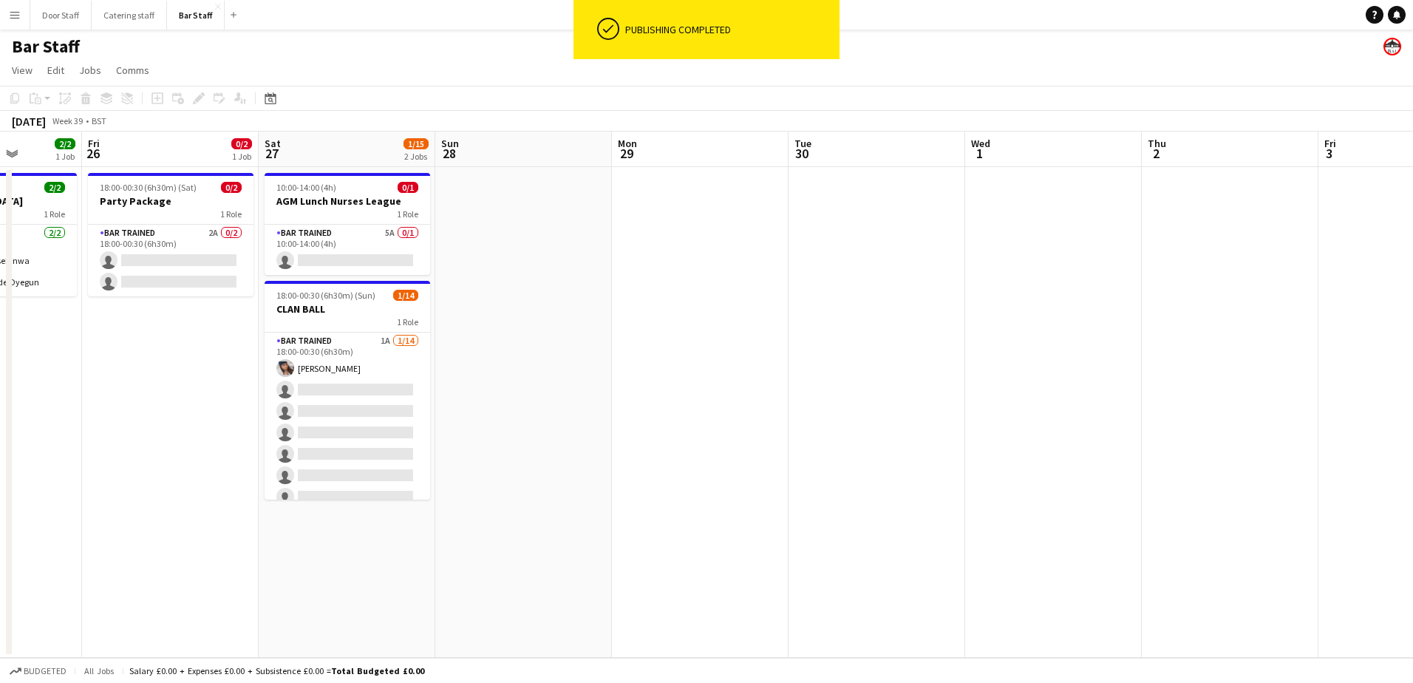
drag, startPoint x: 1262, startPoint y: 491, endPoint x: 490, endPoint y: 585, distance: 777.8
click at [490, 585] on app-calendar-viewport "Tue 23 Wed 24 Thu 25 2/2 1 Job Fri 26 0/2 1 Job Sat 27 1/15 2 Jobs Sun 28 Mon 2…" at bounding box center [706, 395] width 1413 height 526
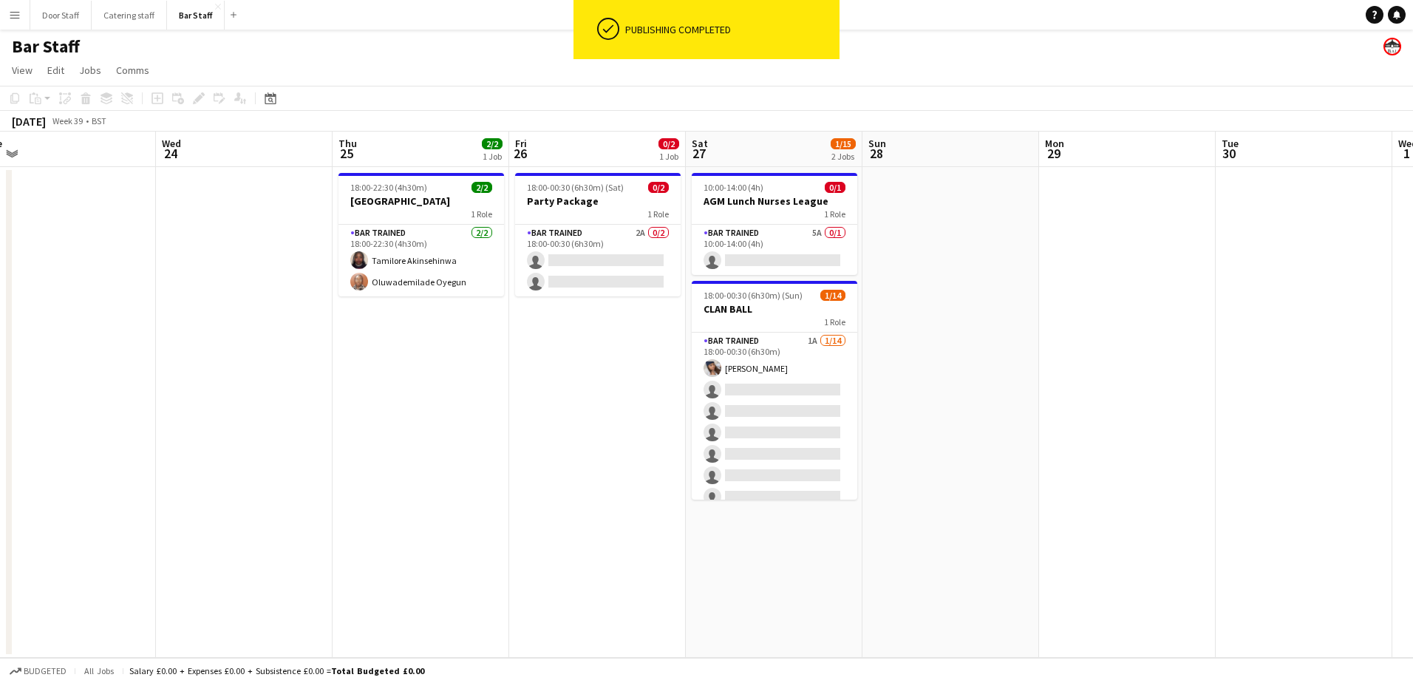
drag, startPoint x: 528, startPoint y: 517, endPoint x: 955, endPoint y: 456, distance: 431.5
click at [955, 456] on app-calendar-viewport "Sun 21 Mon 22 Tue 23 Wed 24 Thu 25 2/2 1 Job Fri 26 0/2 1 Job Sat 27 1/15 2 Job…" at bounding box center [706, 395] width 1413 height 526
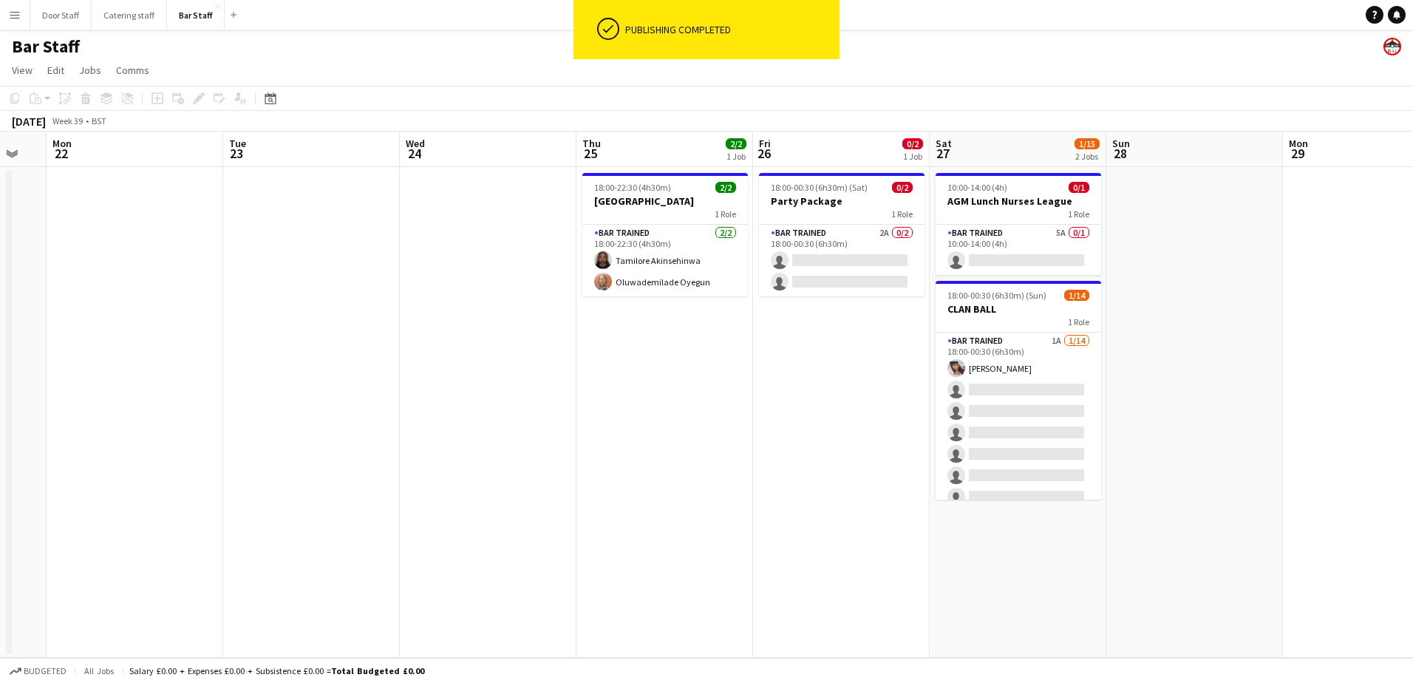
scroll to position [0, 456]
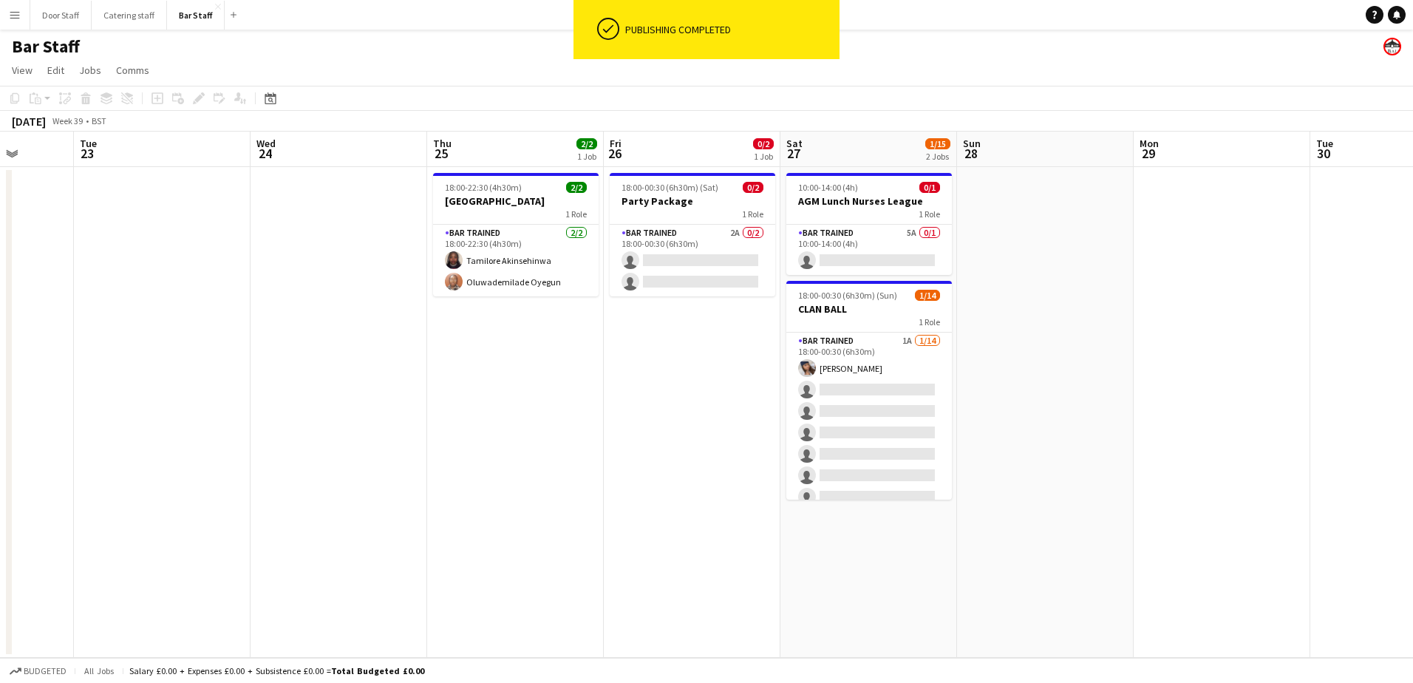
drag, startPoint x: 462, startPoint y: 480, endPoint x: 556, endPoint y: 468, distance: 95.4
click at [556, 468] on app-calendar-viewport "Sat 20 4/4 2 Jobs Sun 21 Mon 22 Tue 23 Wed 24 Thu 25 2/2 1 Job Fri 26 0/2 1 Job…" at bounding box center [706, 395] width 1413 height 526
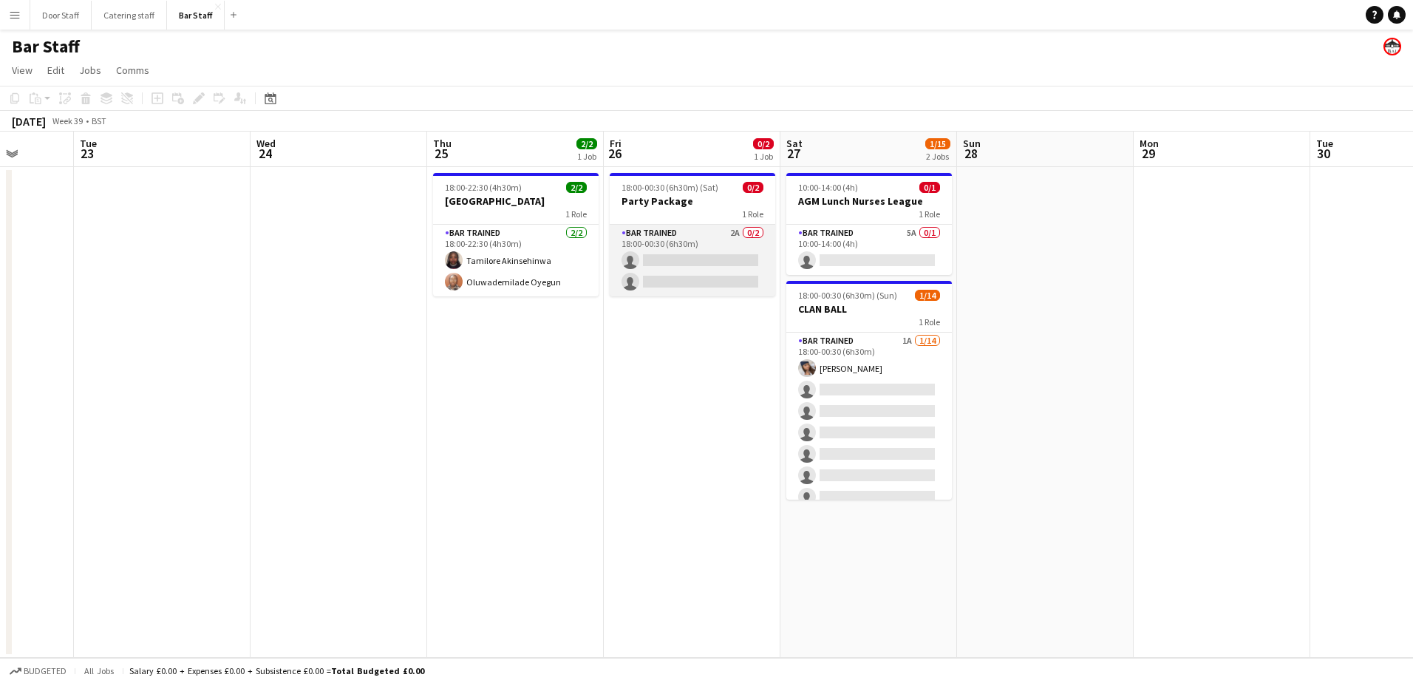
click at [678, 262] on app-card-role "Bar trained 2A 0/2 18:00-00:30 (6h30m) single-neutral-actions single-neutral-ac…" at bounding box center [693, 261] width 166 height 72
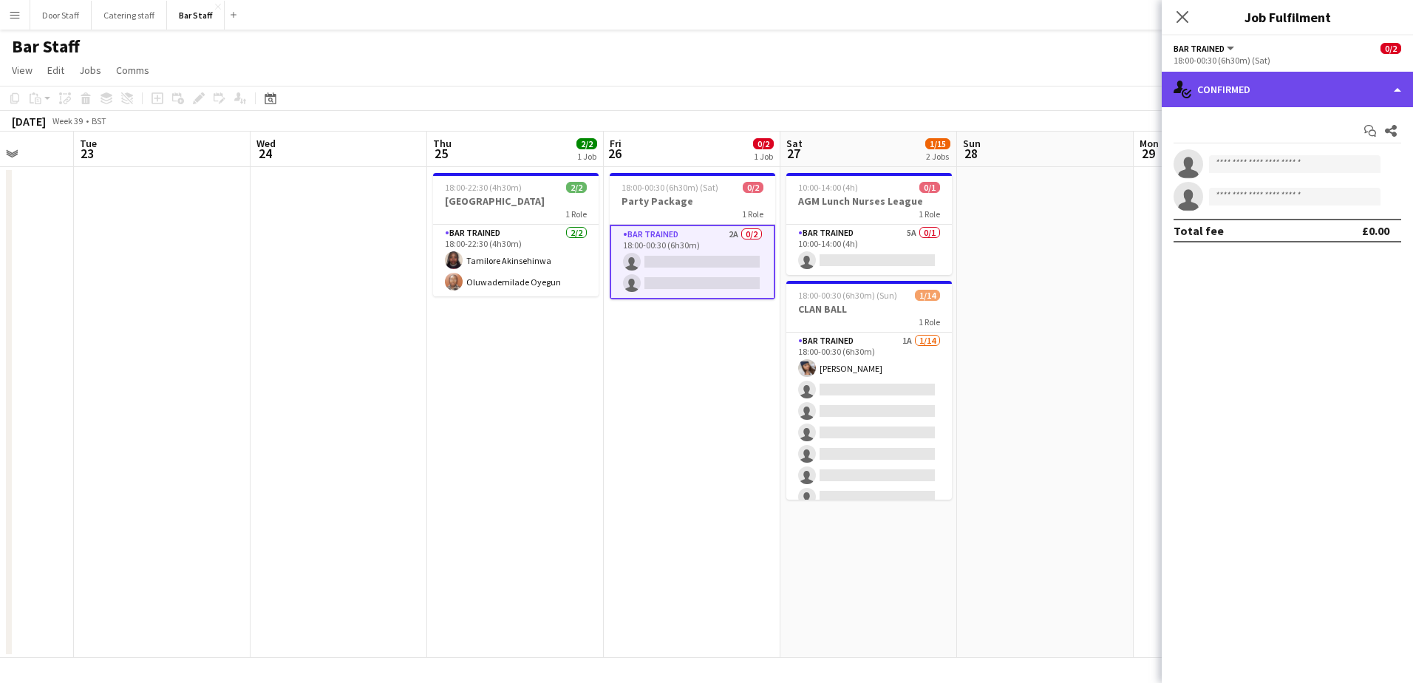
click at [1220, 93] on div "single-neutral-actions-check-2 Confirmed" at bounding box center [1287, 89] width 251 height 35
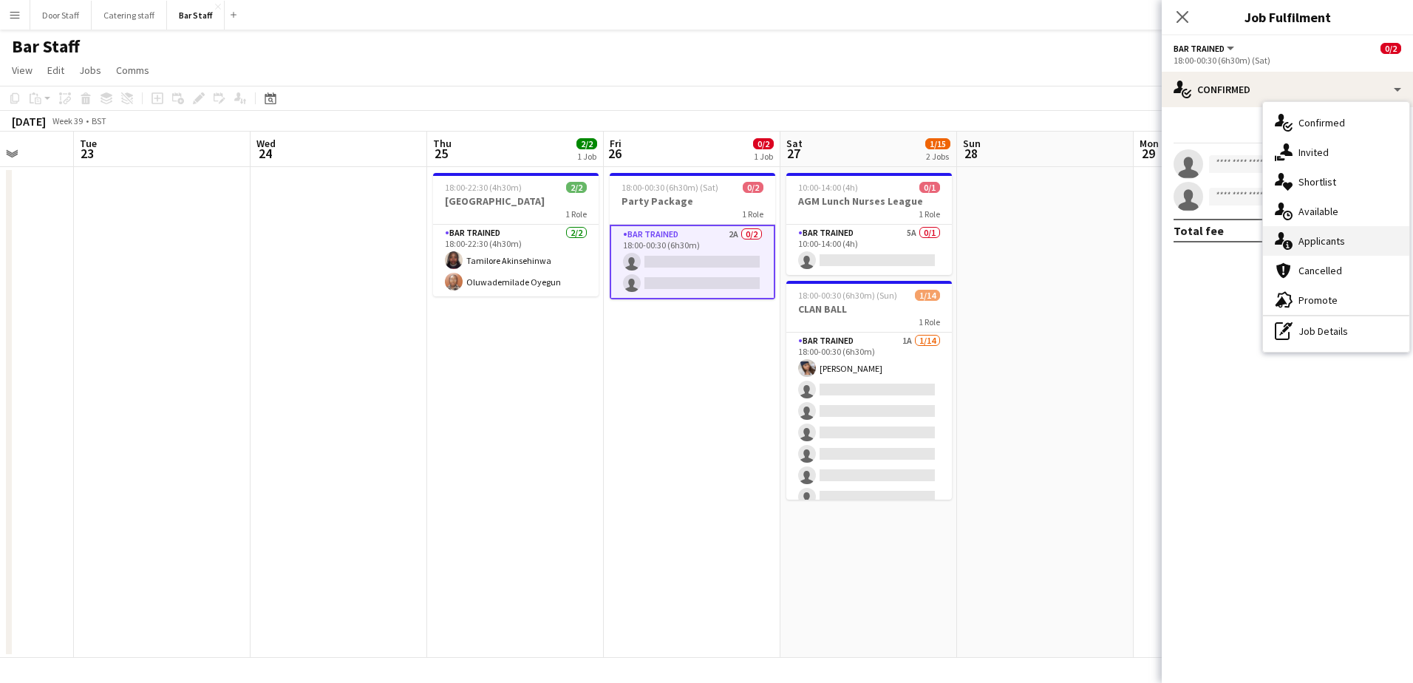
click at [1320, 233] on div "single-neutral-actions-information Applicants" at bounding box center [1336, 241] width 146 height 30
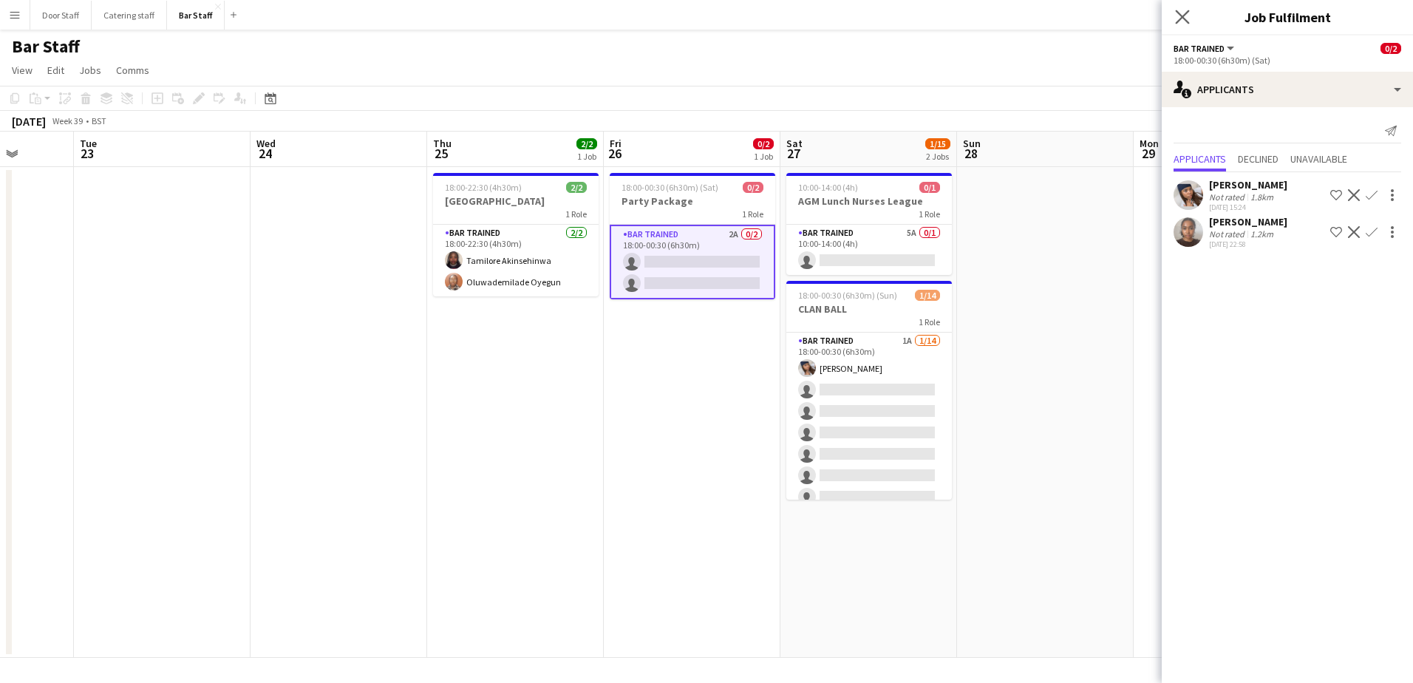
click at [1173, 15] on app-icon "Close pop-in" at bounding box center [1182, 17] width 21 height 21
